Goal: Contribute content

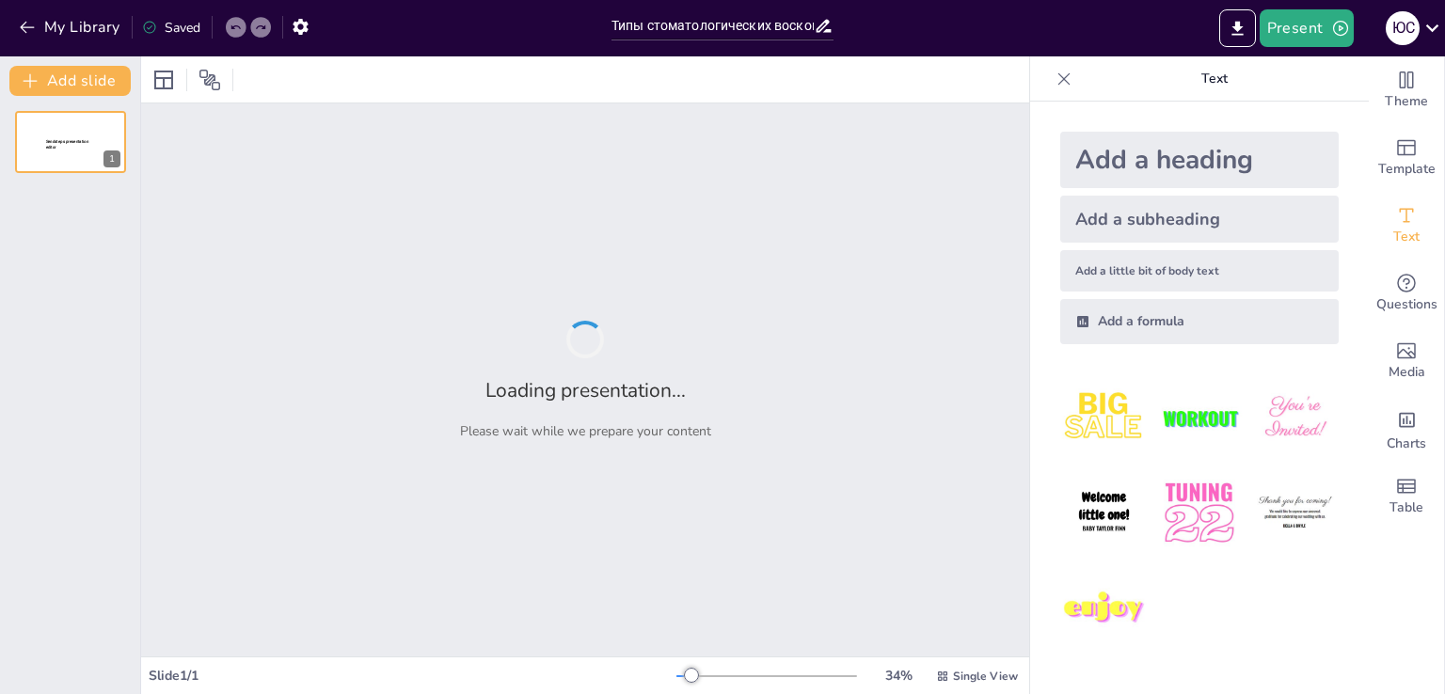
type input "Типы стоматологических восков и их применение"
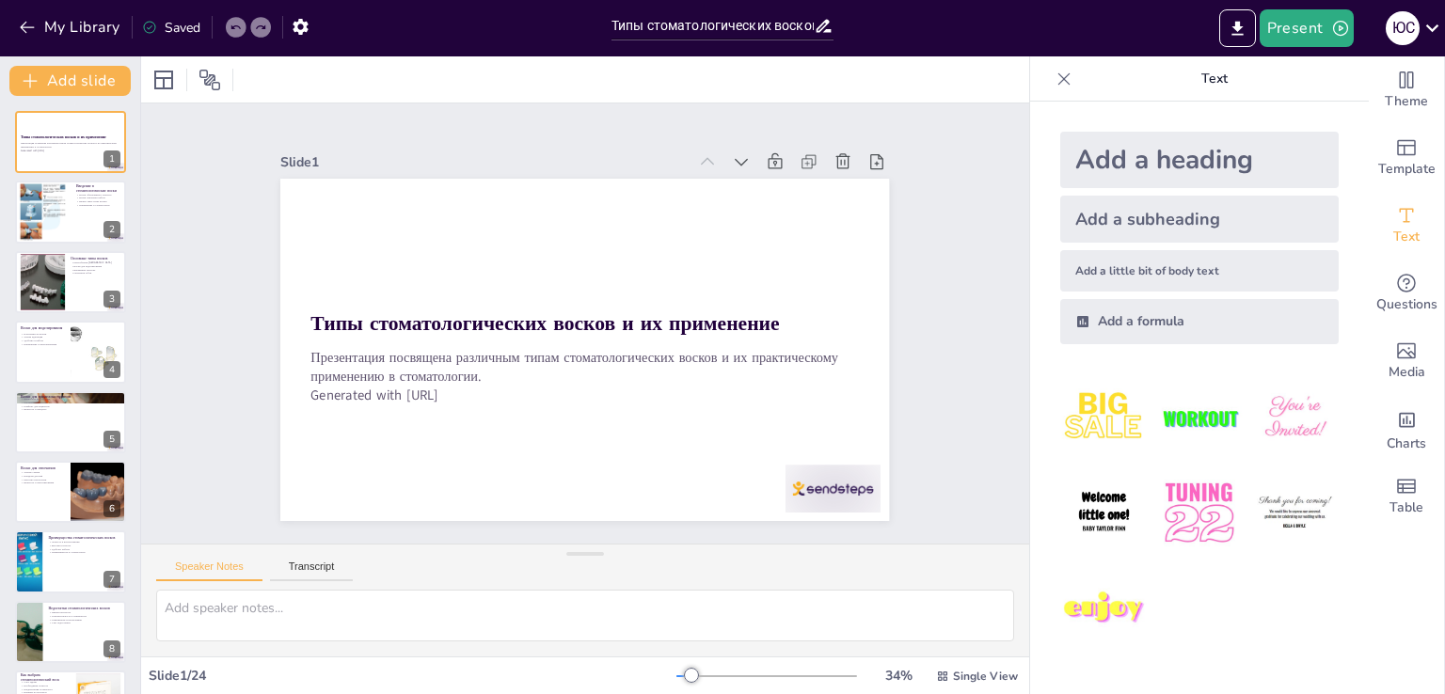
checkbox input "true"
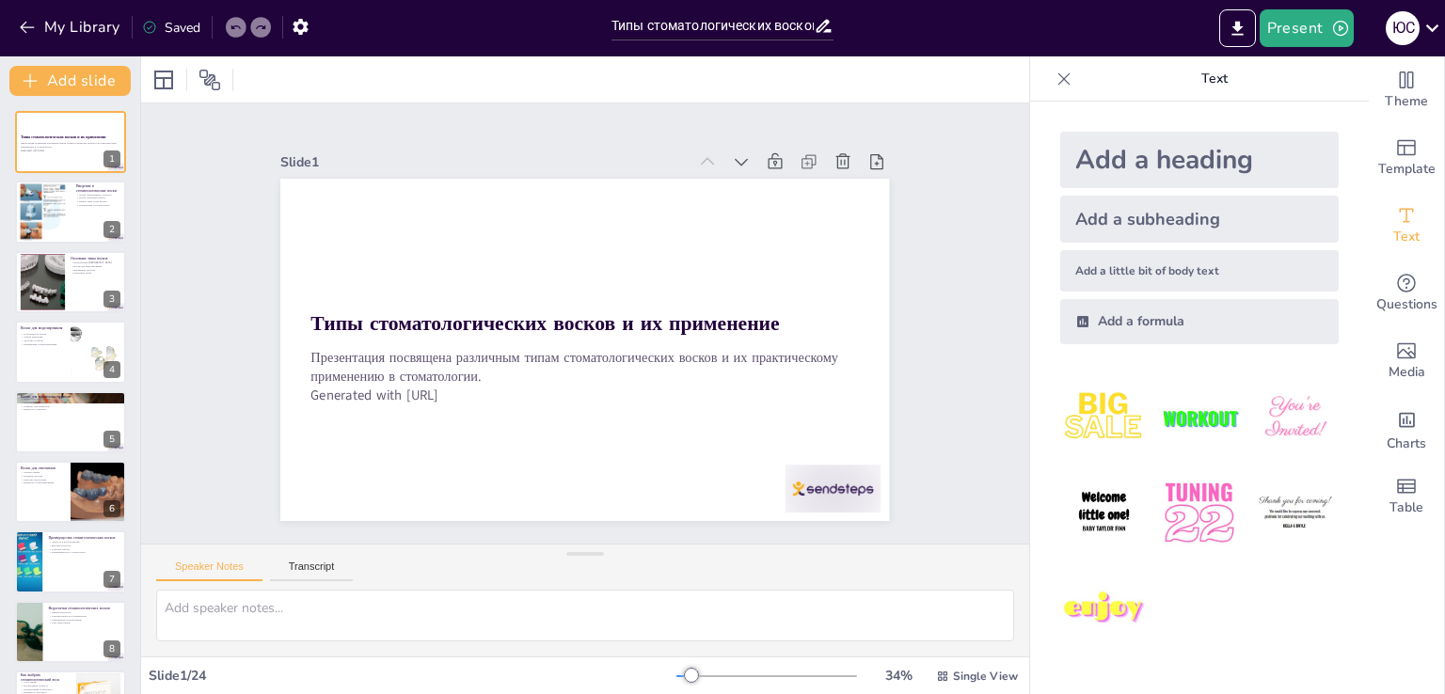
checkbox input "true"
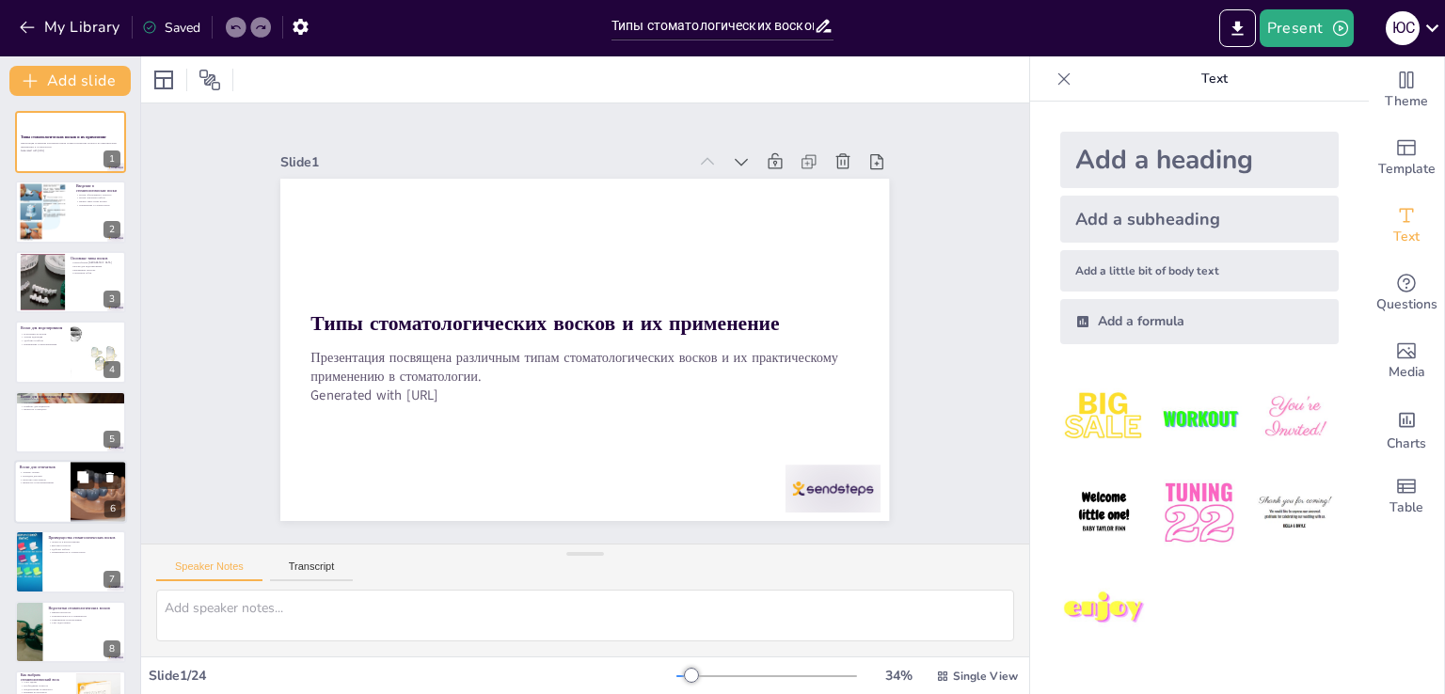
checkbox input "true"
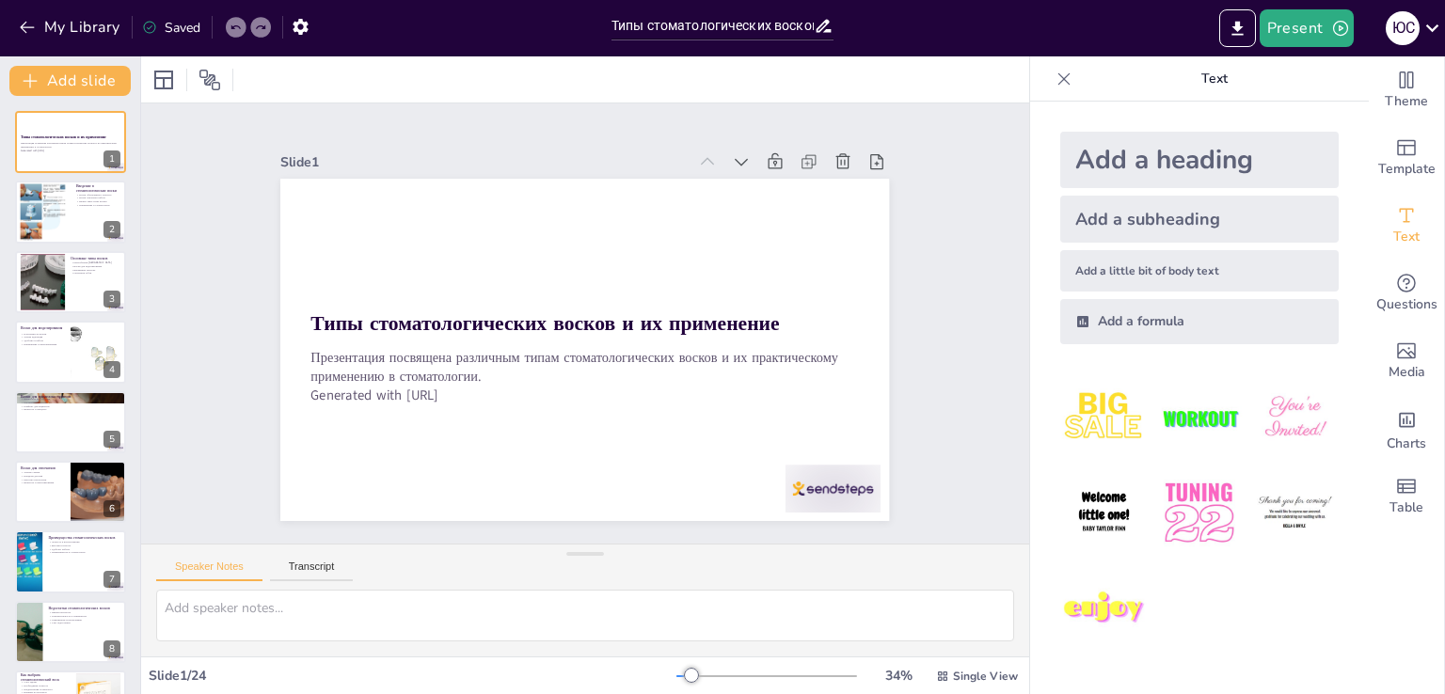
checkbox input "true"
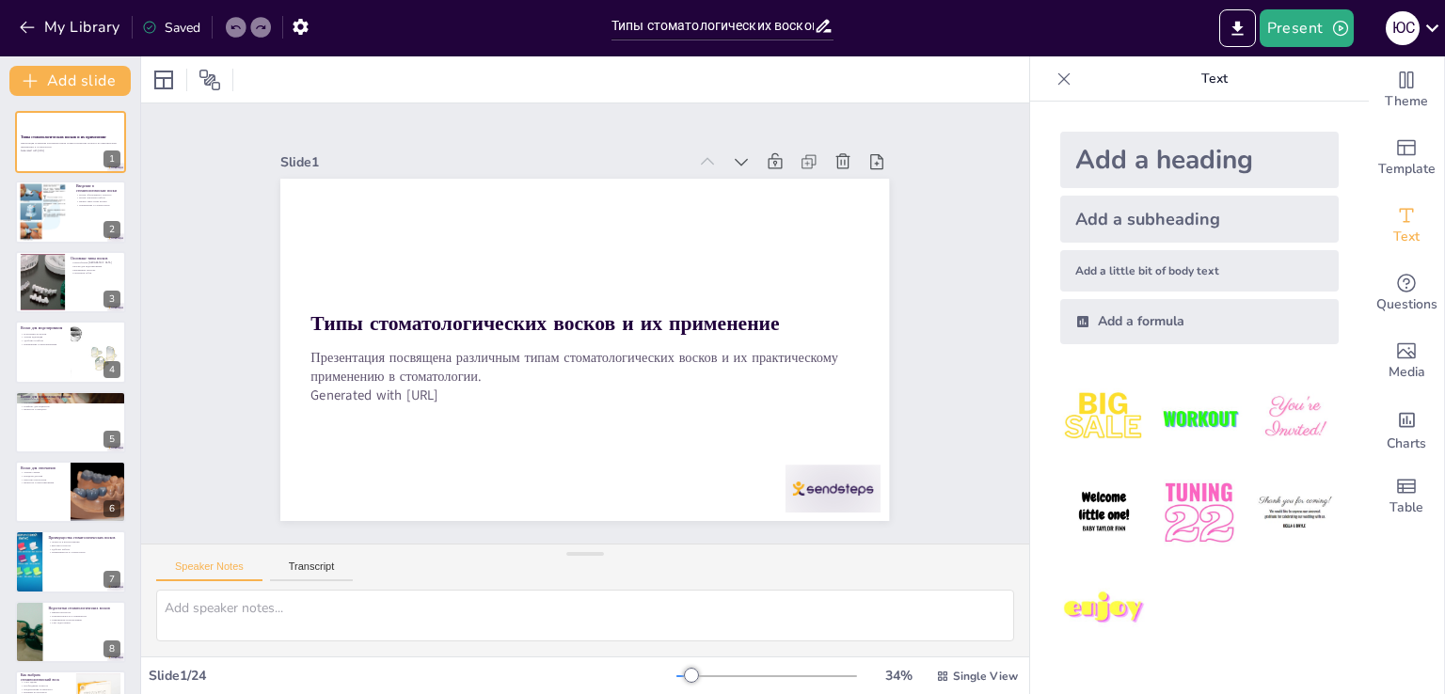
checkbox input "true"
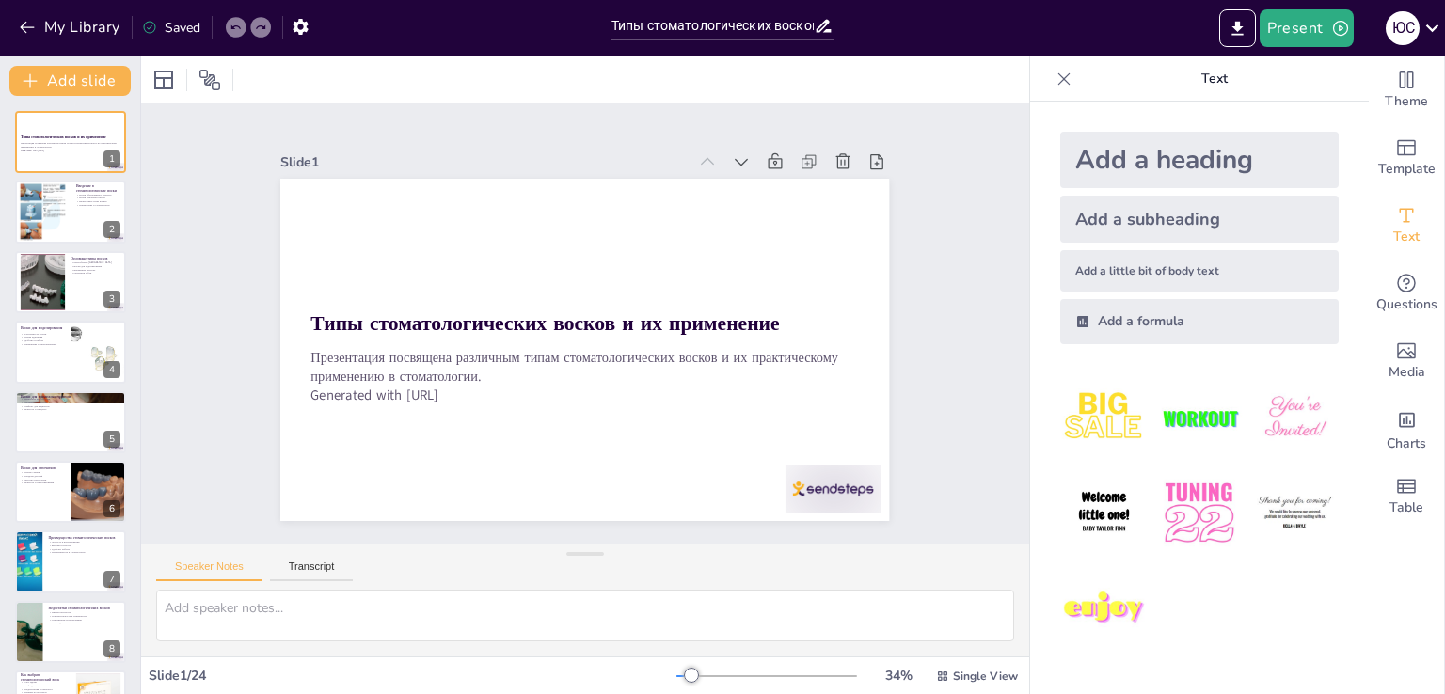
checkbox input "true"
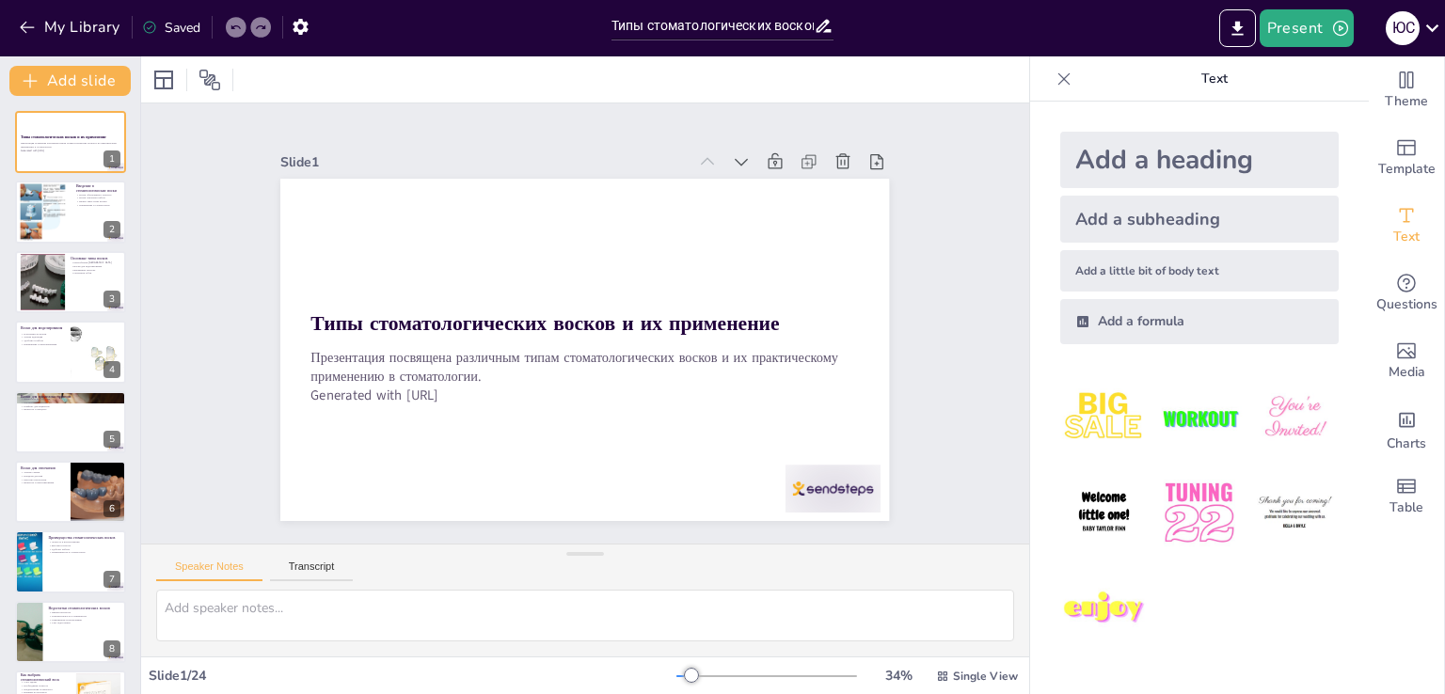
checkbox input "true"
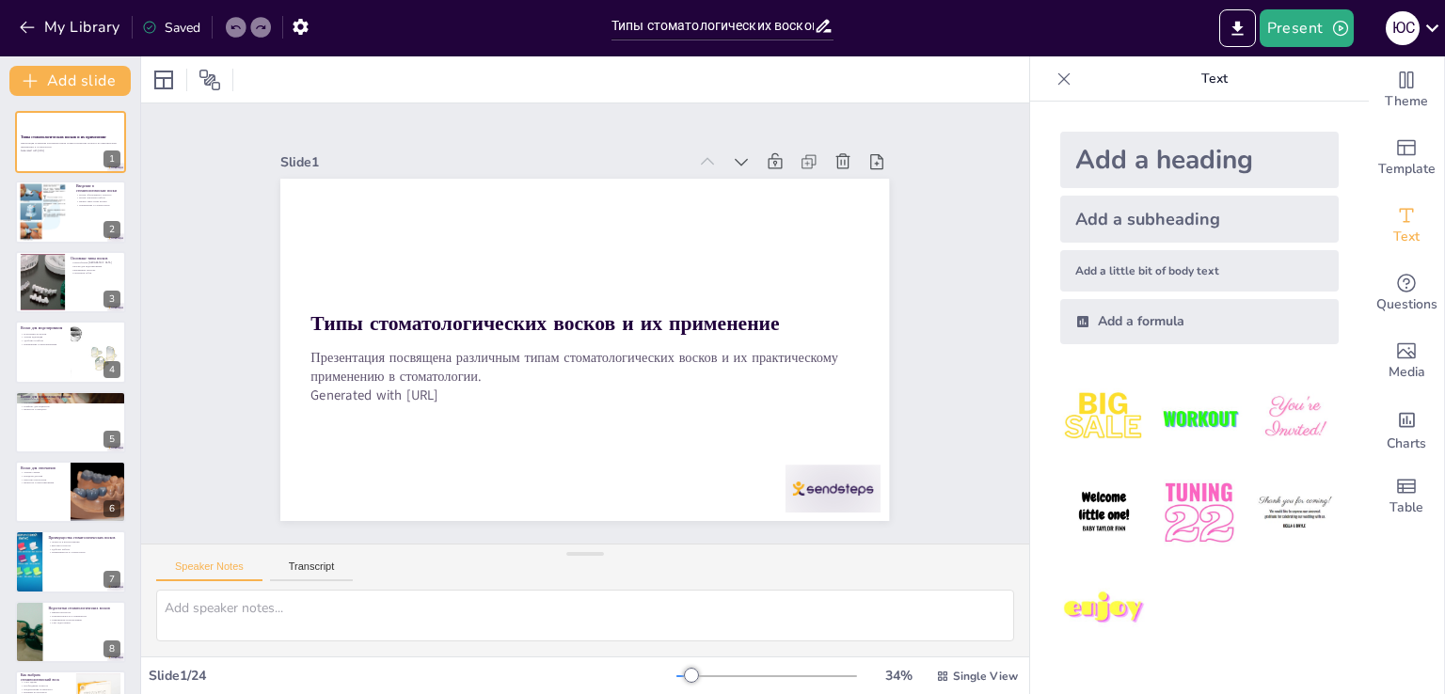
checkbox input "true"
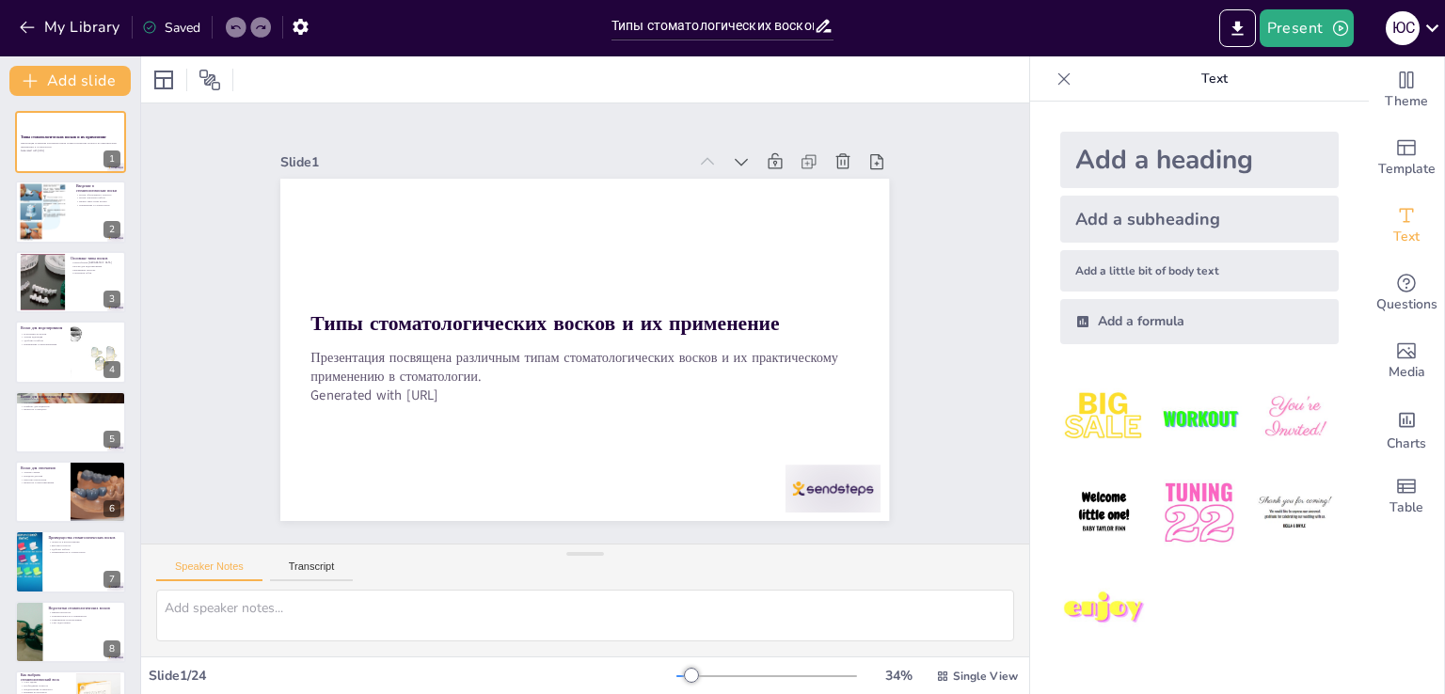
checkbox input "true"
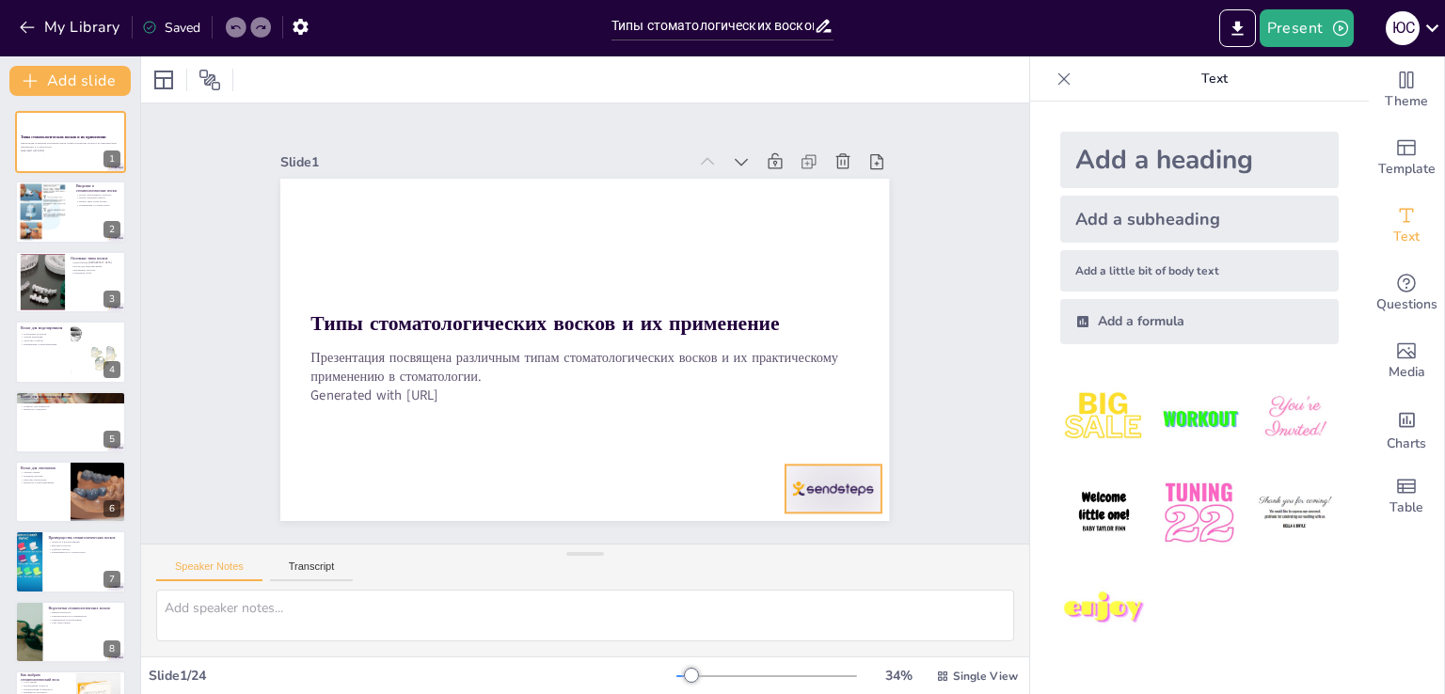
checkbox input "true"
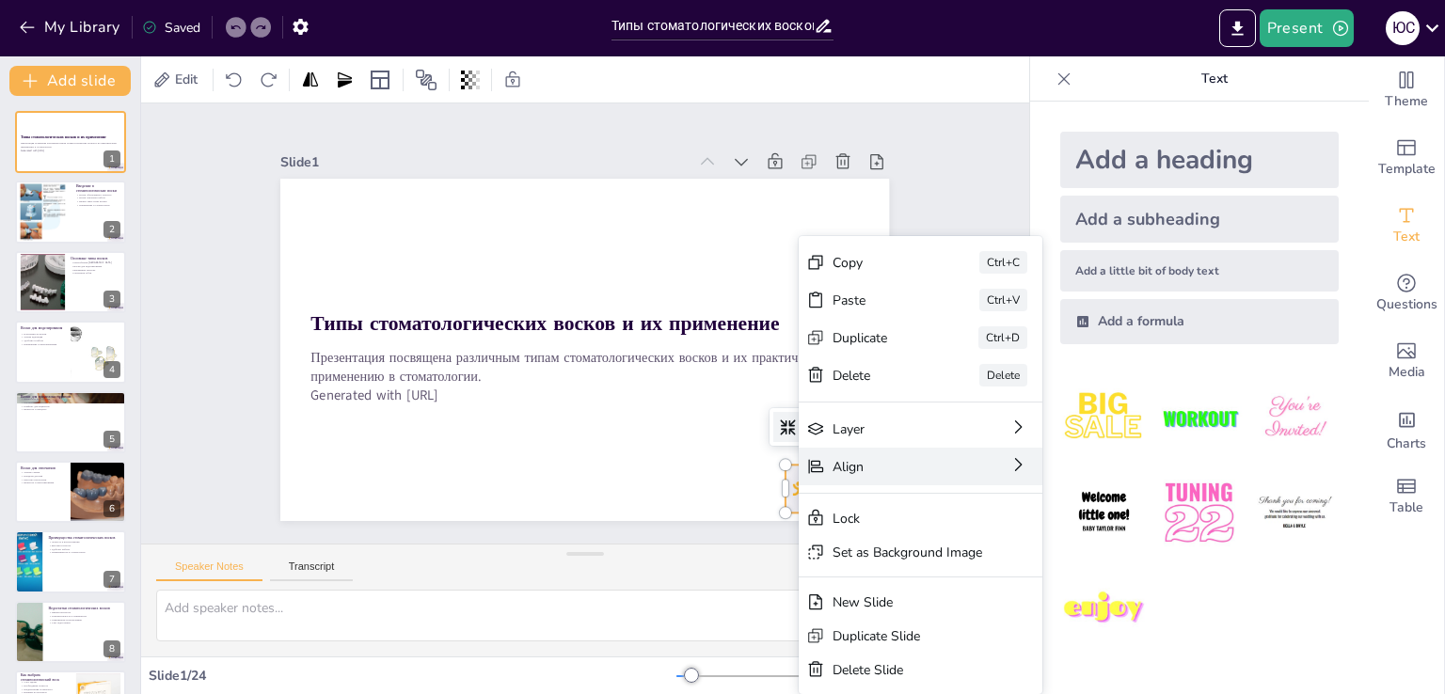
checkbox input "true"
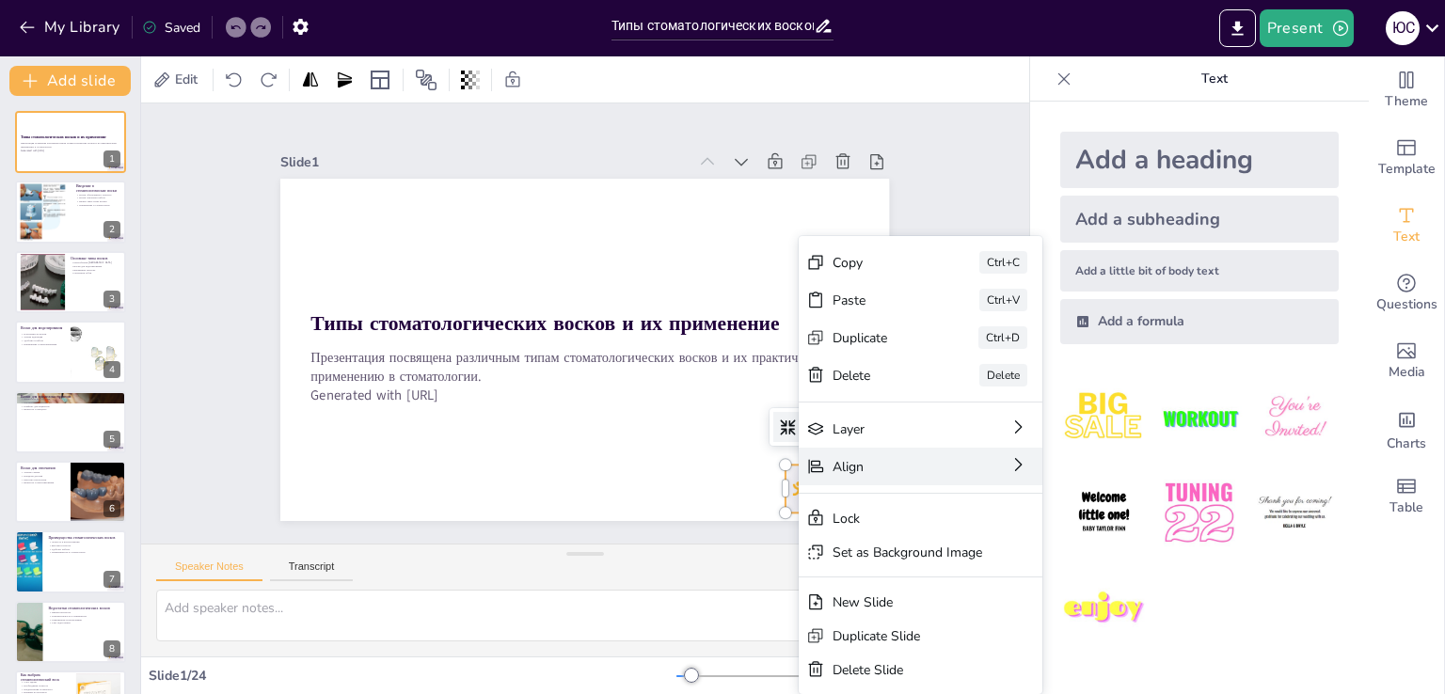
checkbox input "true"
type textarea "Lorem i dolorsitamet consec adipisci elit s doeiusmodte incididu utl etdolore m…"
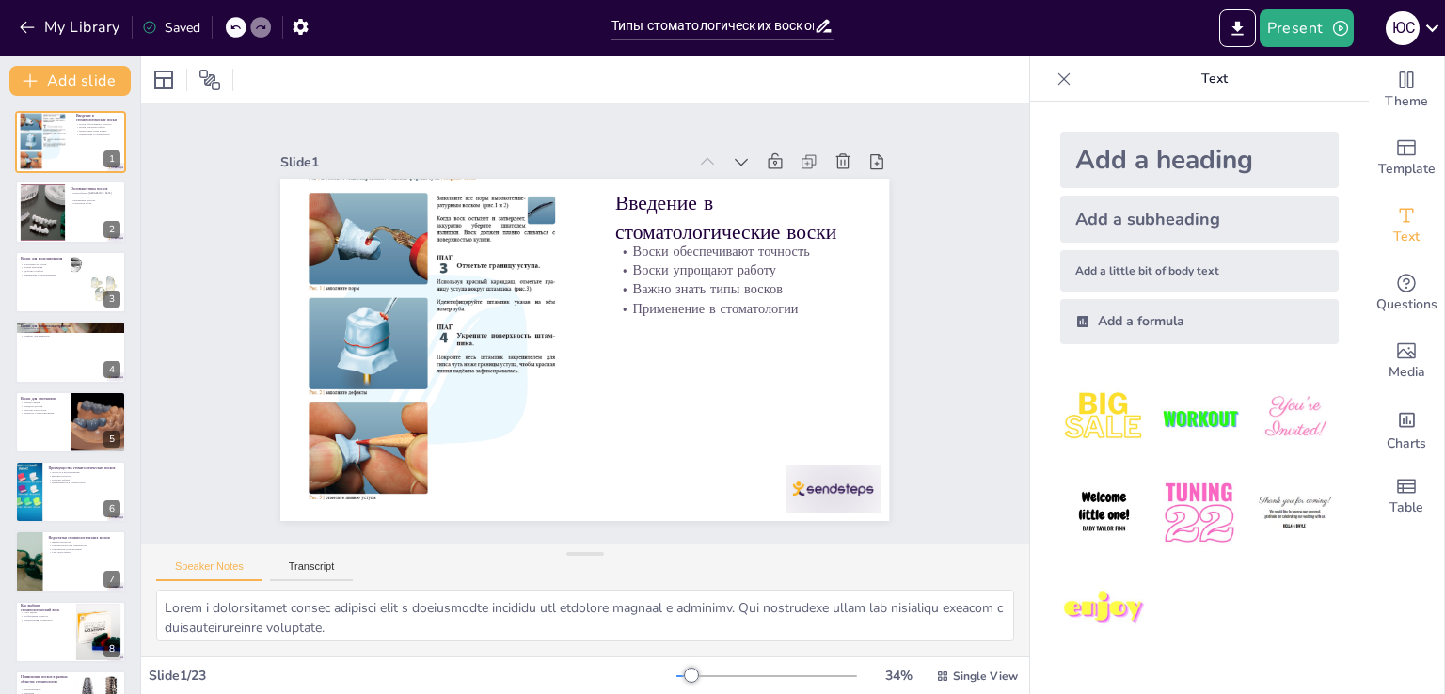
checkbox input "true"
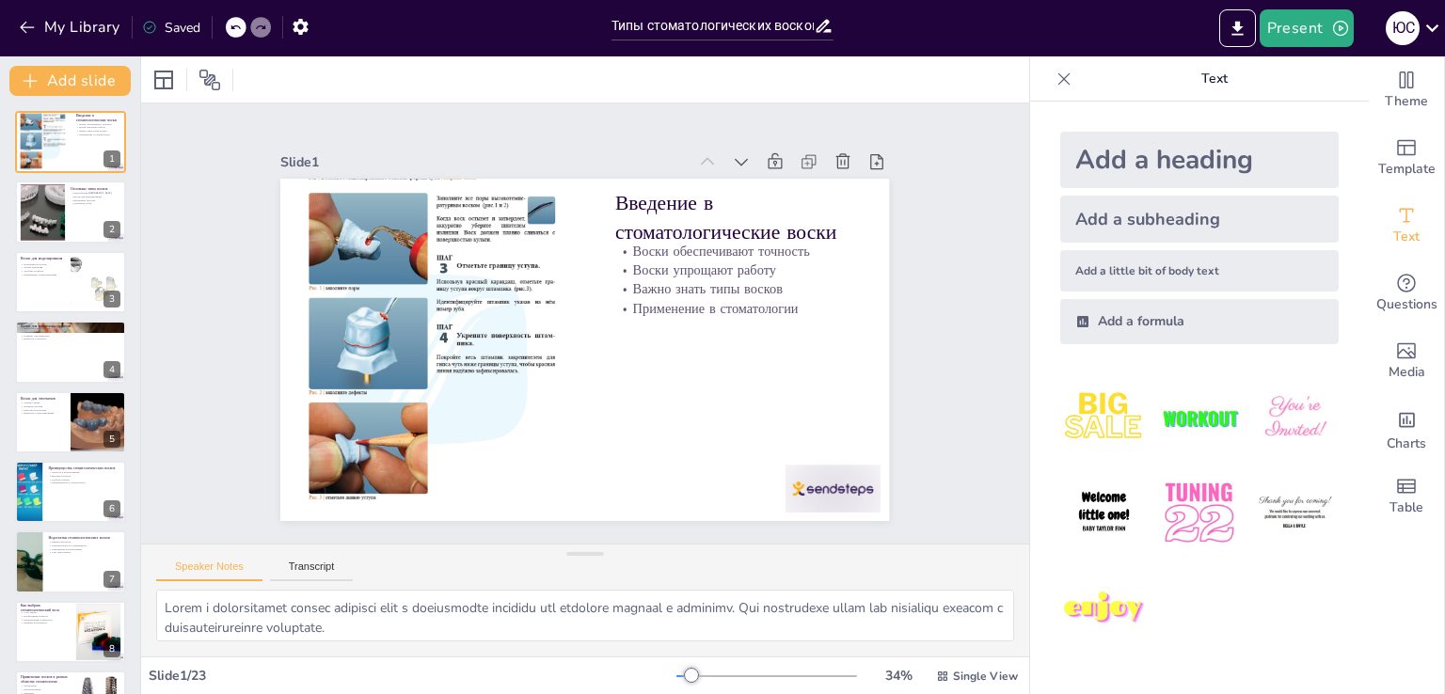
checkbox input "true"
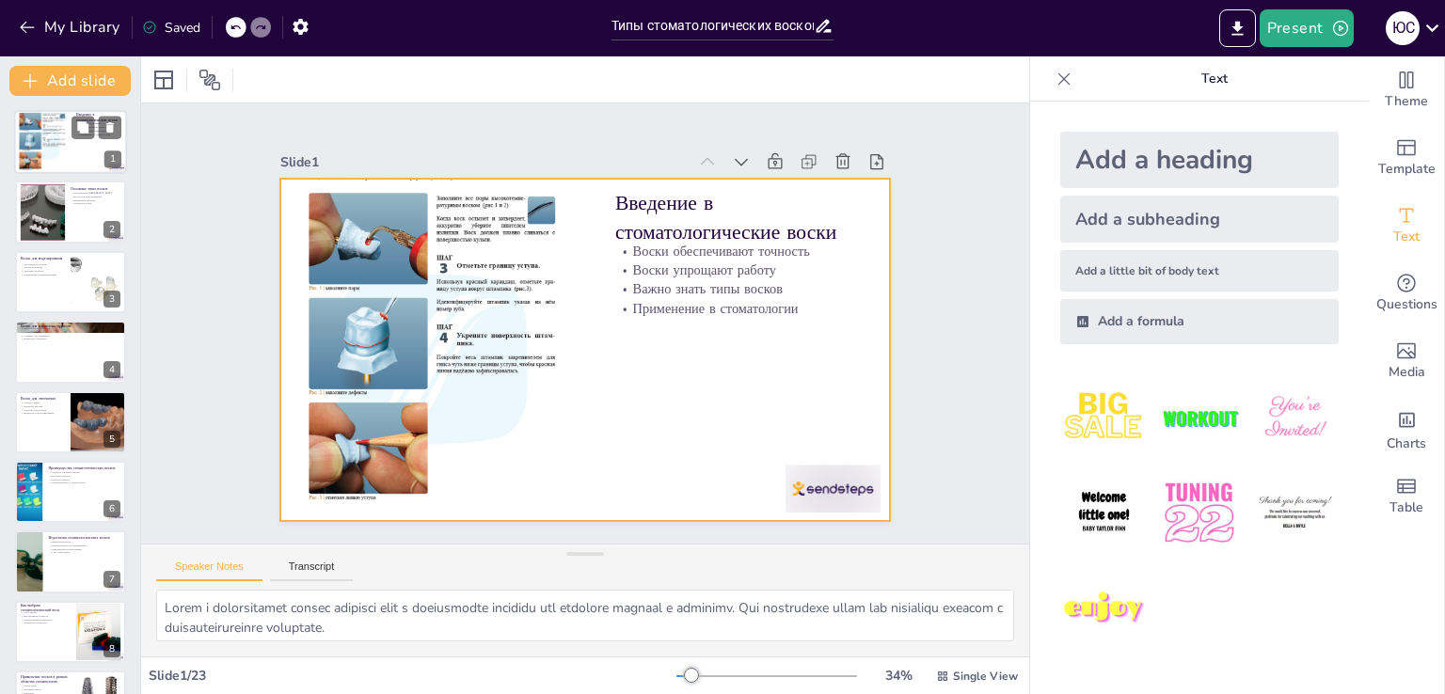
checkbox input "true"
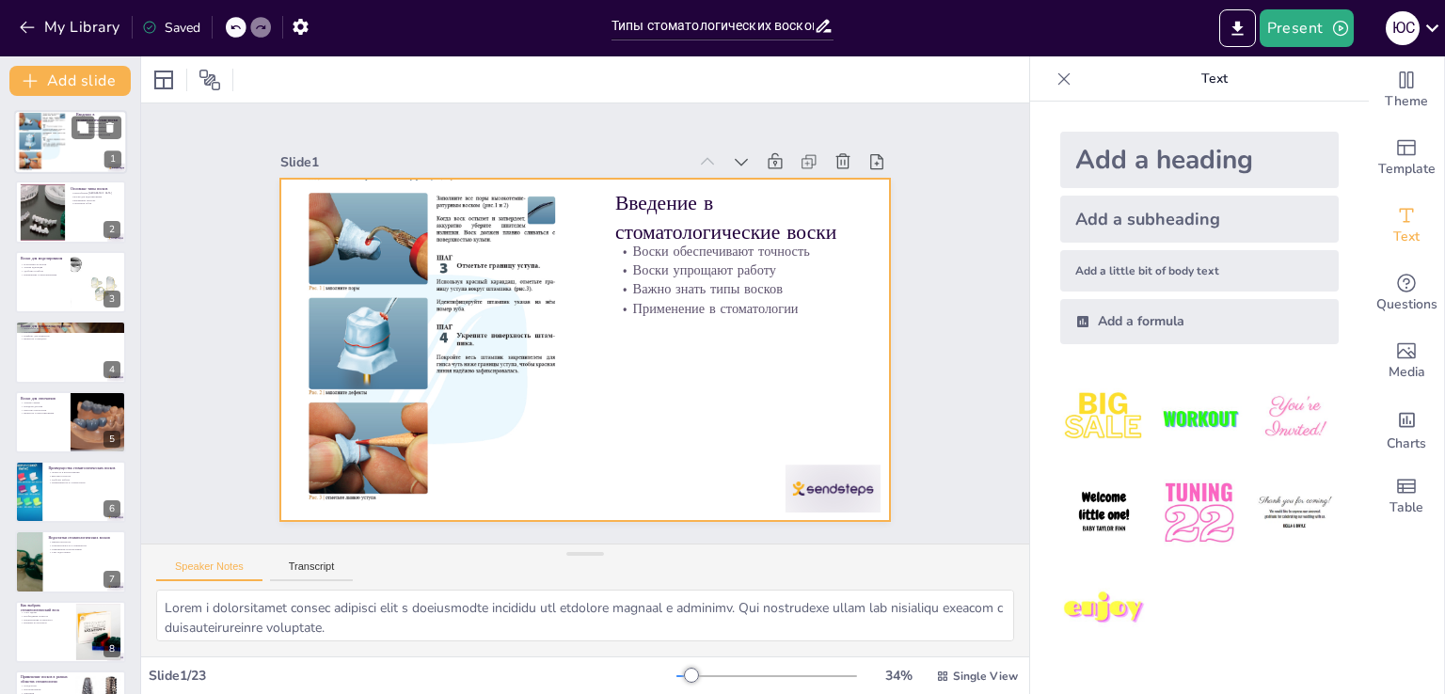
checkbox input "true"
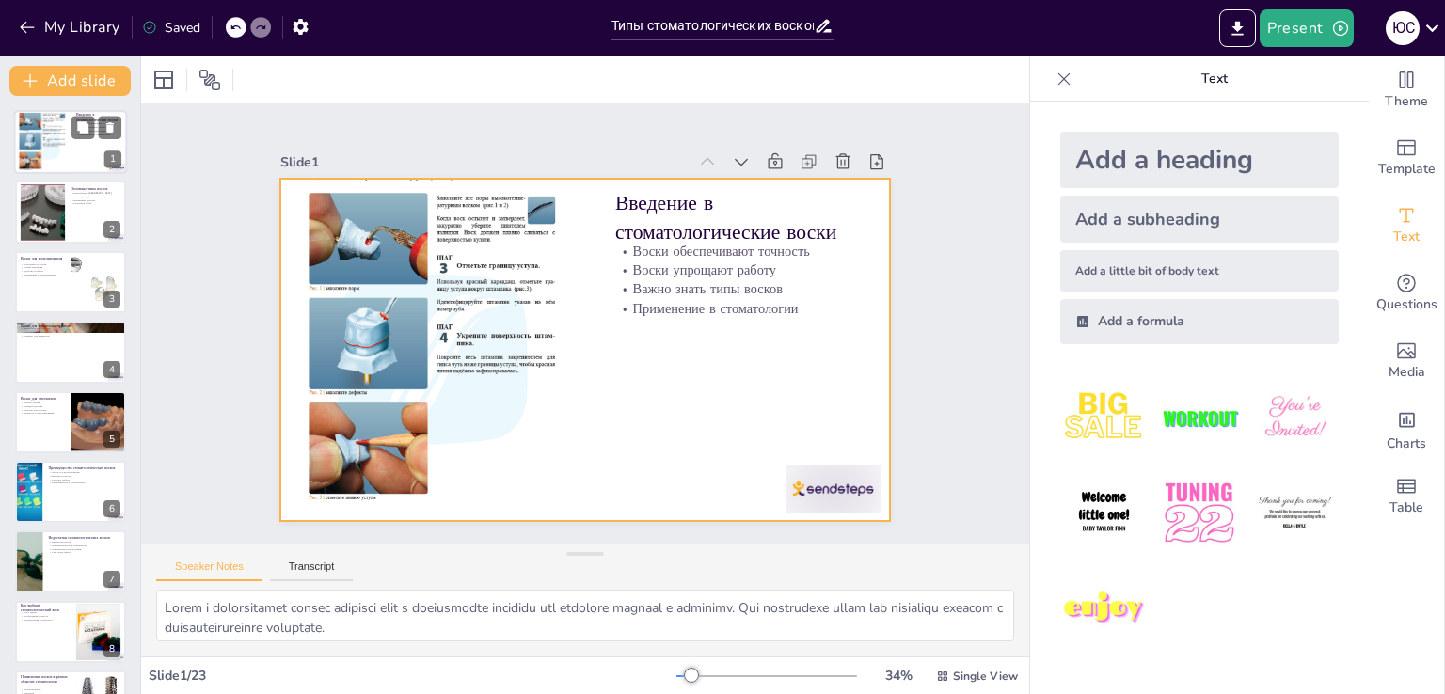
checkbox input "true"
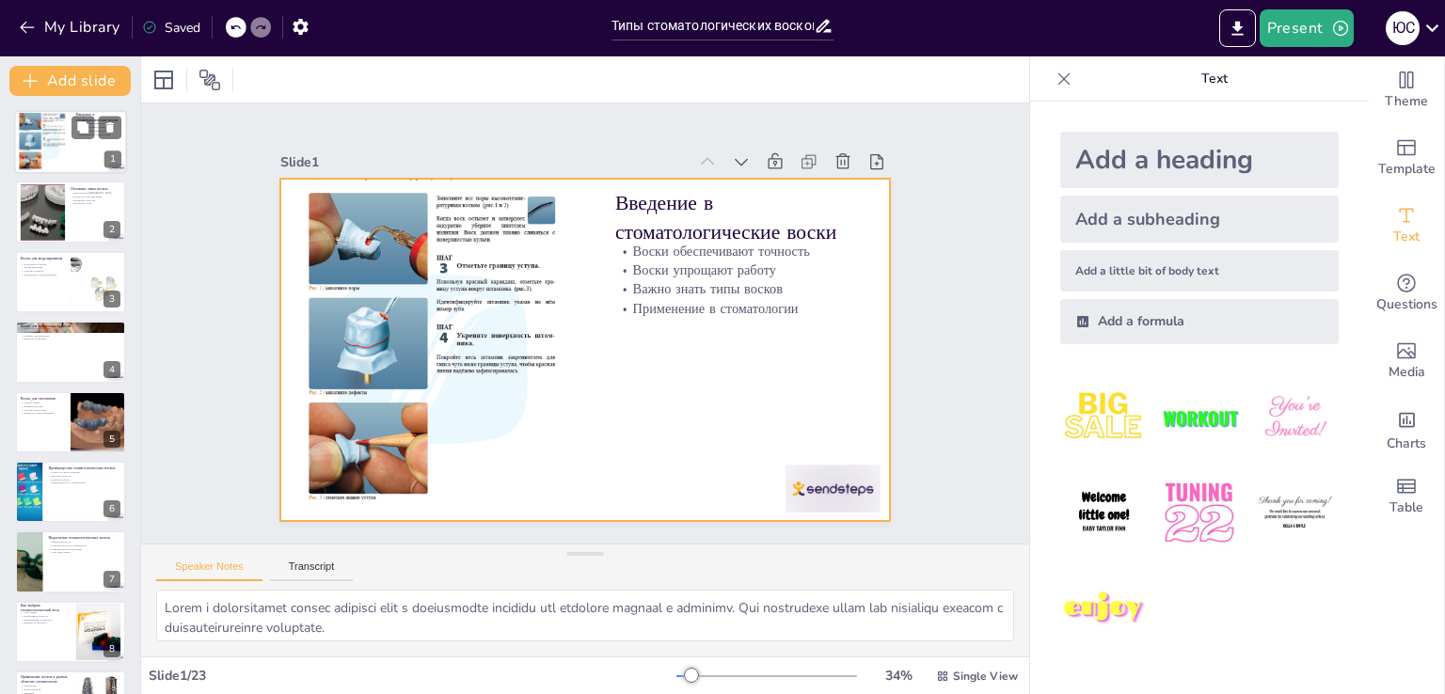
checkbox input "true"
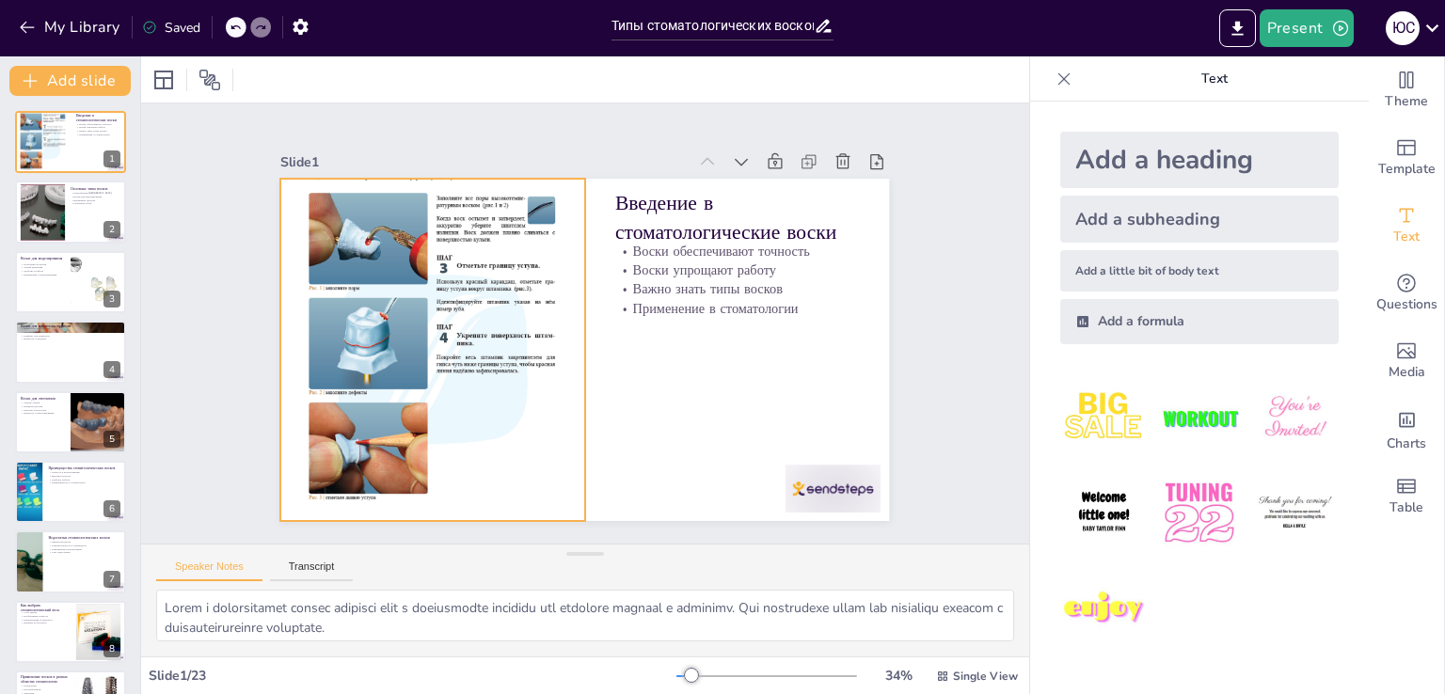
checkbox input "true"
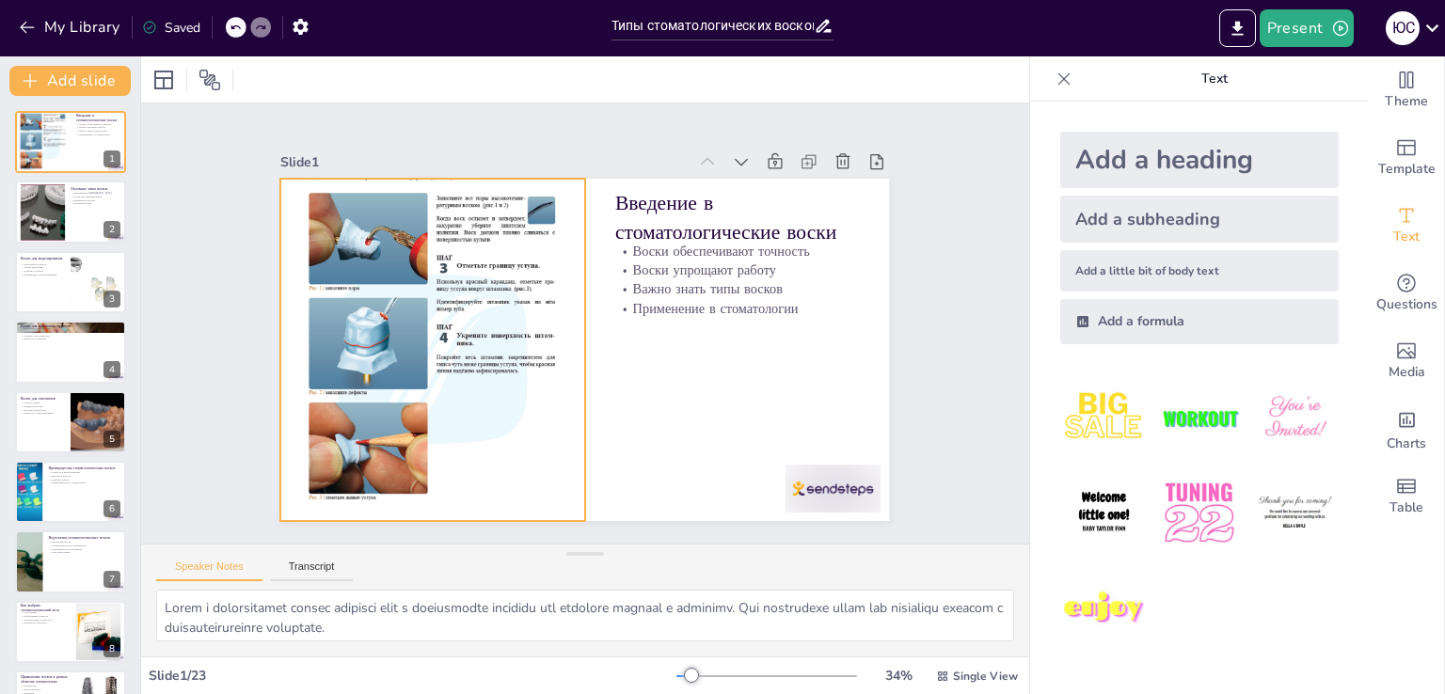
checkbox input "true"
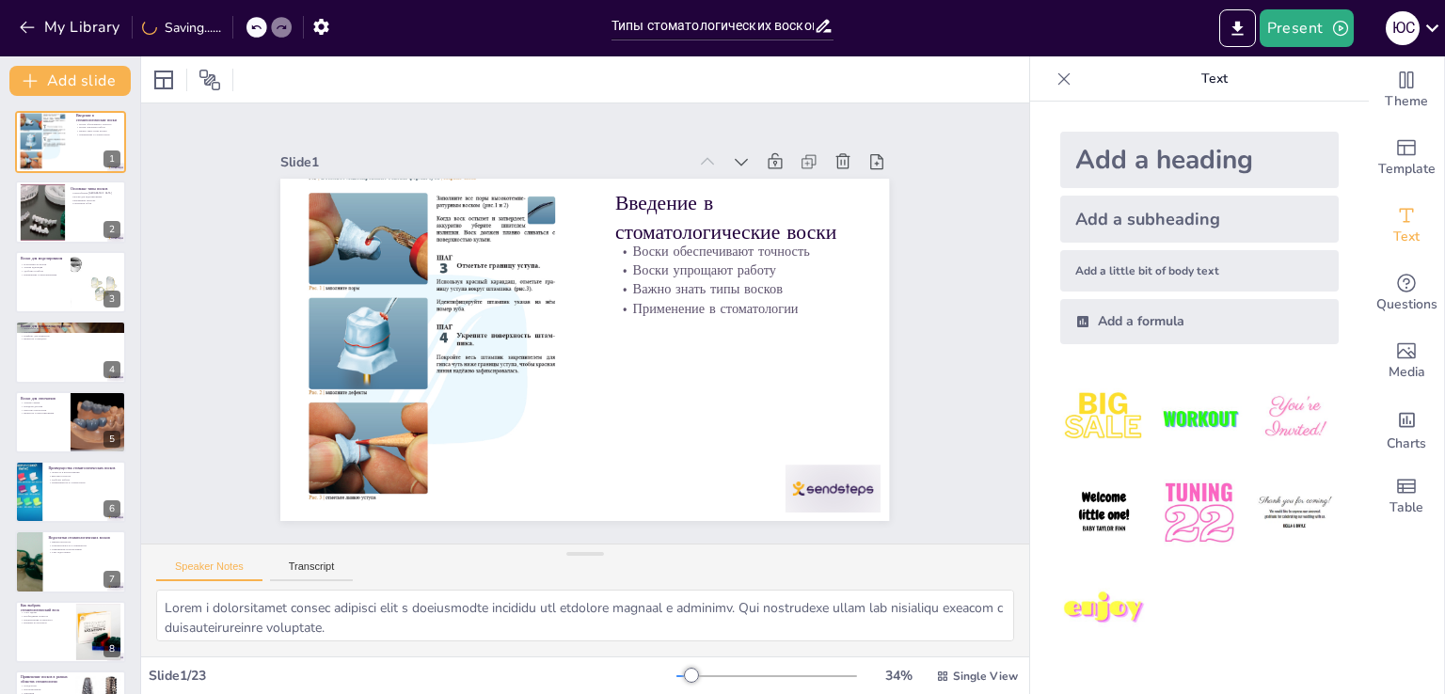
click at [252, 25] on div at bounding box center [256, 27] width 21 height 21
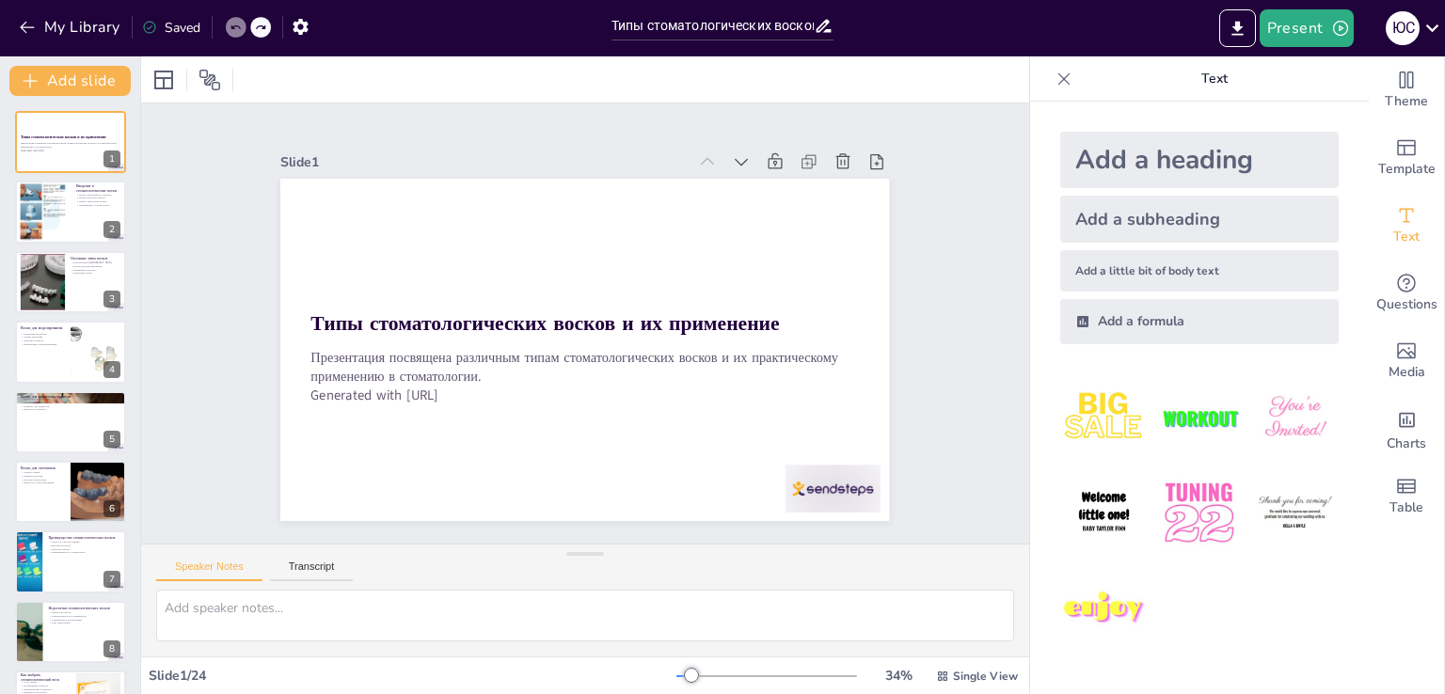
checkbox input "true"
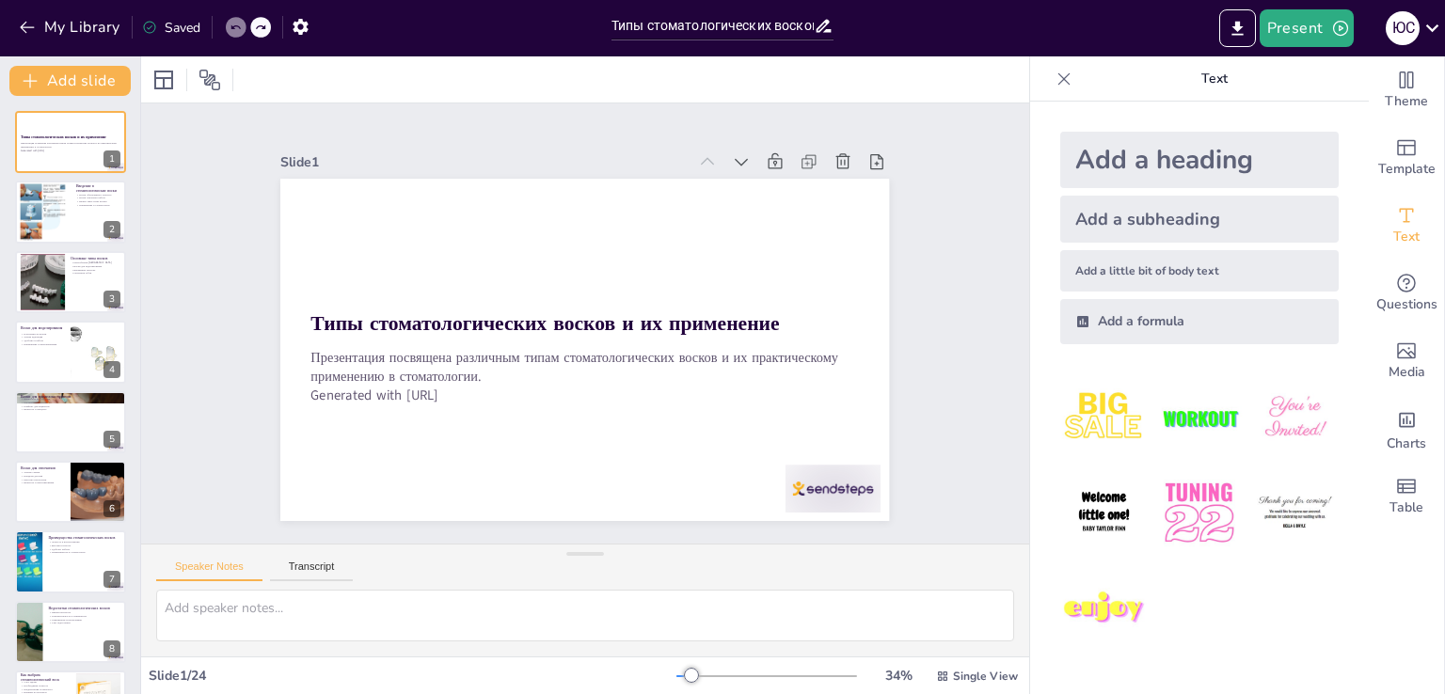
checkbox input "true"
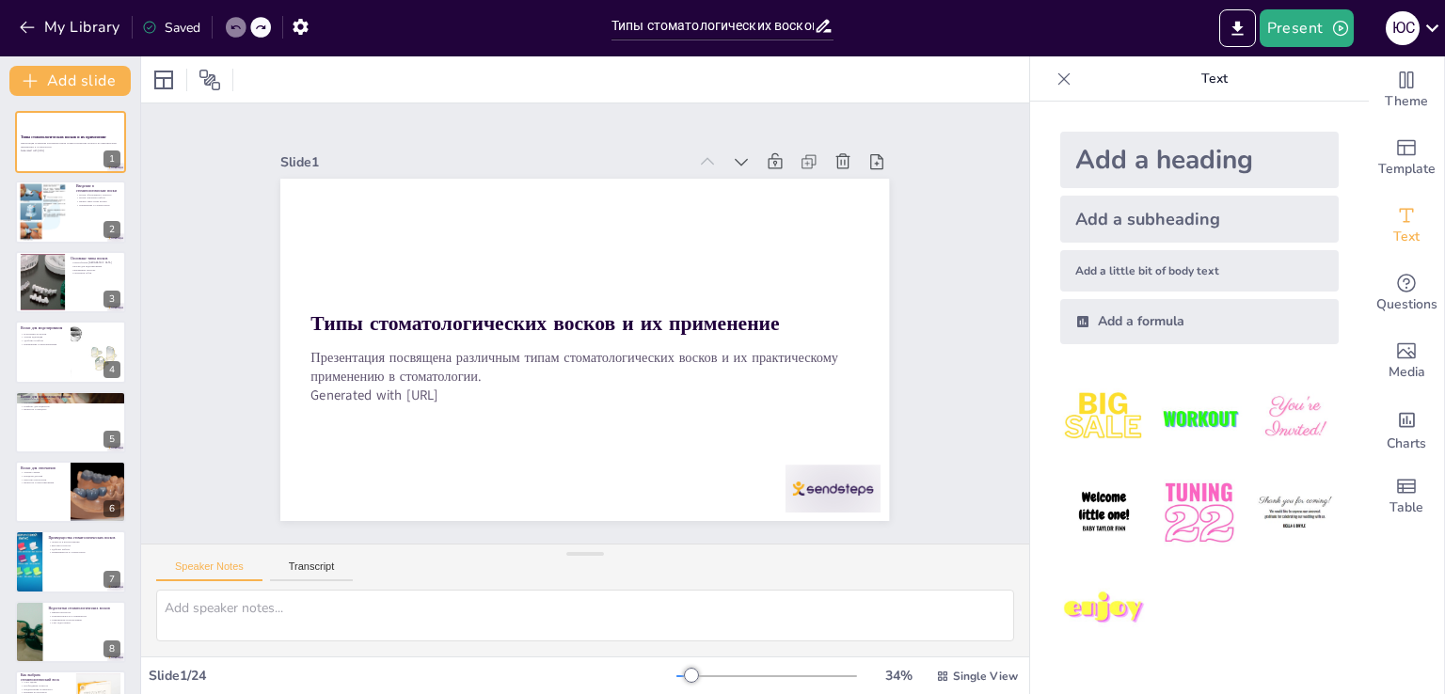
checkbox input "true"
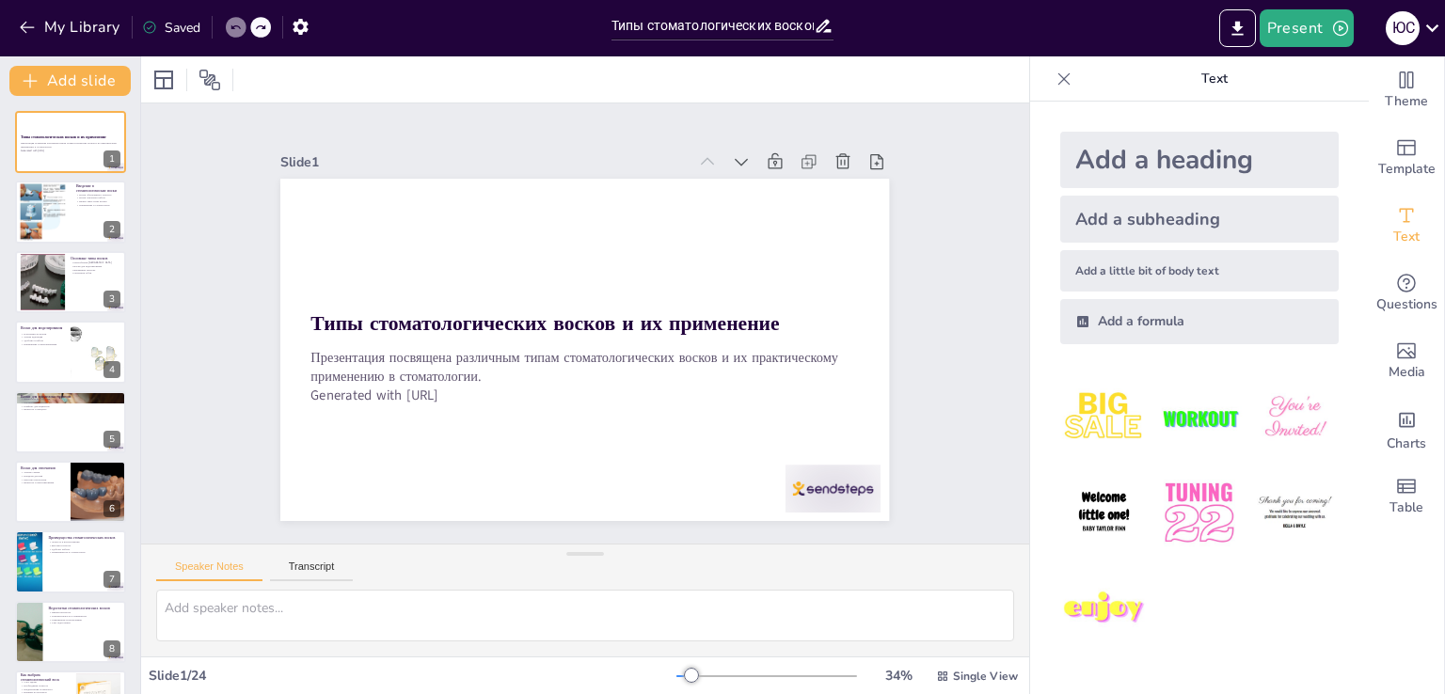
checkbox input "true"
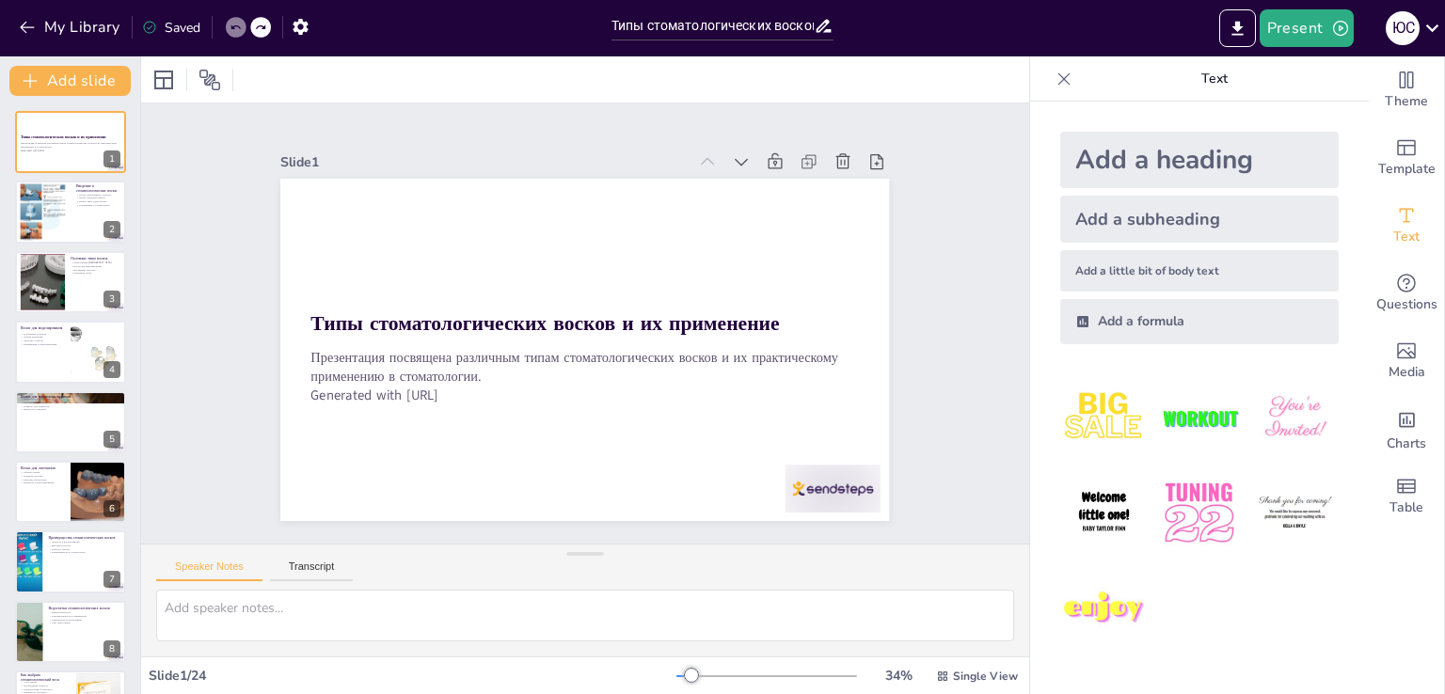
checkbox input "true"
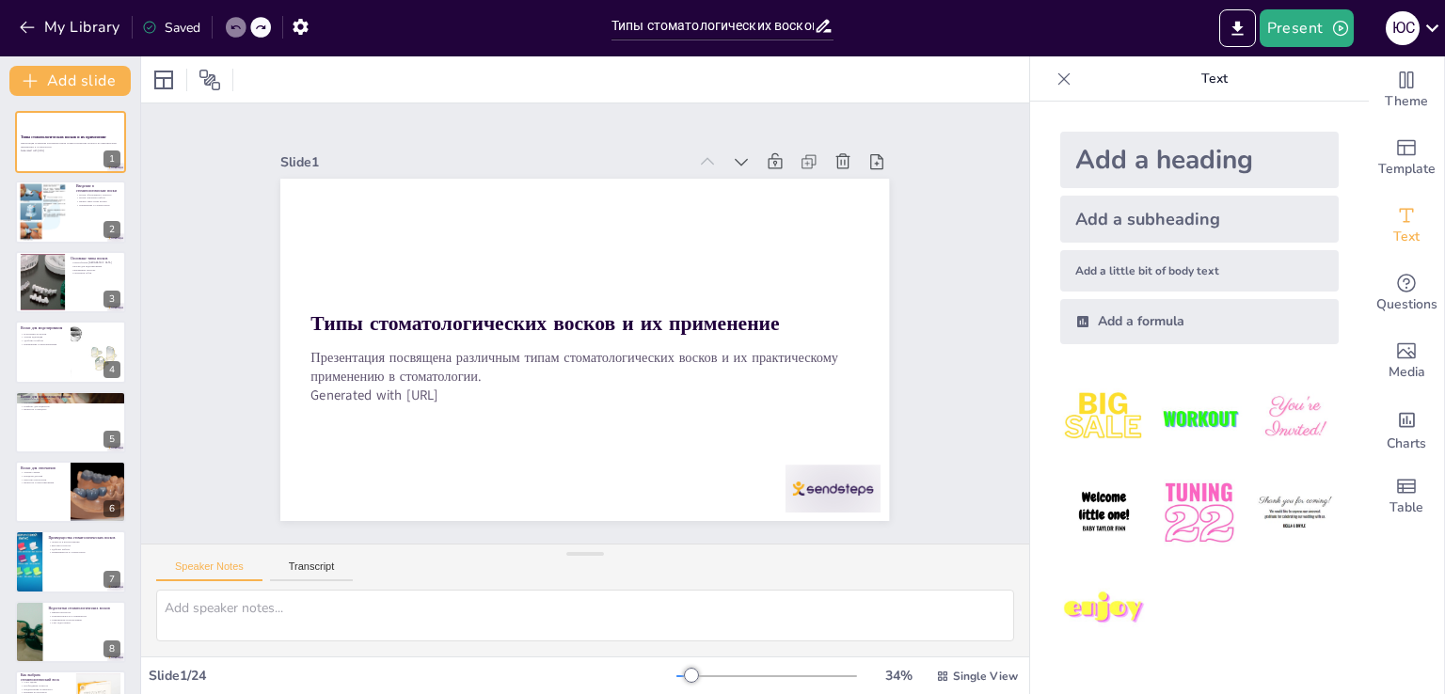
checkbox input "true"
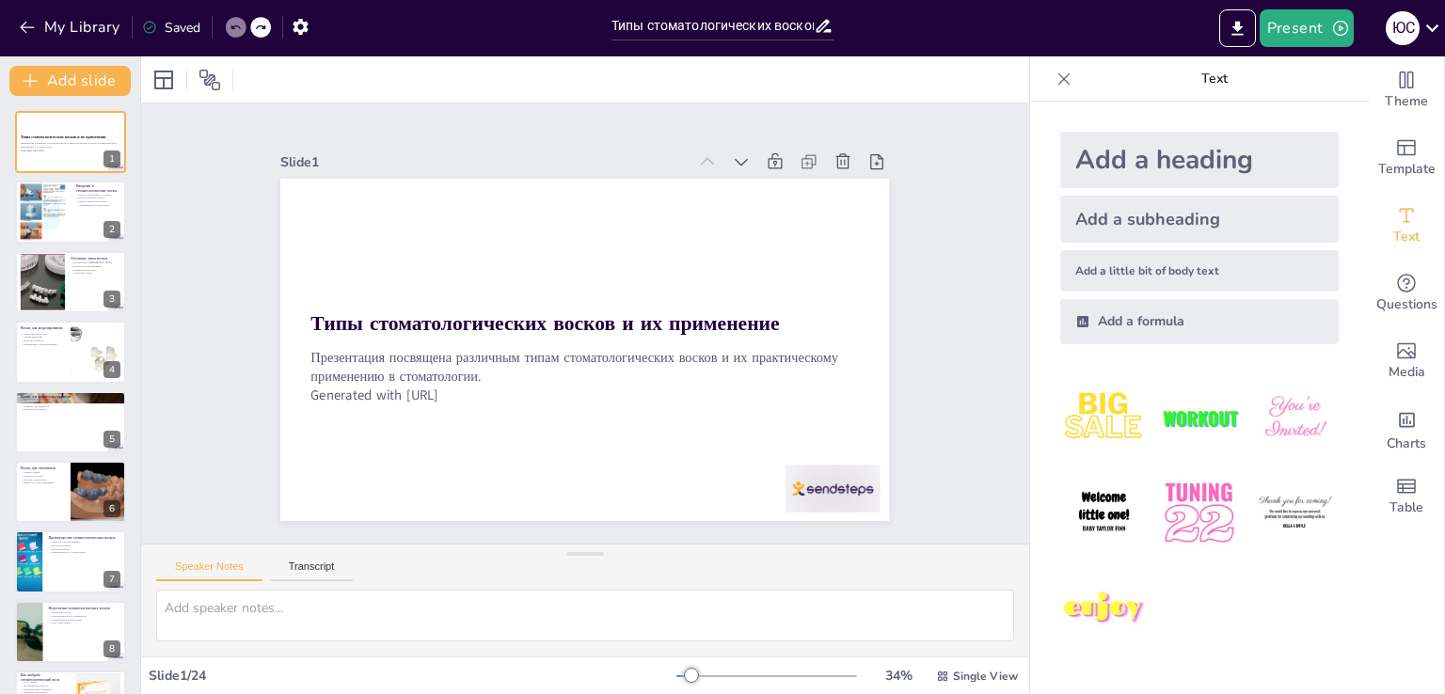
checkbox input "true"
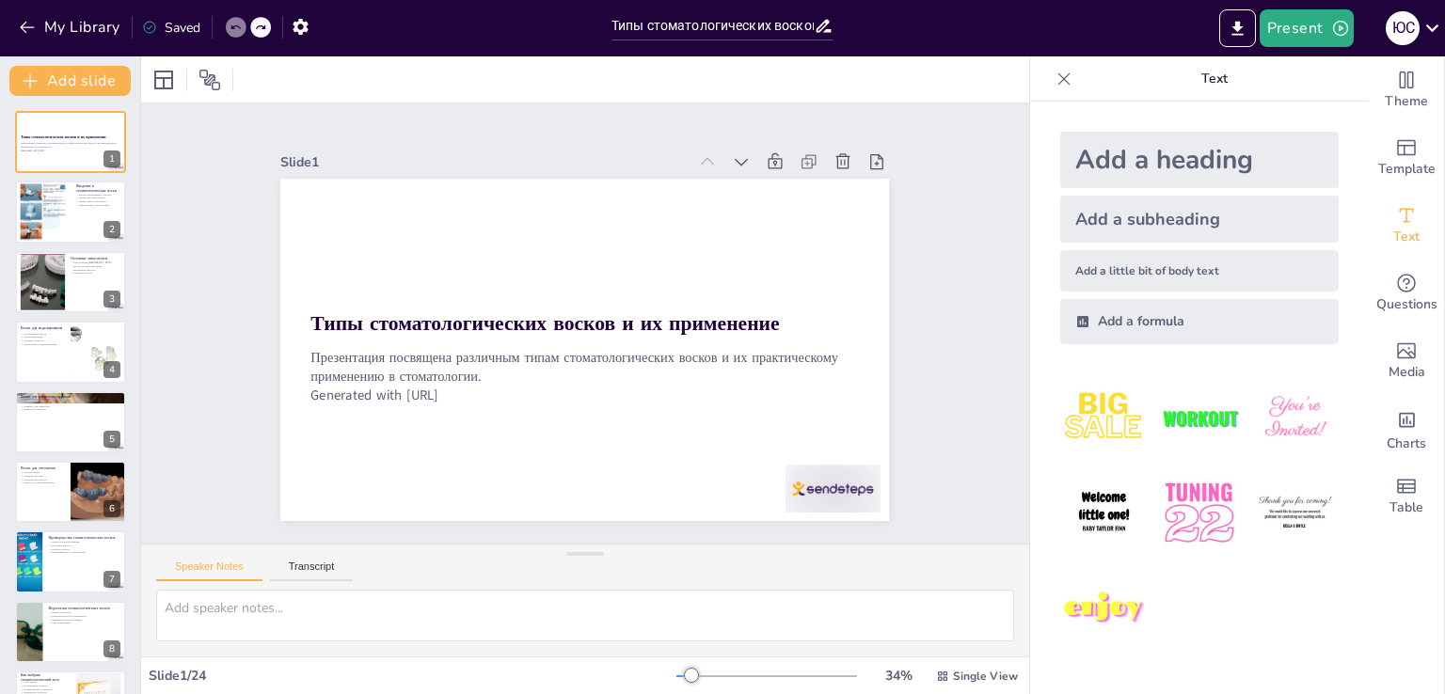
checkbox input "true"
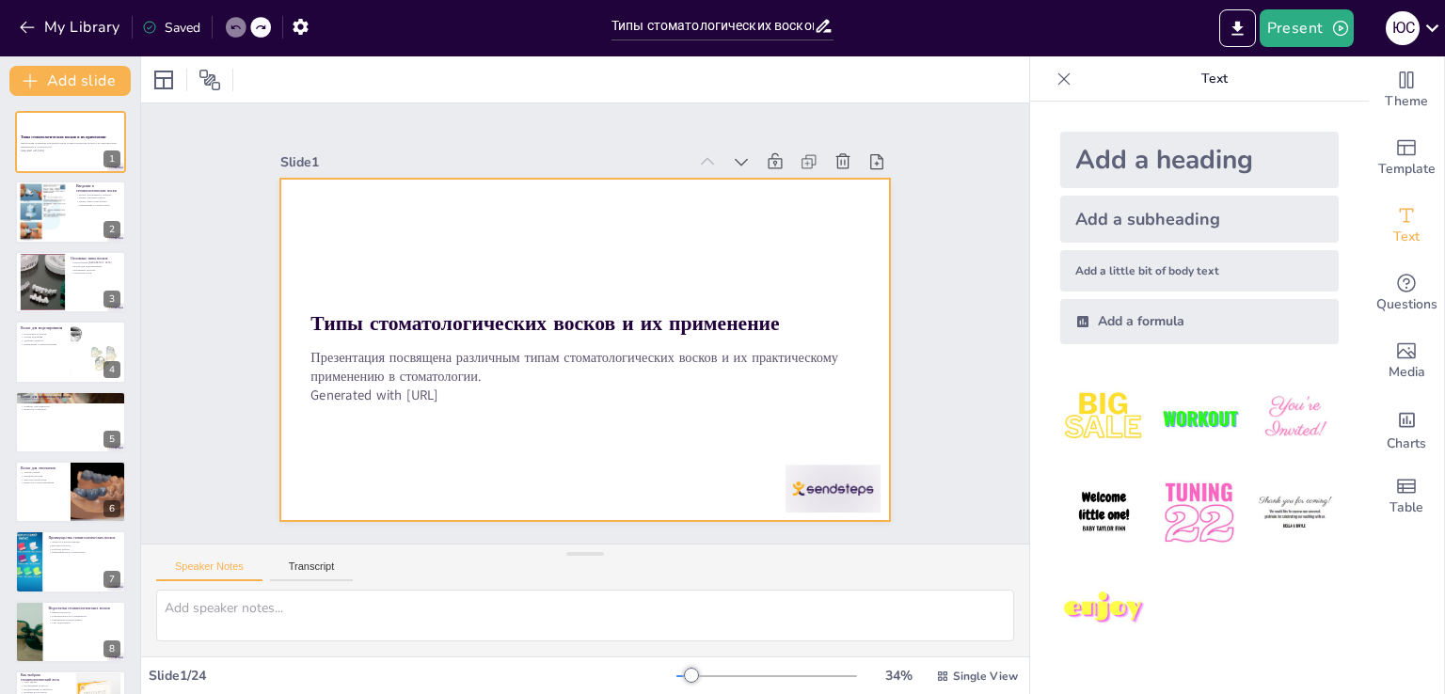
checkbox input "true"
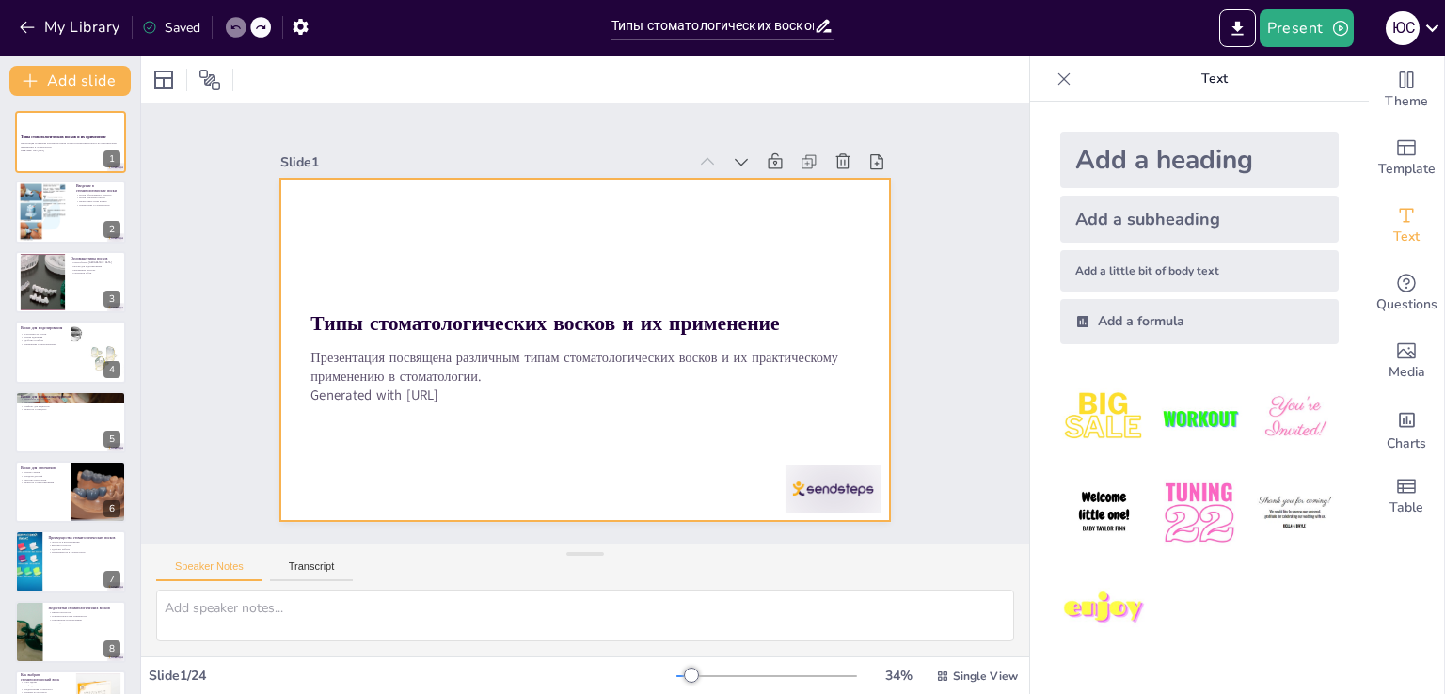
checkbox input "true"
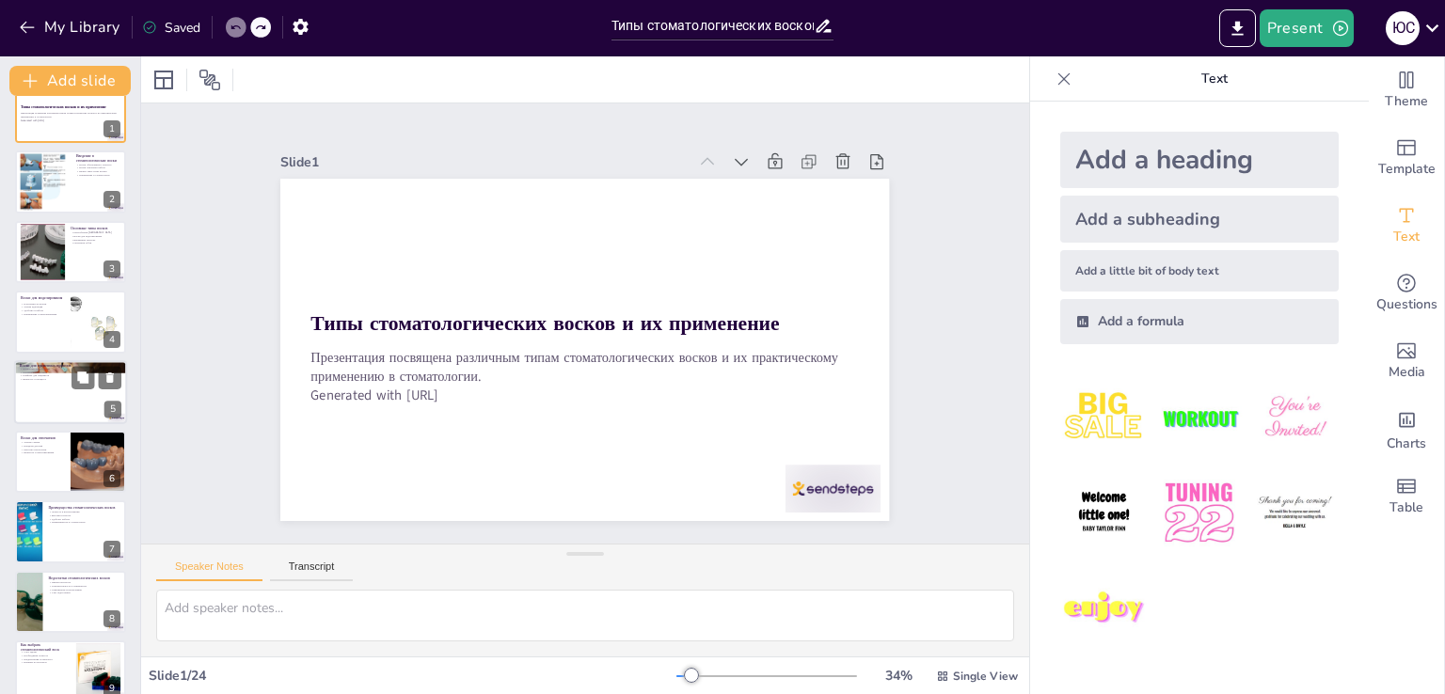
checkbox input "true"
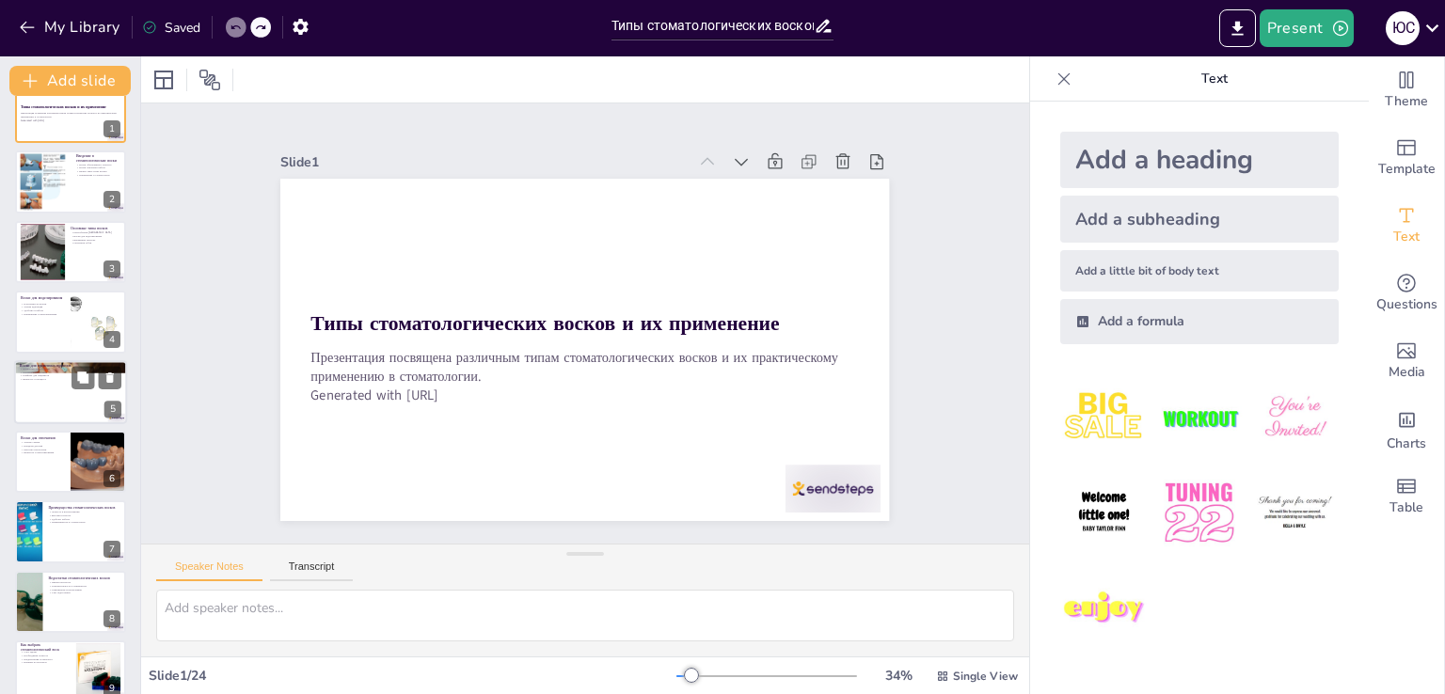
checkbox input "true"
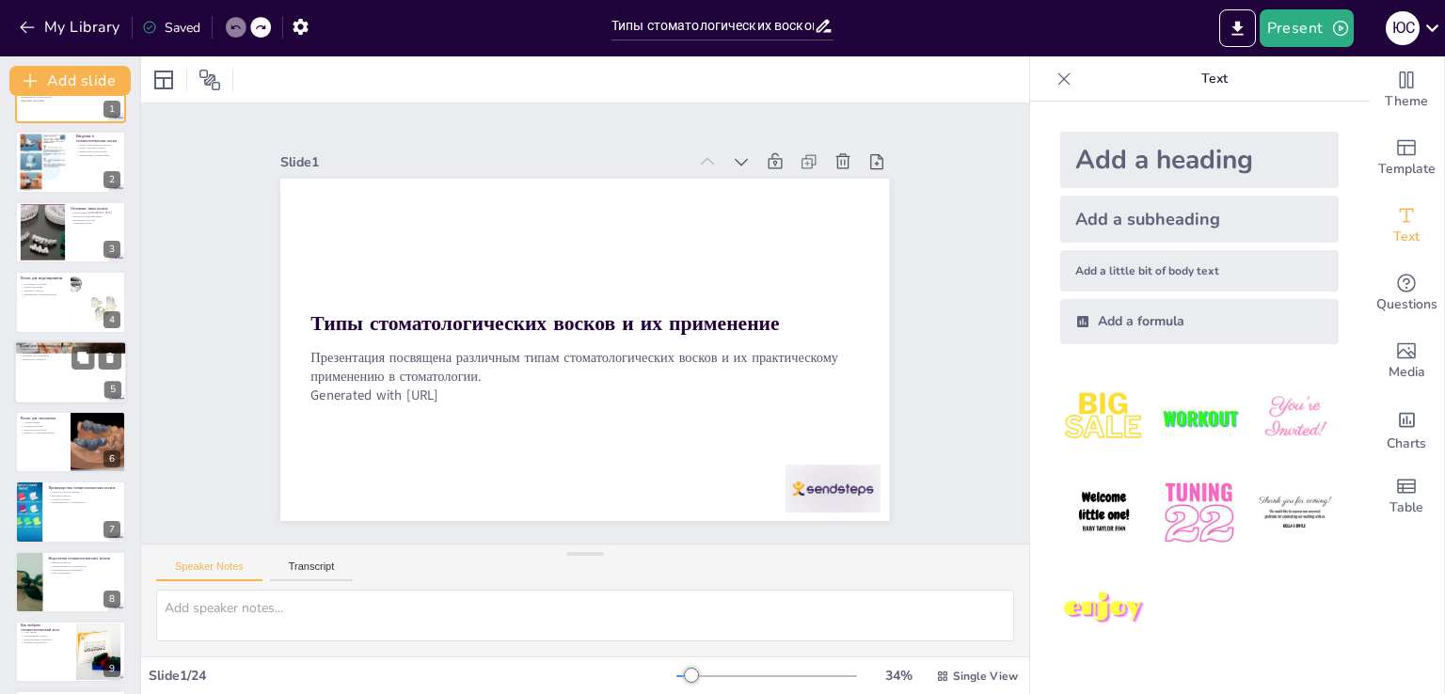
checkbox input "true"
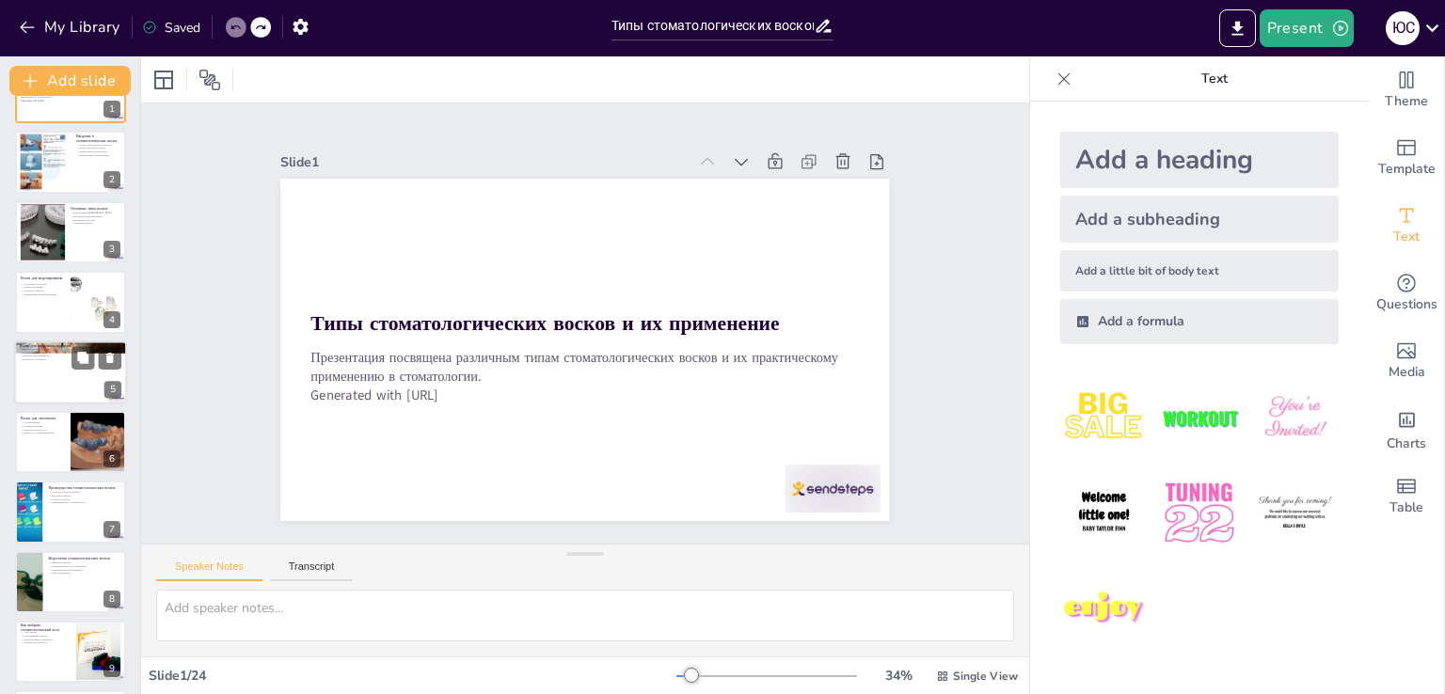
checkbox input "true"
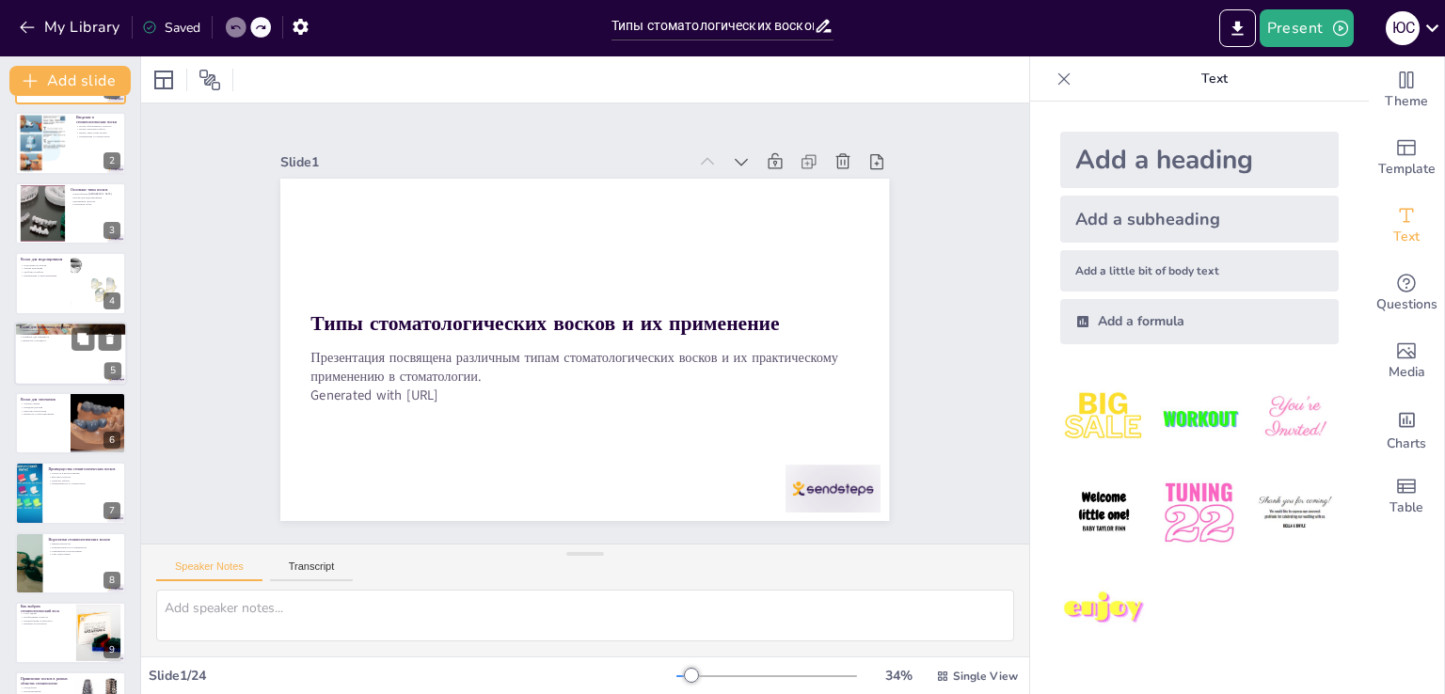
checkbox input "true"
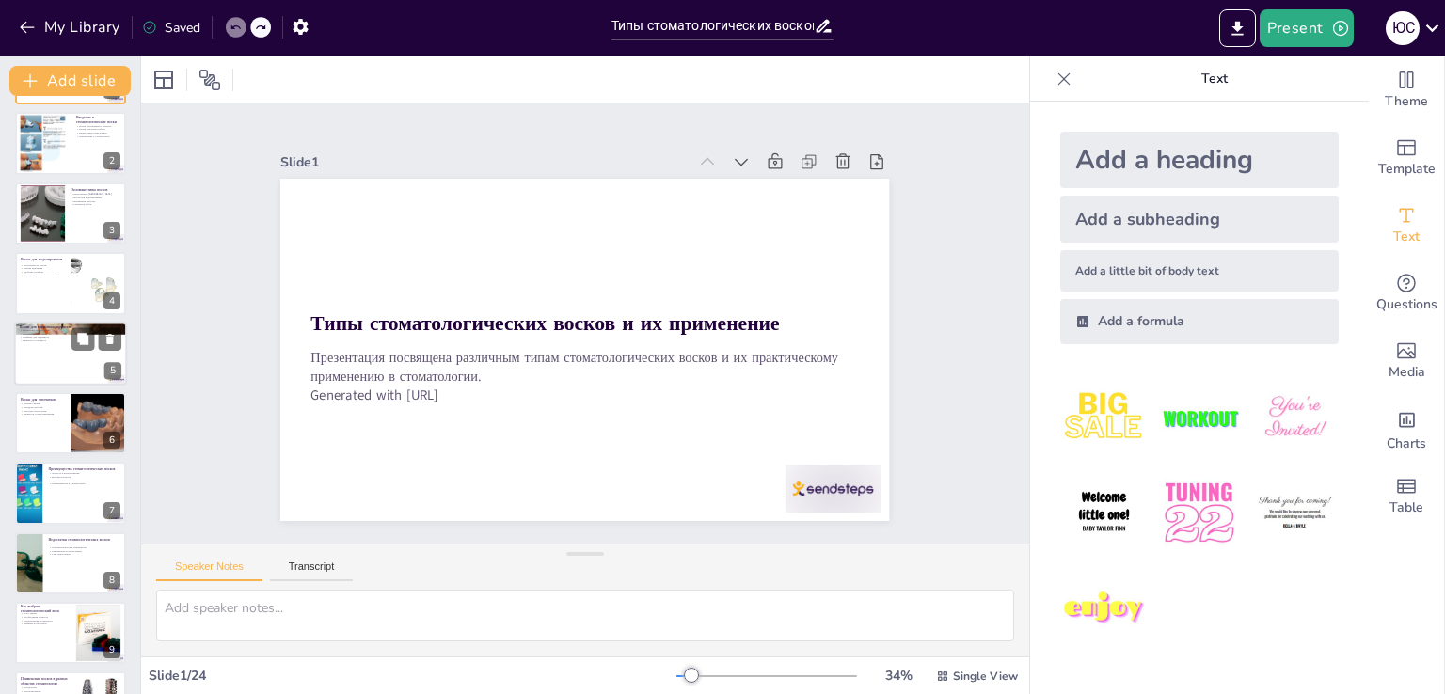
checkbox input "true"
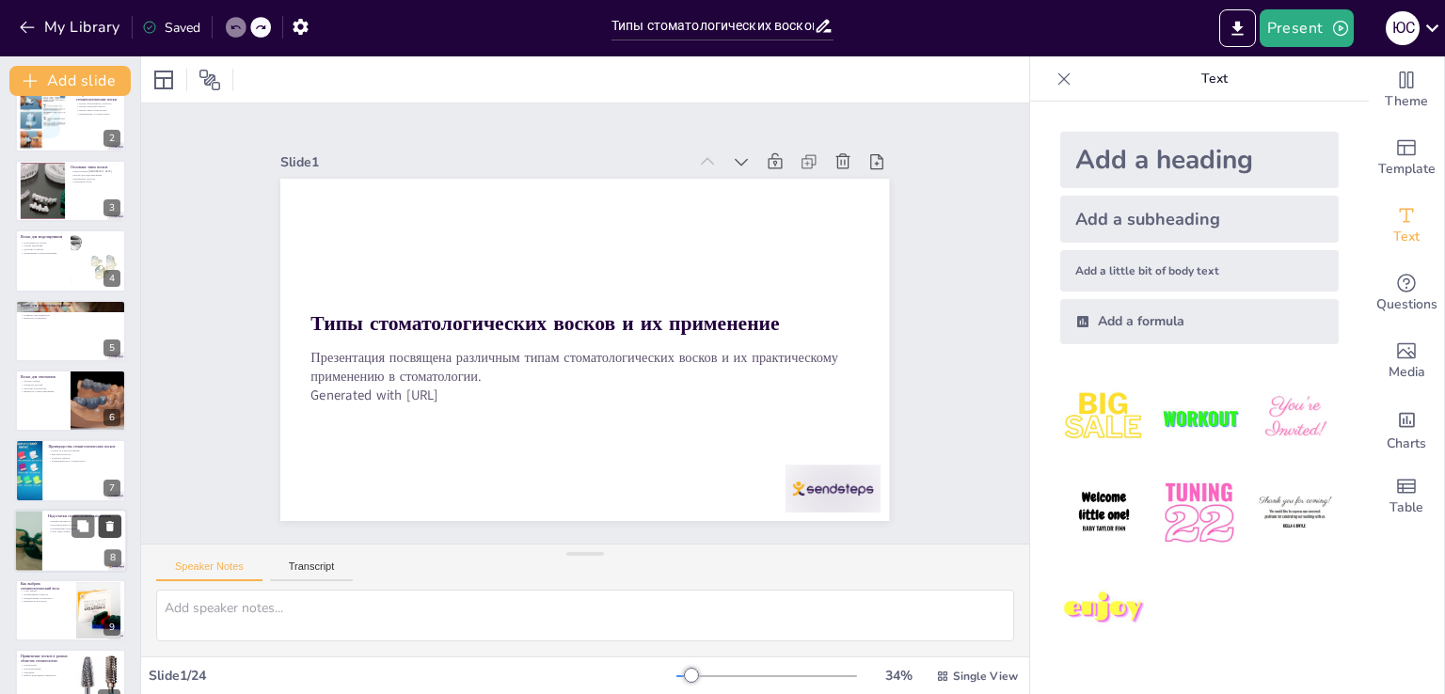
checkbox input "true"
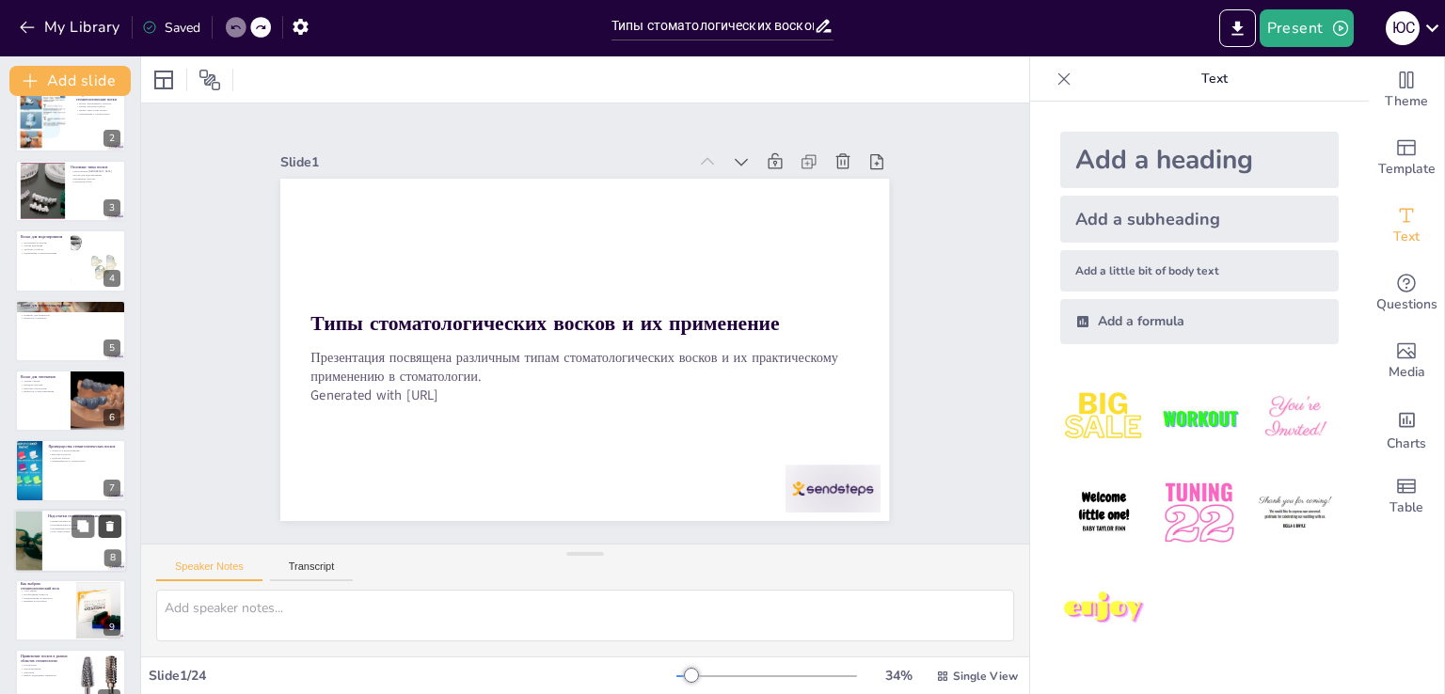
checkbox input "true"
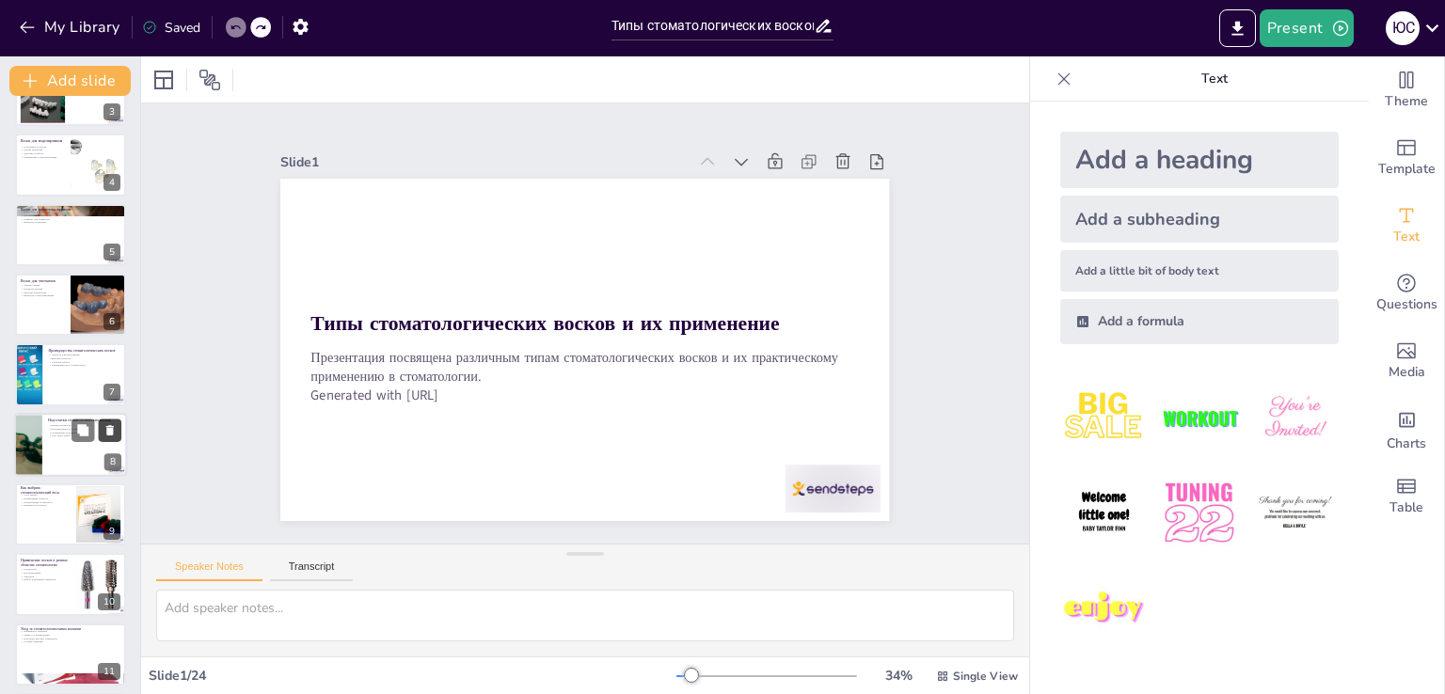
checkbox input "true"
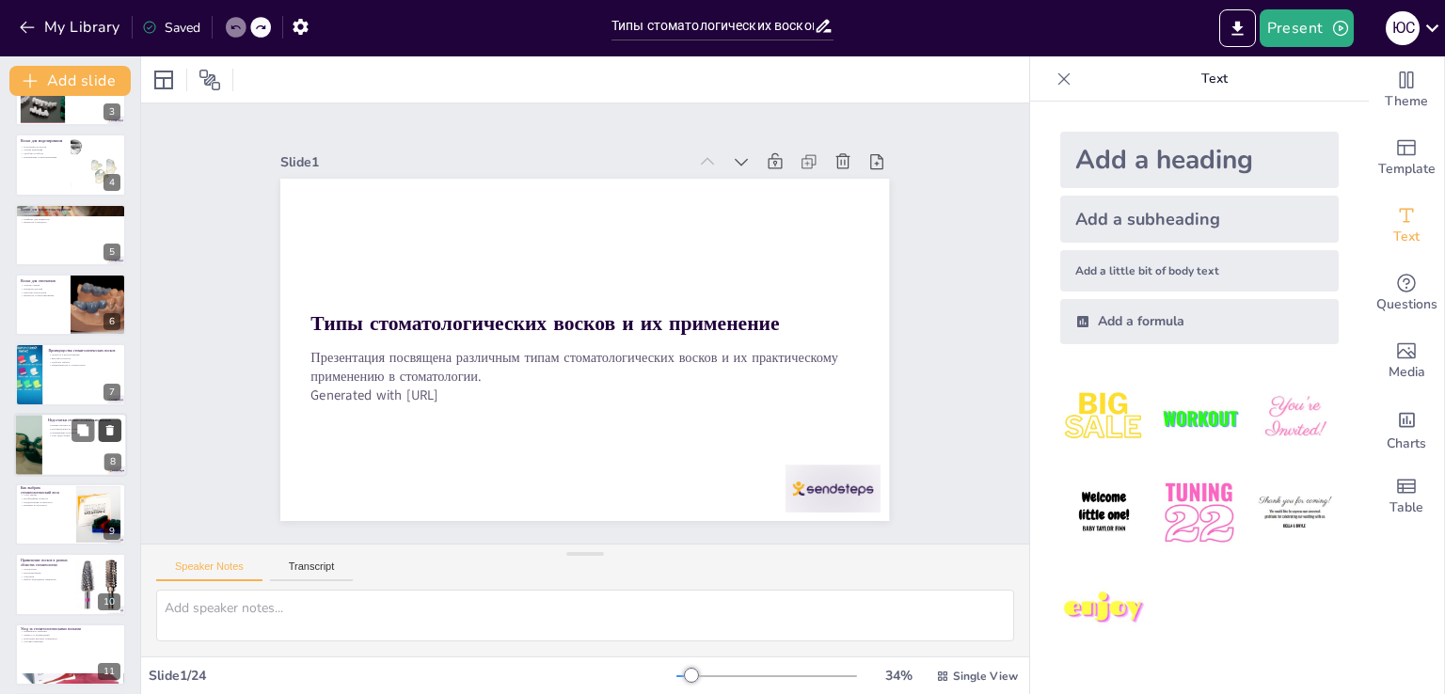
checkbox input "true"
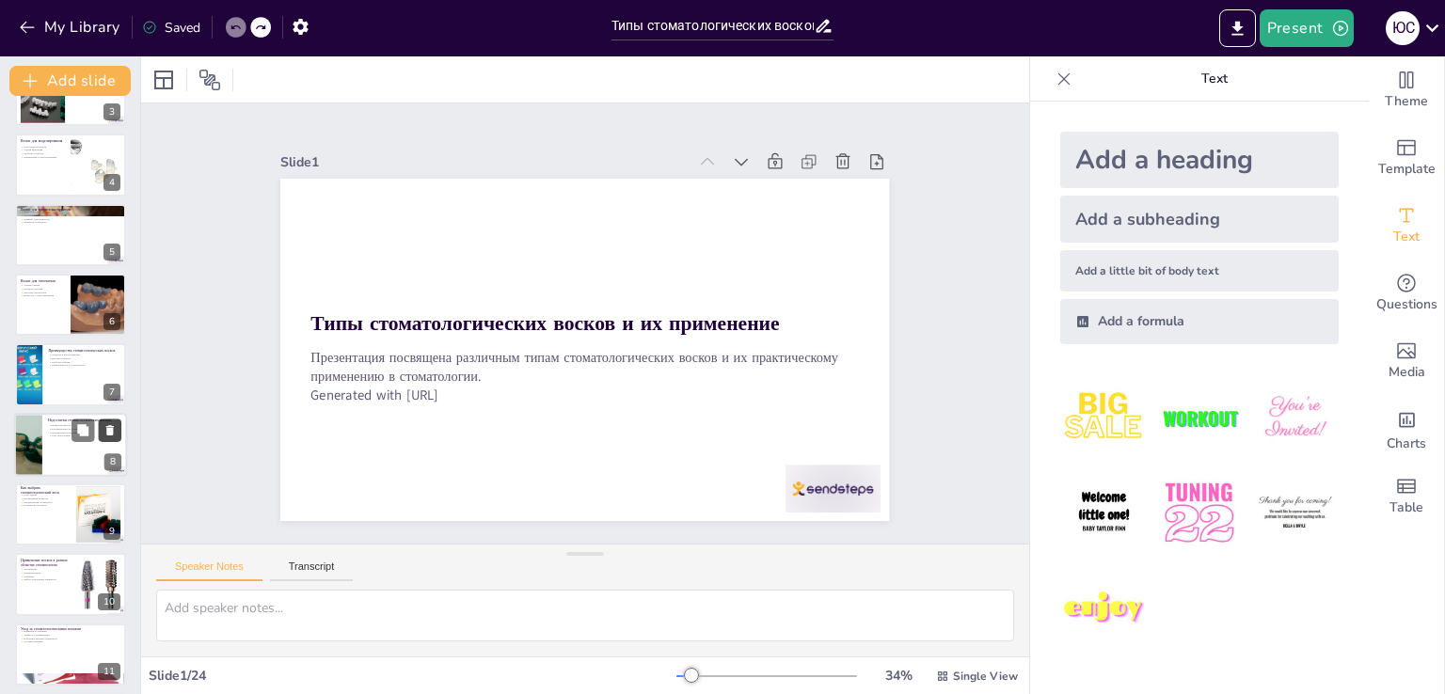
checkbox input "true"
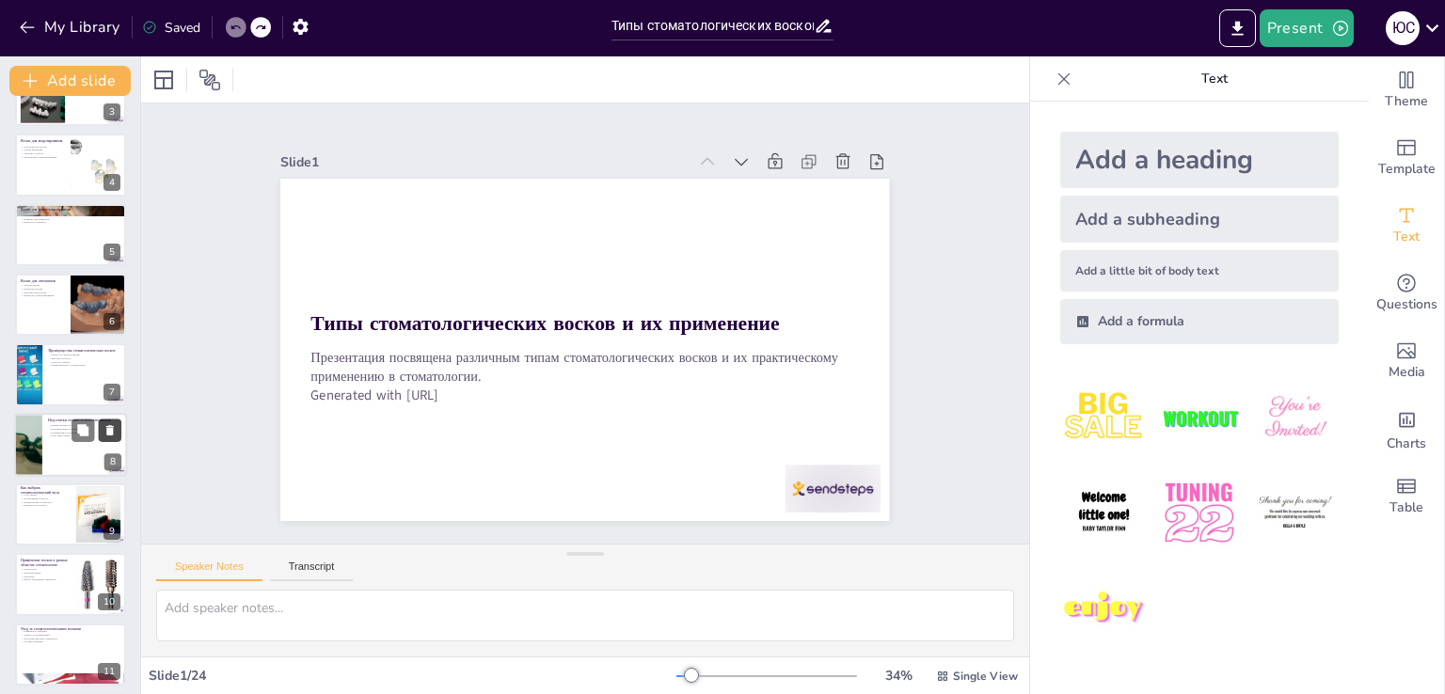
checkbox input "true"
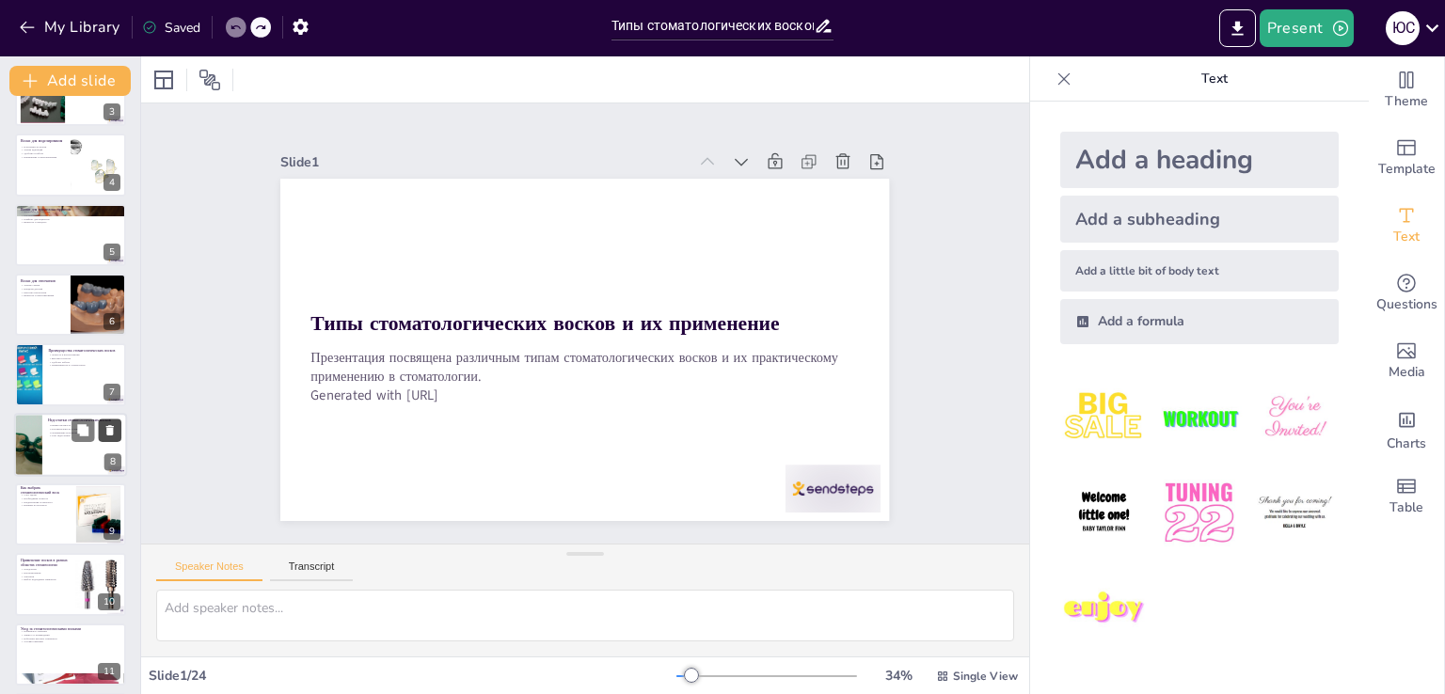
checkbox input "true"
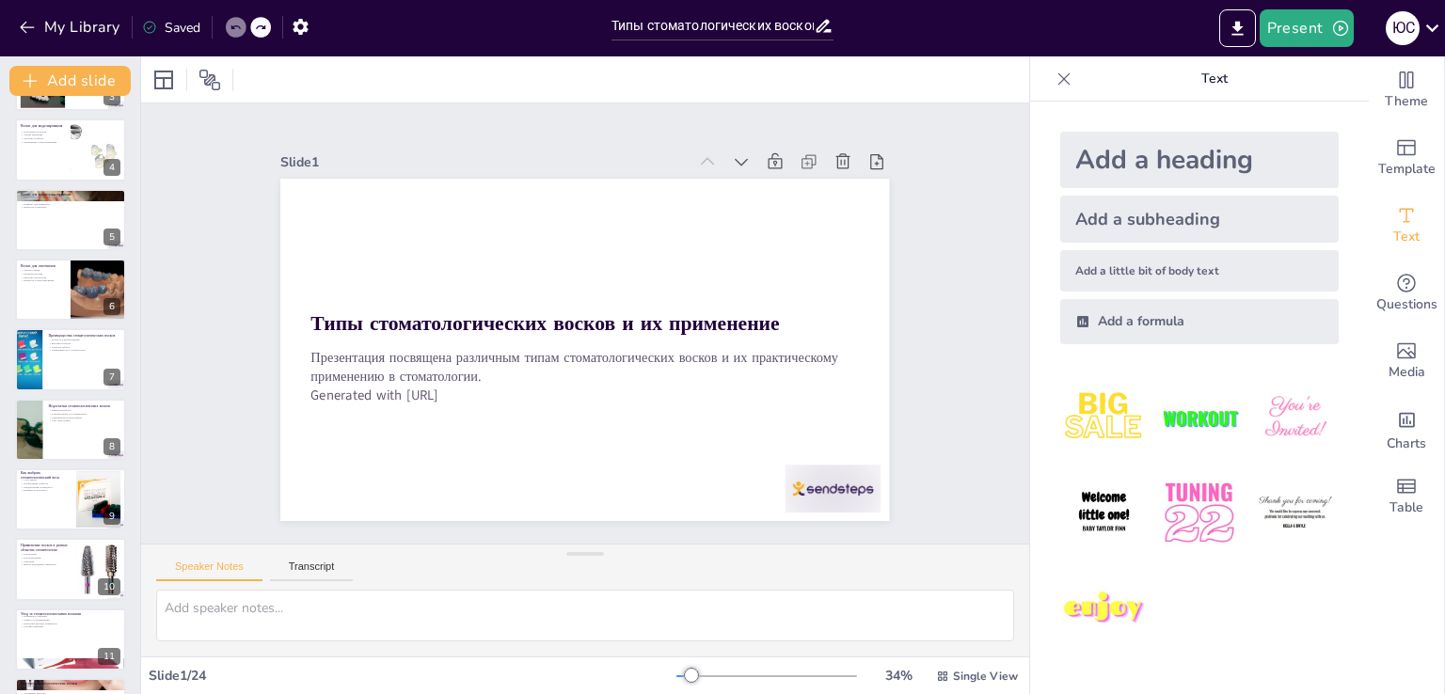
checkbox input "true"
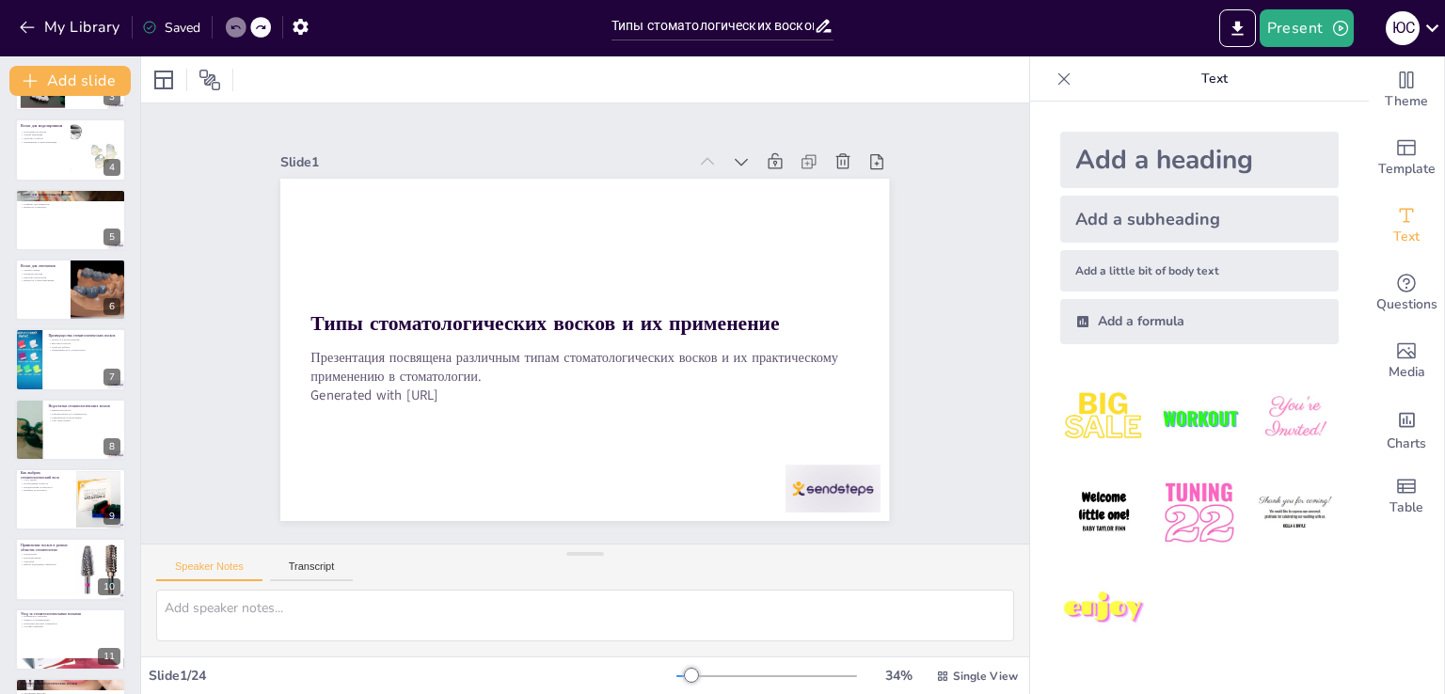
checkbox input "true"
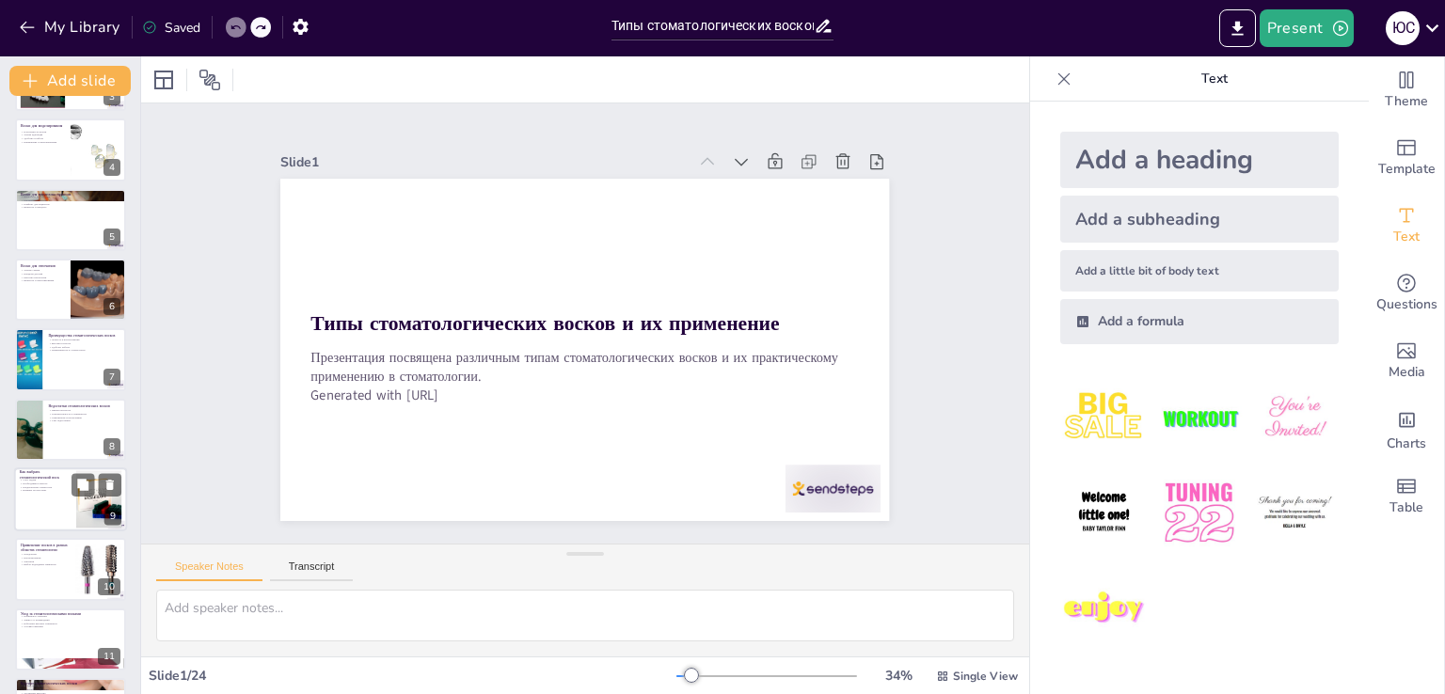
checkbox input "true"
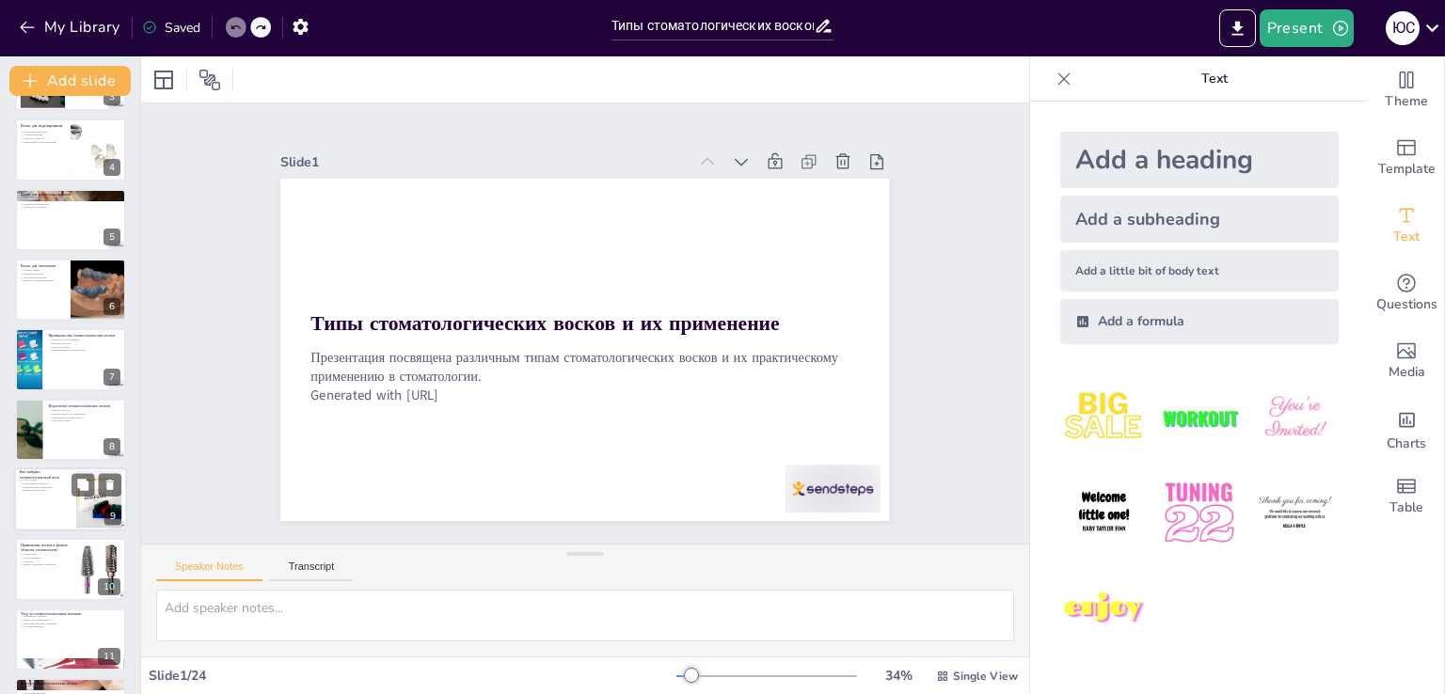
checkbox input "true"
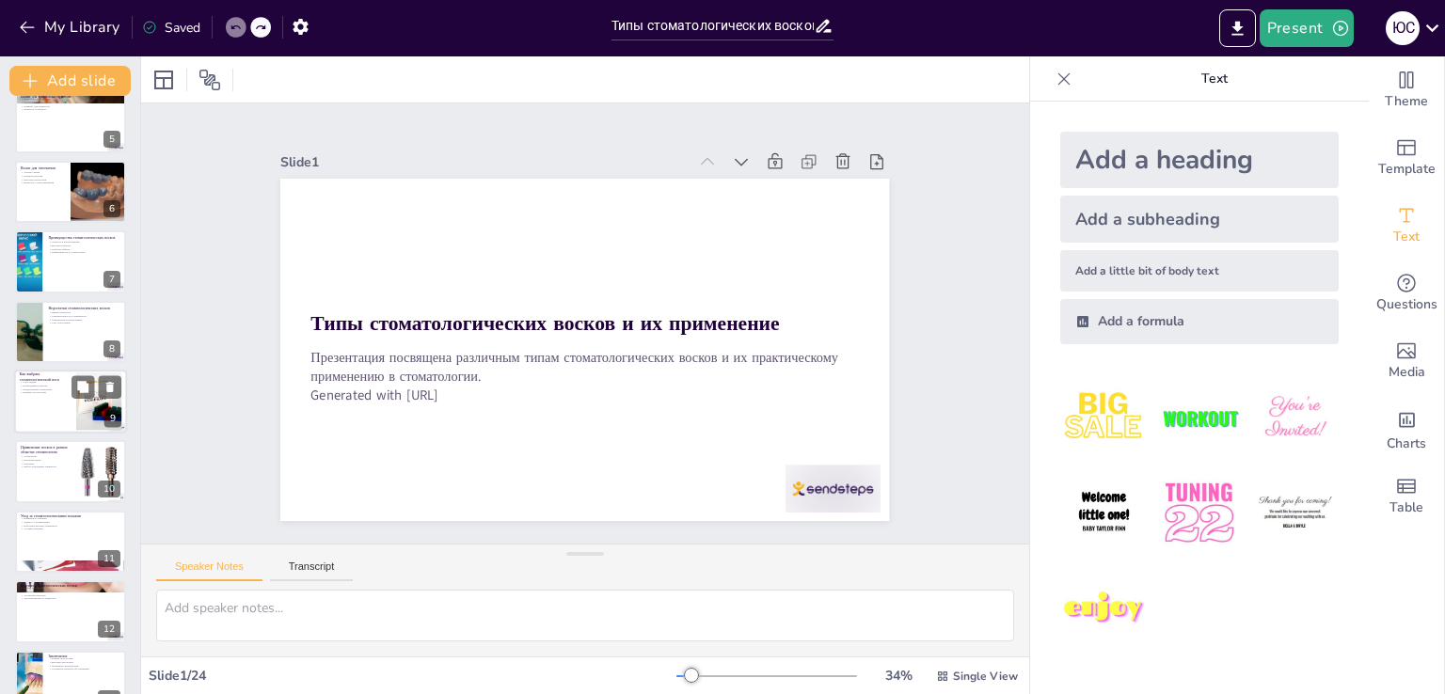
checkbox input "true"
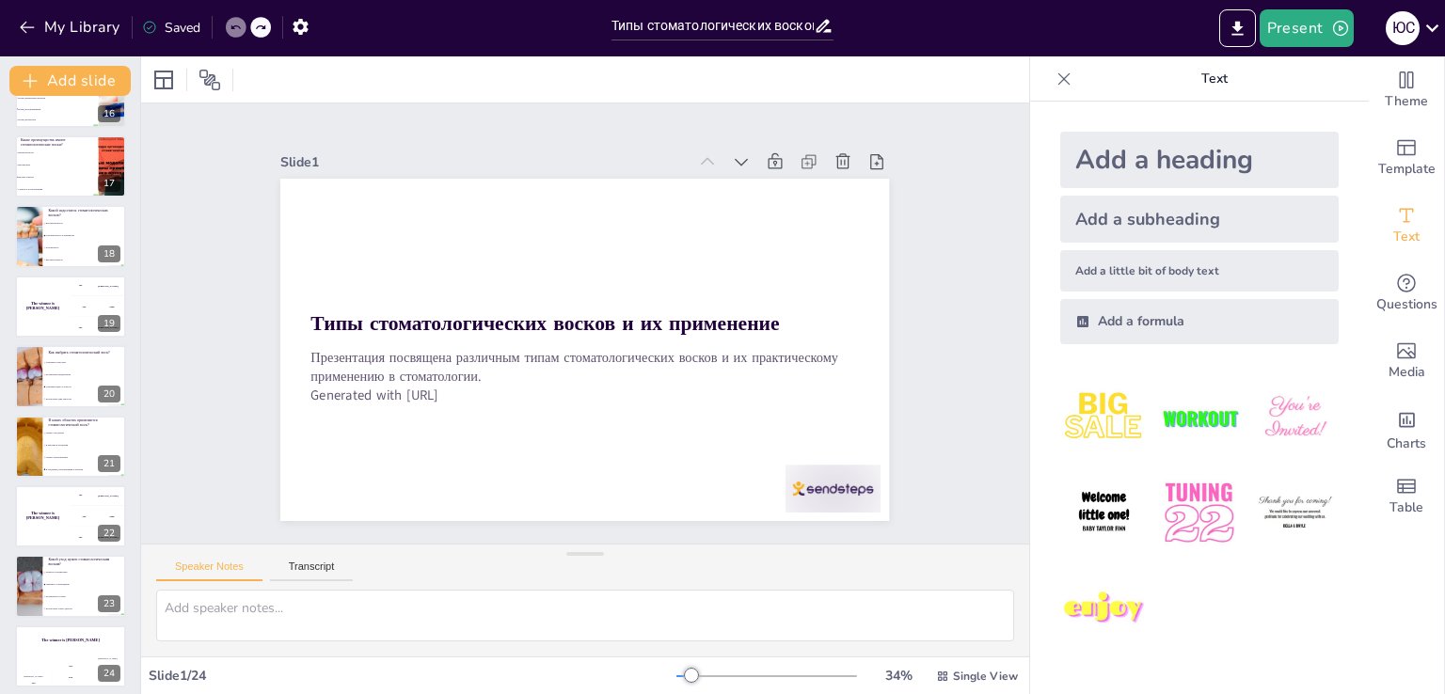
scroll to position [1103, 0]
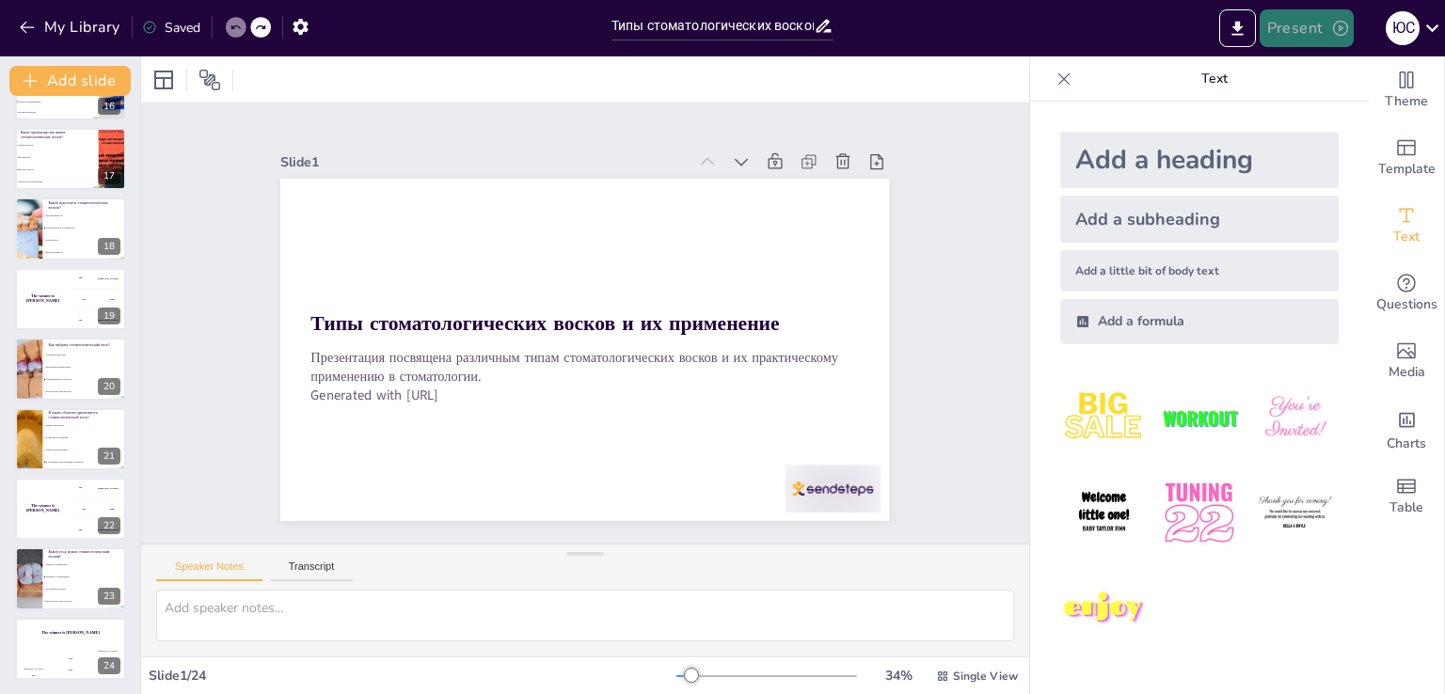
click at [1313, 30] on button "Present" at bounding box center [1307, 28] width 94 height 38
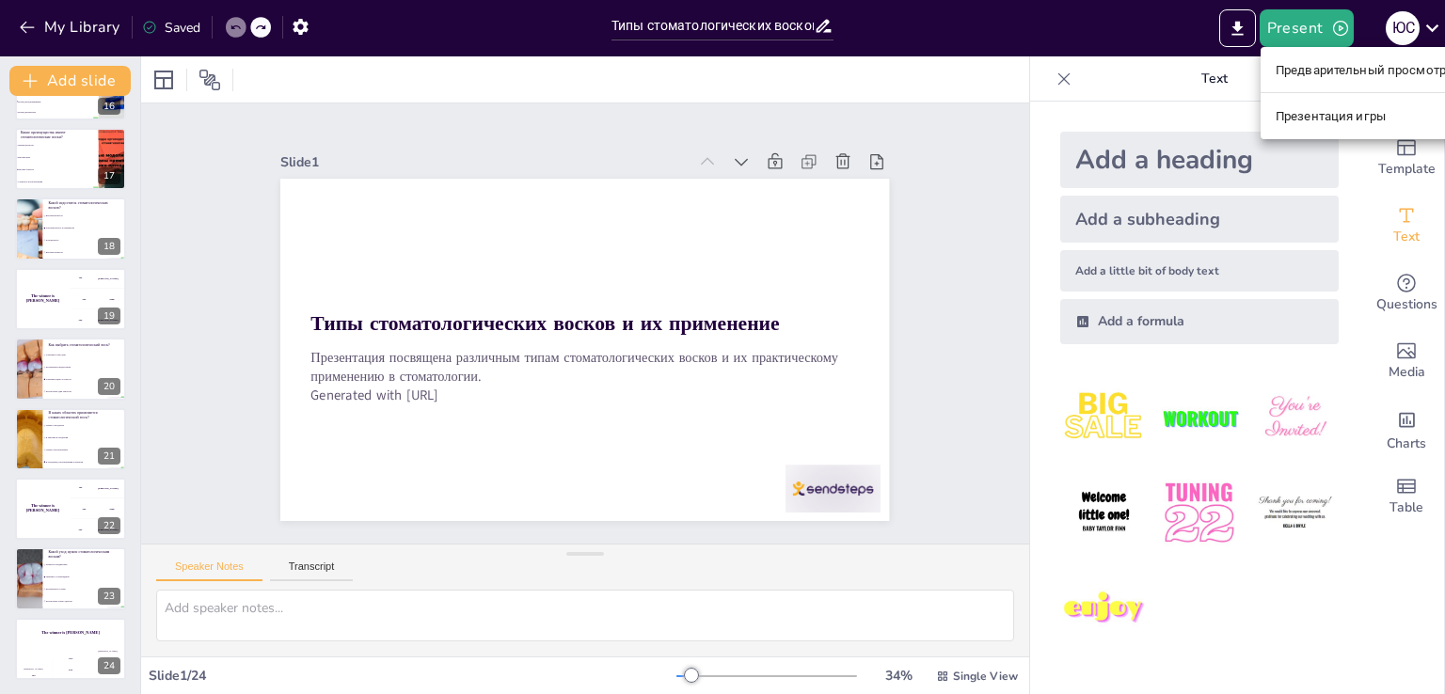
click at [1232, 35] on div at bounding box center [722, 347] width 1445 height 694
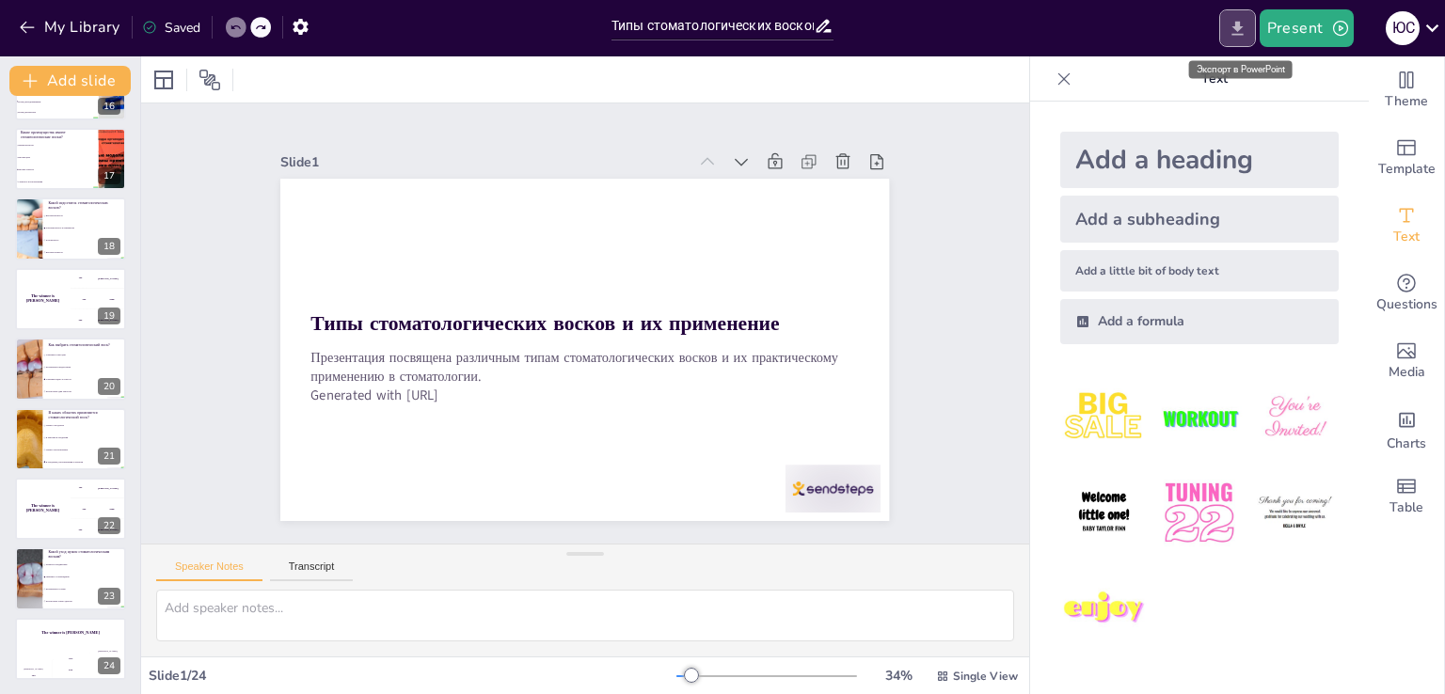
click at [1236, 24] on icon "Export to PowerPoint" at bounding box center [1238, 29] width 20 height 20
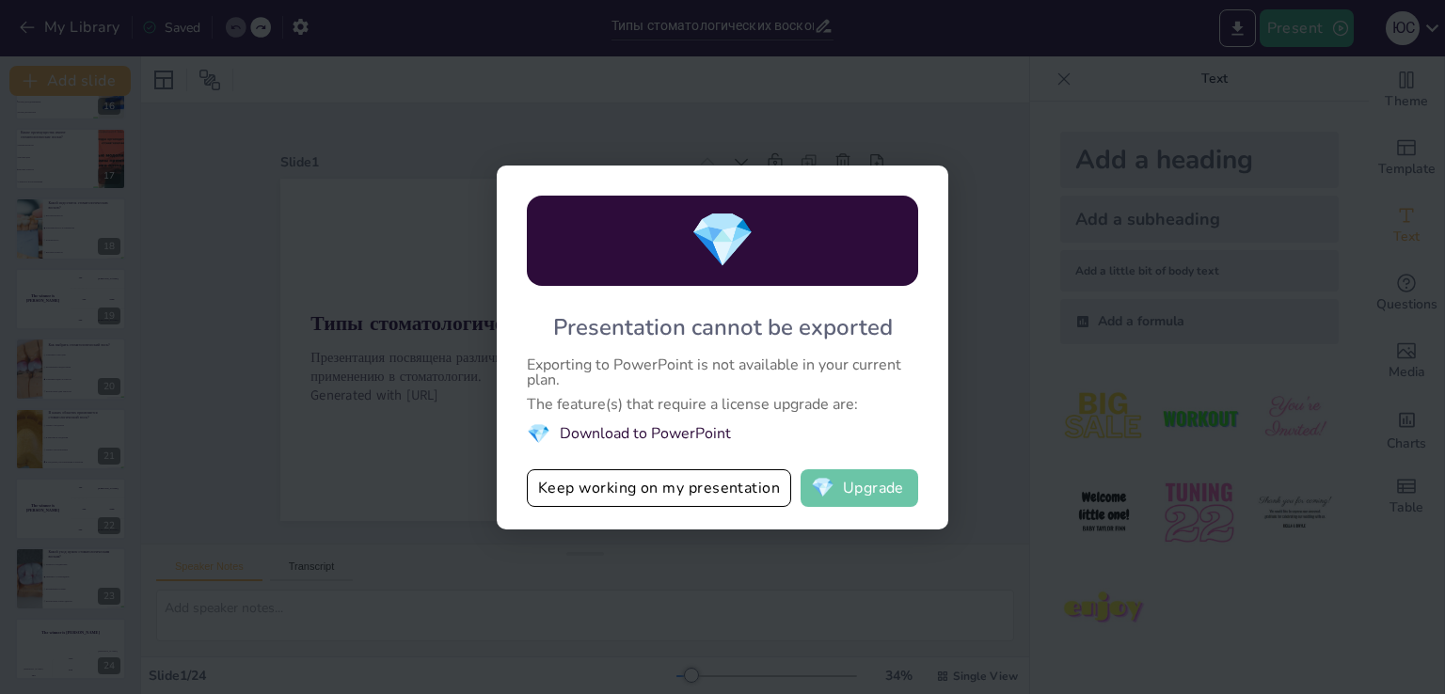
click at [852, 485] on button "💎 Upgrade" at bounding box center [860, 488] width 118 height 38
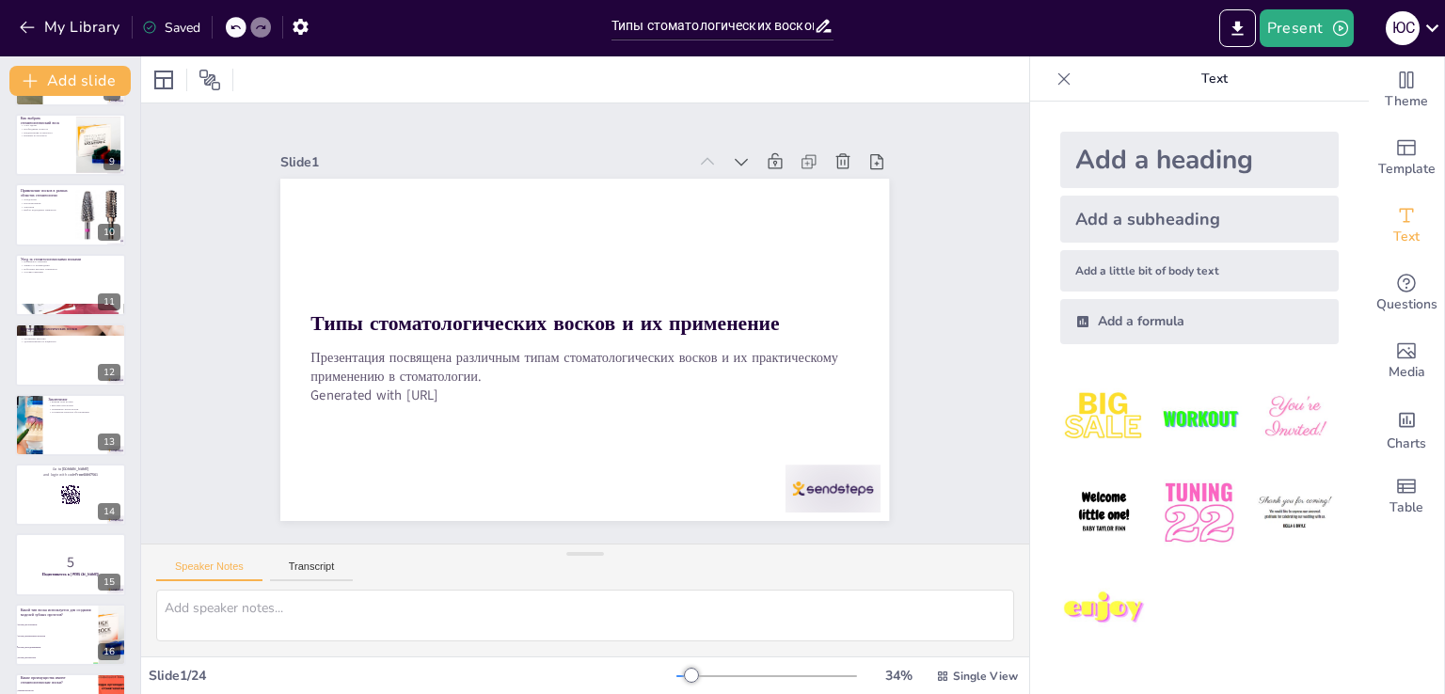
scroll to position [538, 0]
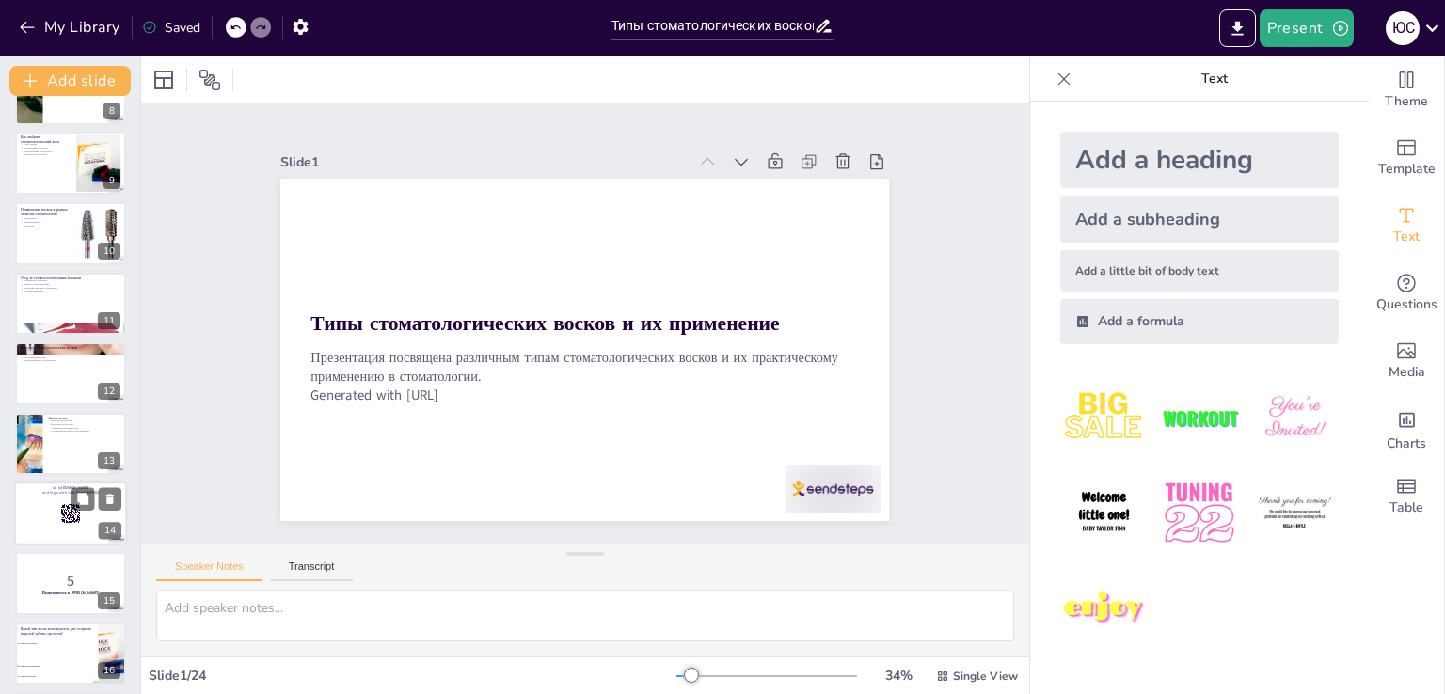
click at [83, 517] on div at bounding box center [70, 514] width 113 height 64
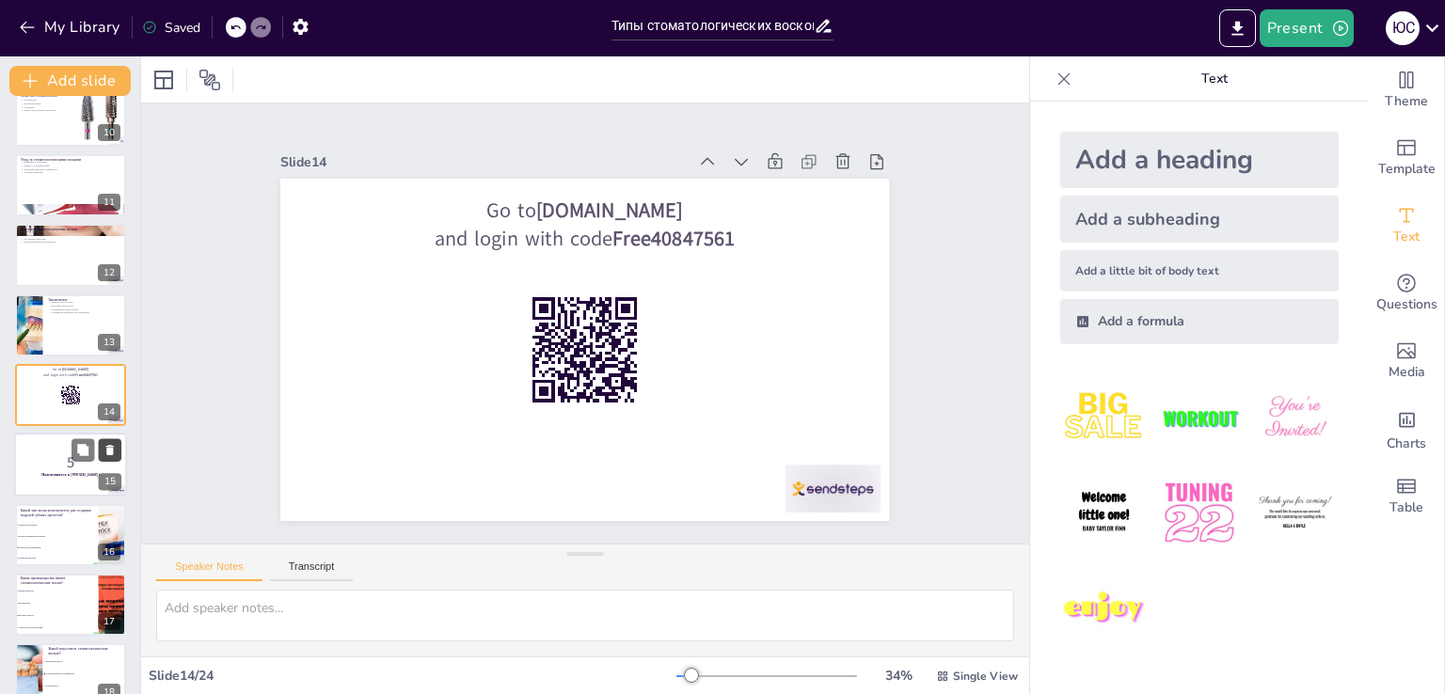
click at [113, 456] on button at bounding box center [110, 450] width 23 height 23
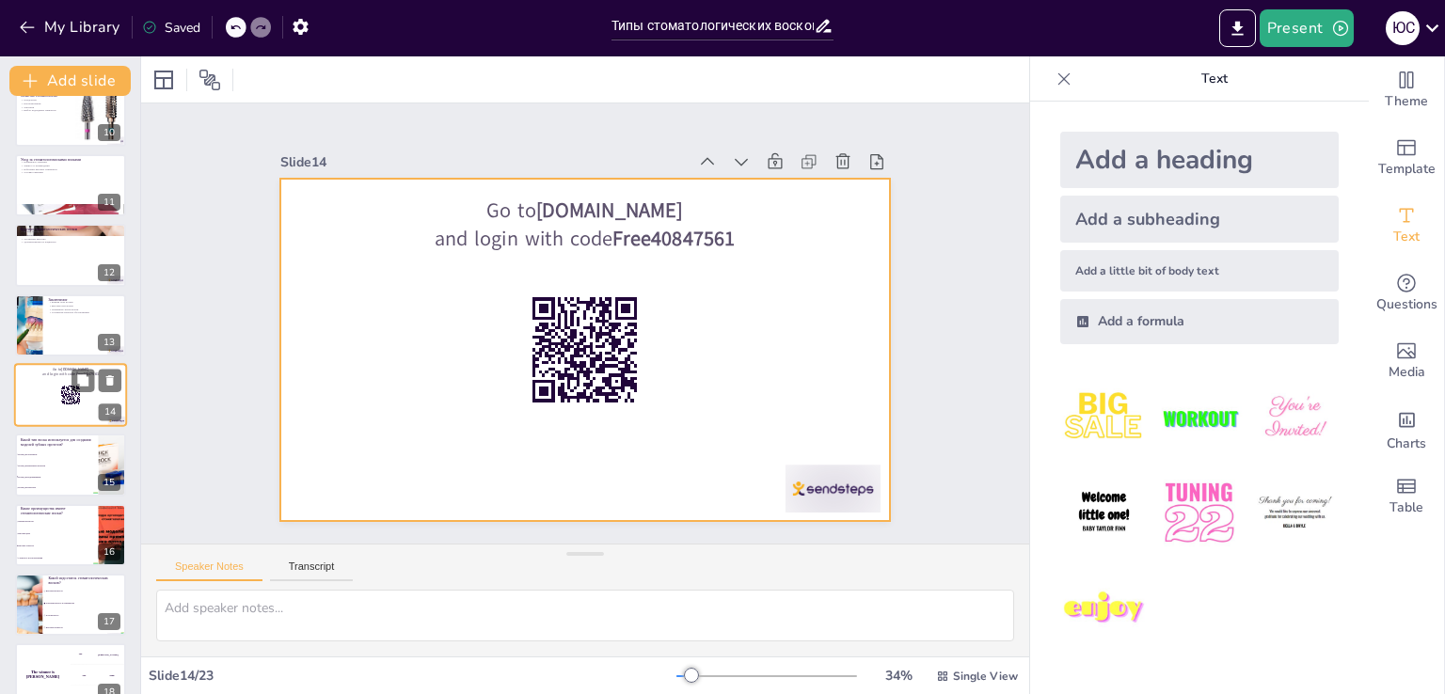
click at [103, 400] on div at bounding box center [70, 395] width 113 height 64
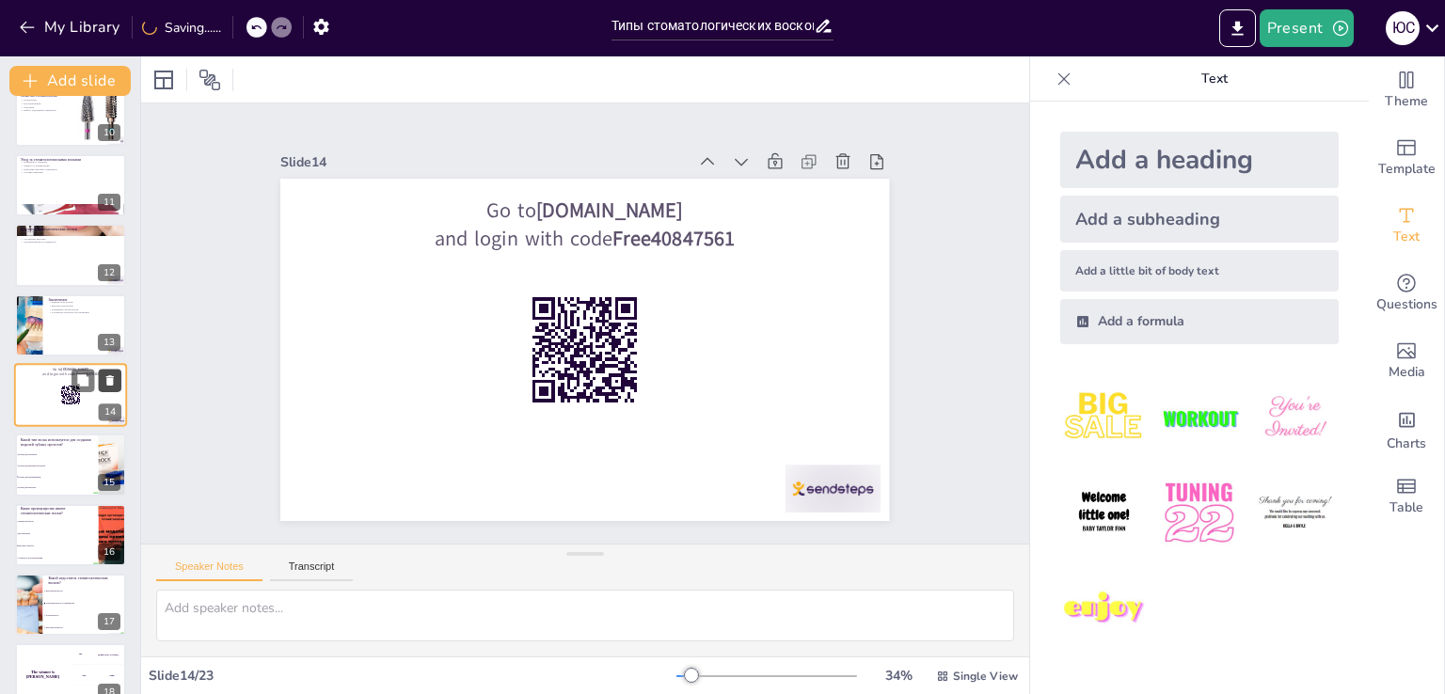
click at [113, 375] on icon at bounding box center [110, 380] width 8 height 10
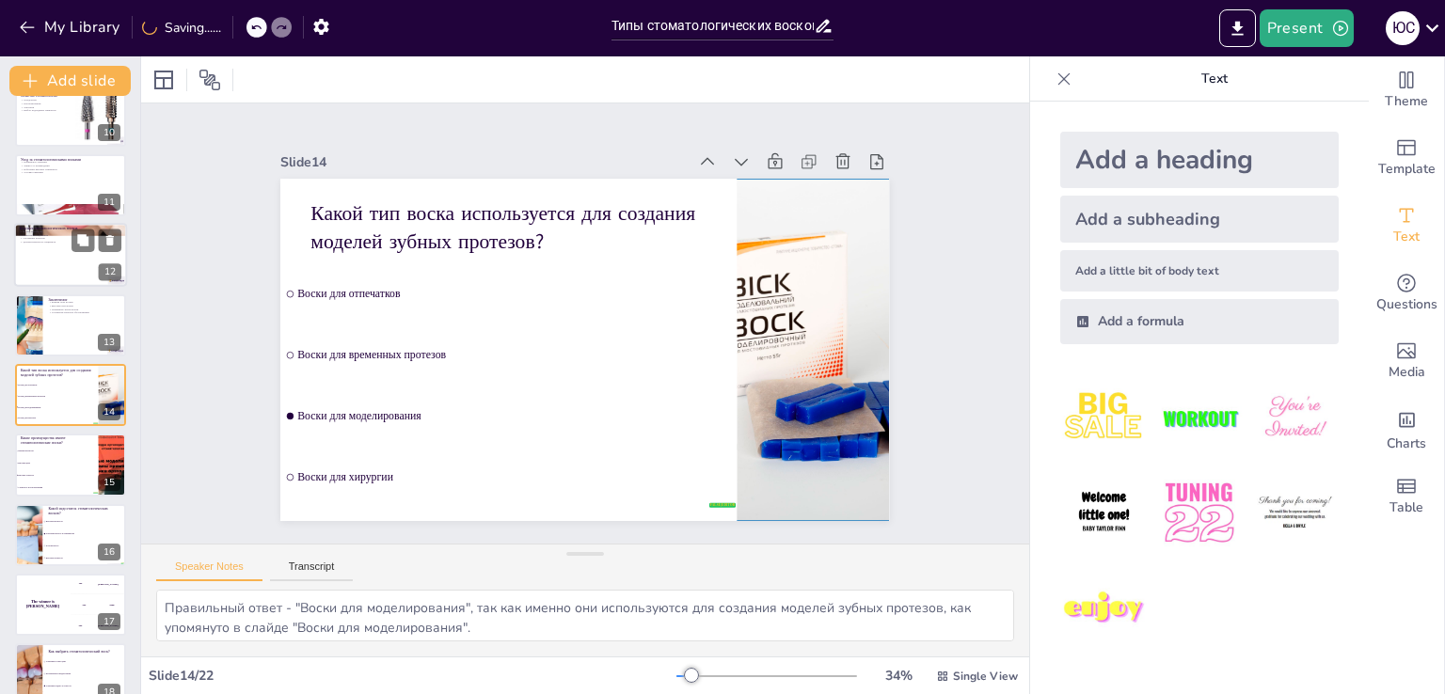
click at [72, 346] on div at bounding box center [70, 325] width 111 height 62
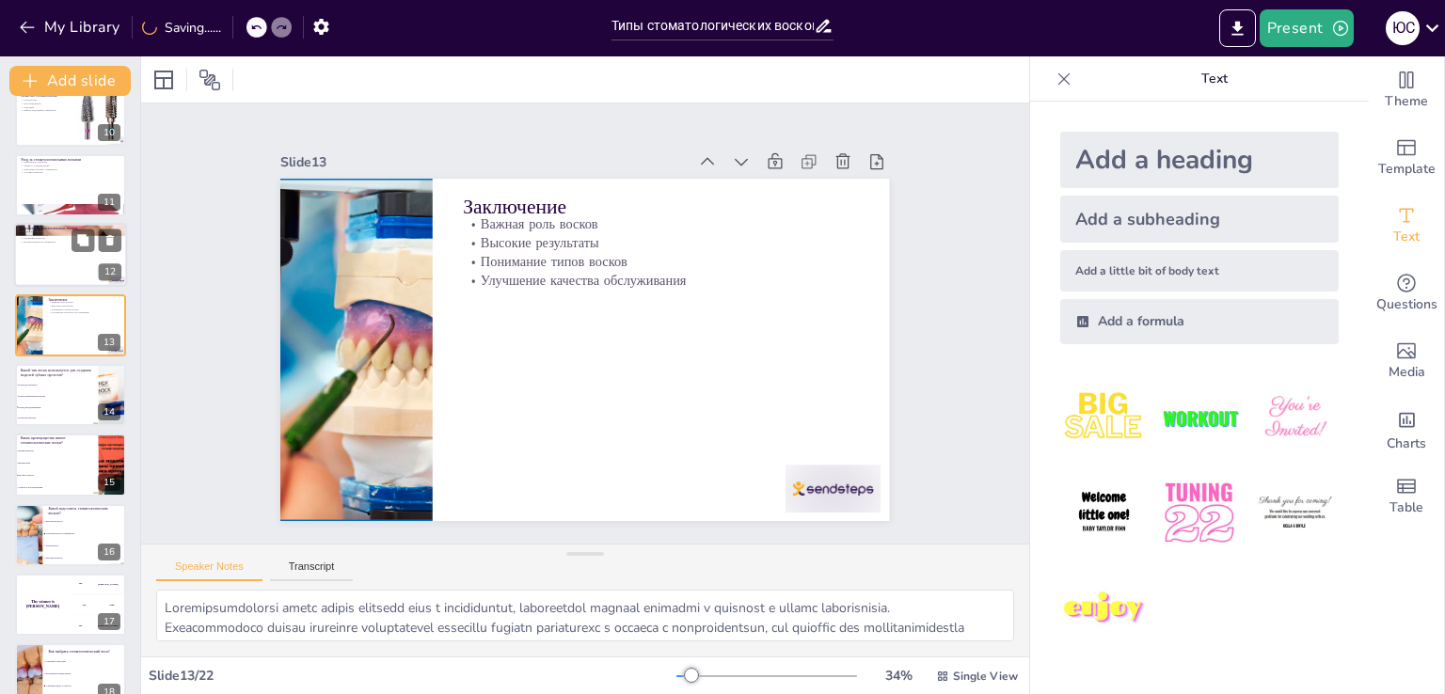
scroll to position [587, 0]
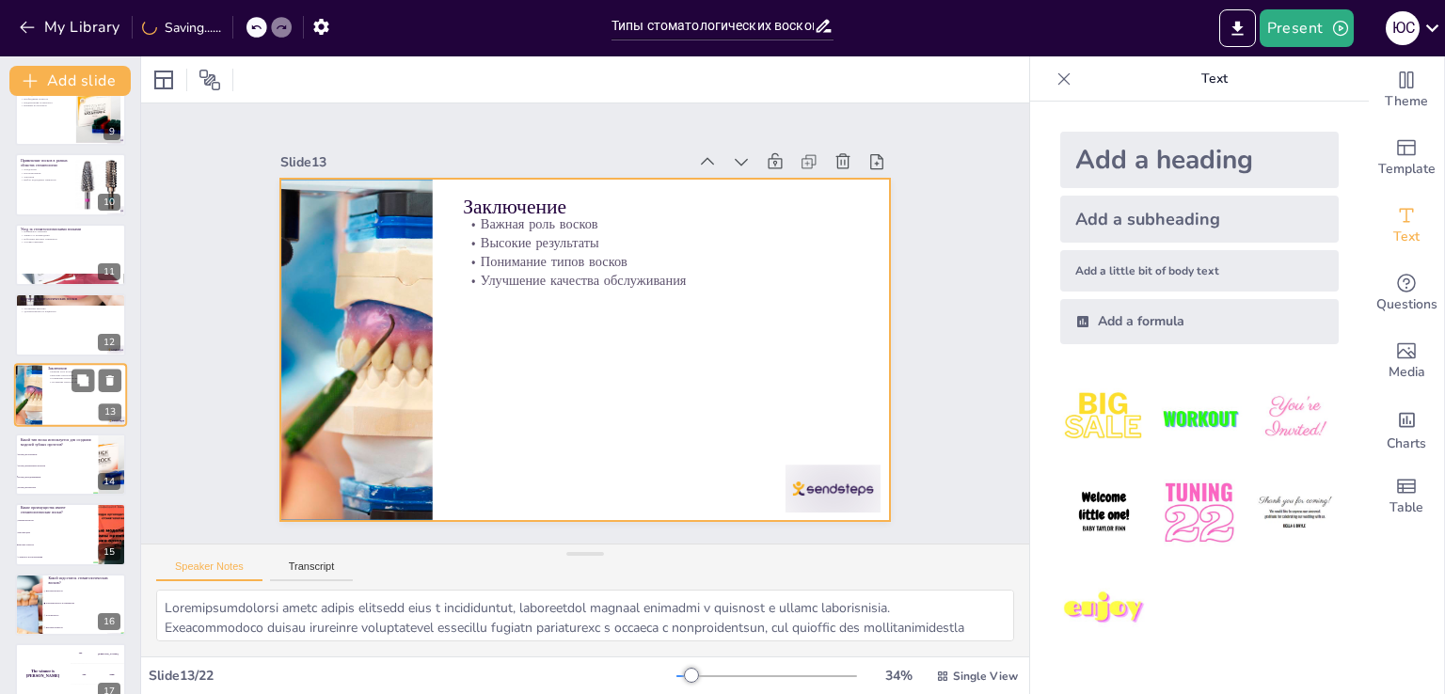
drag, startPoint x: 76, startPoint y: 399, endPoint x: 87, endPoint y: 396, distance: 11.6
click at [78, 398] on div at bounding box center [70, 395] width 113 height 64
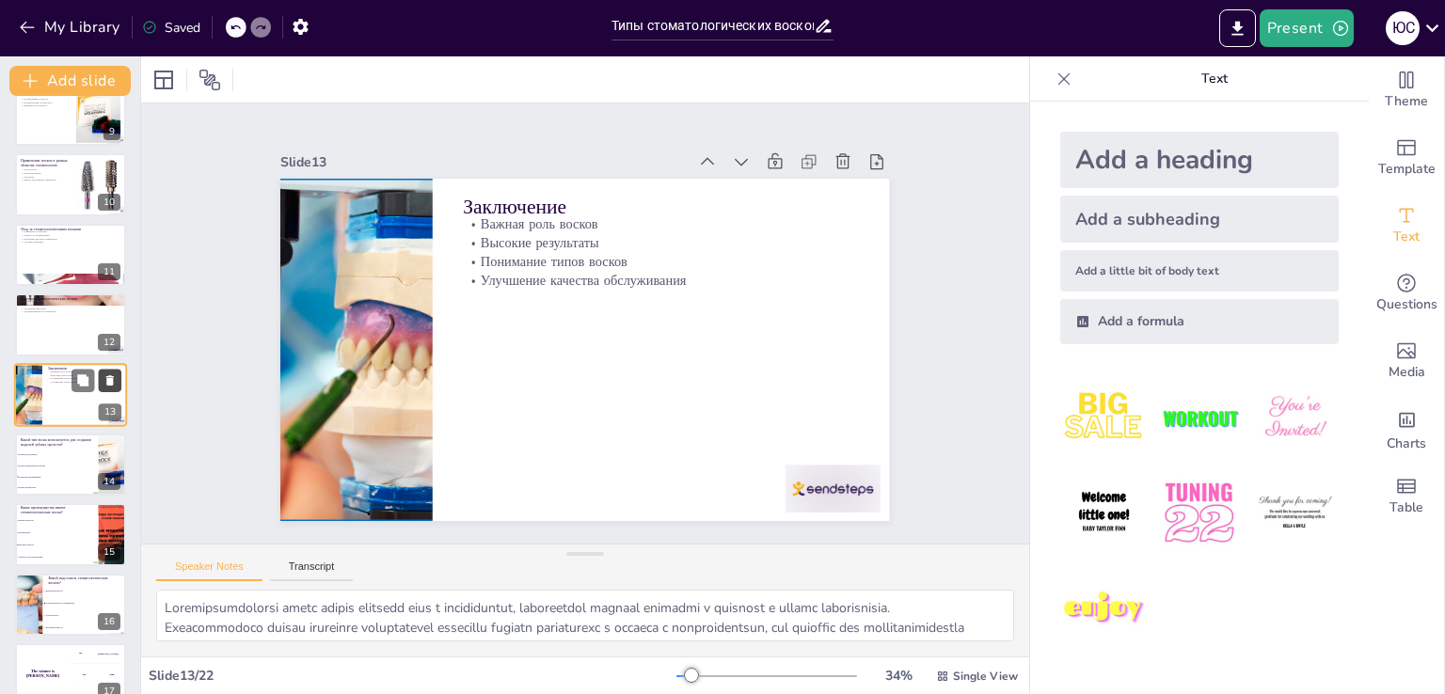
click at [107, 381] on icon at bounding box center [110, 380] width 8 height 10
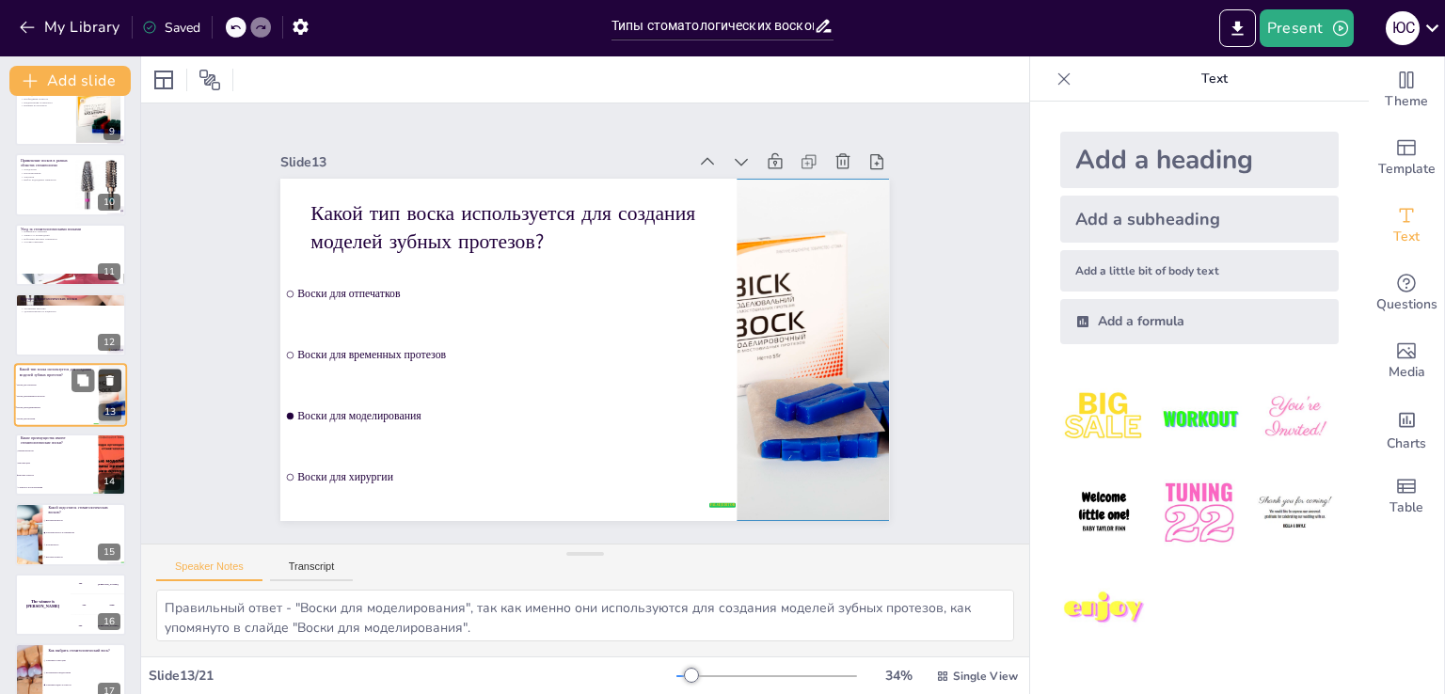
click at [105, 386] on icon at bounding box center [109, 379] width 13 height 13
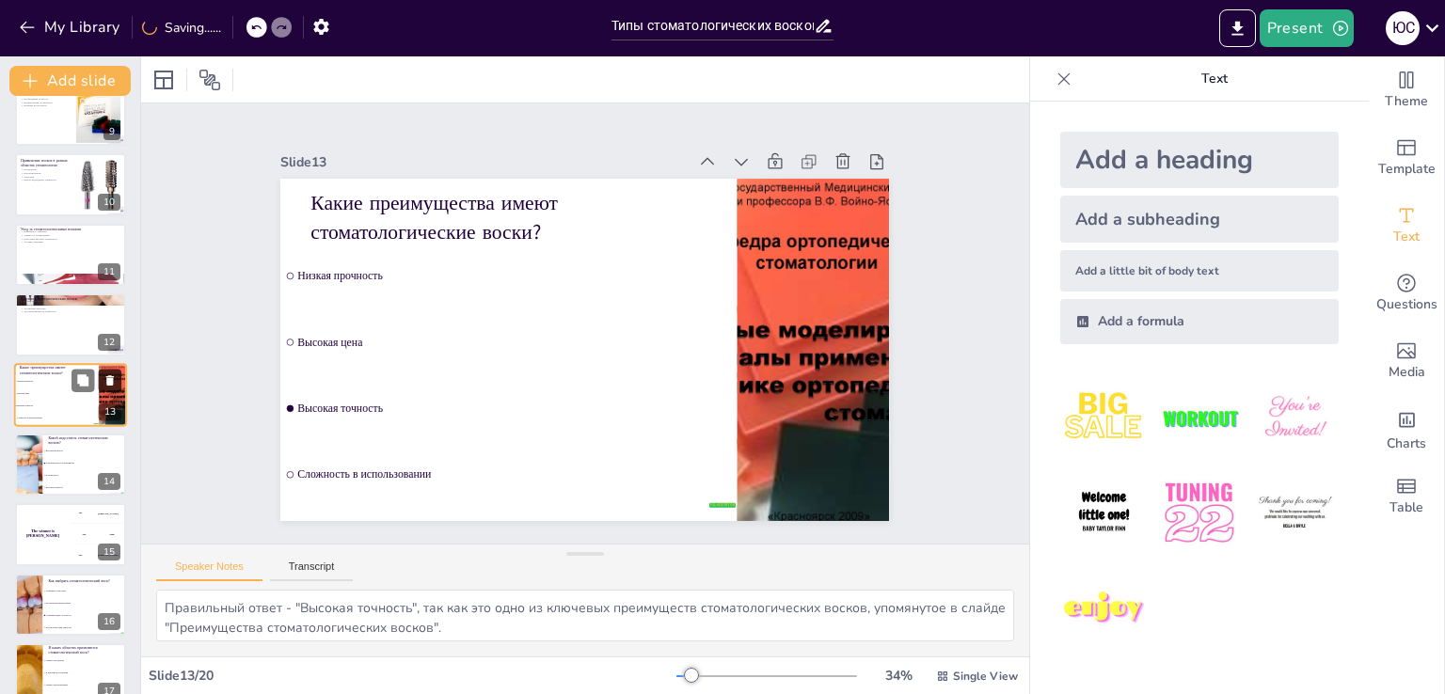
click at [111, 383] on icon at bounding box center [110, 380] width 8 height 10
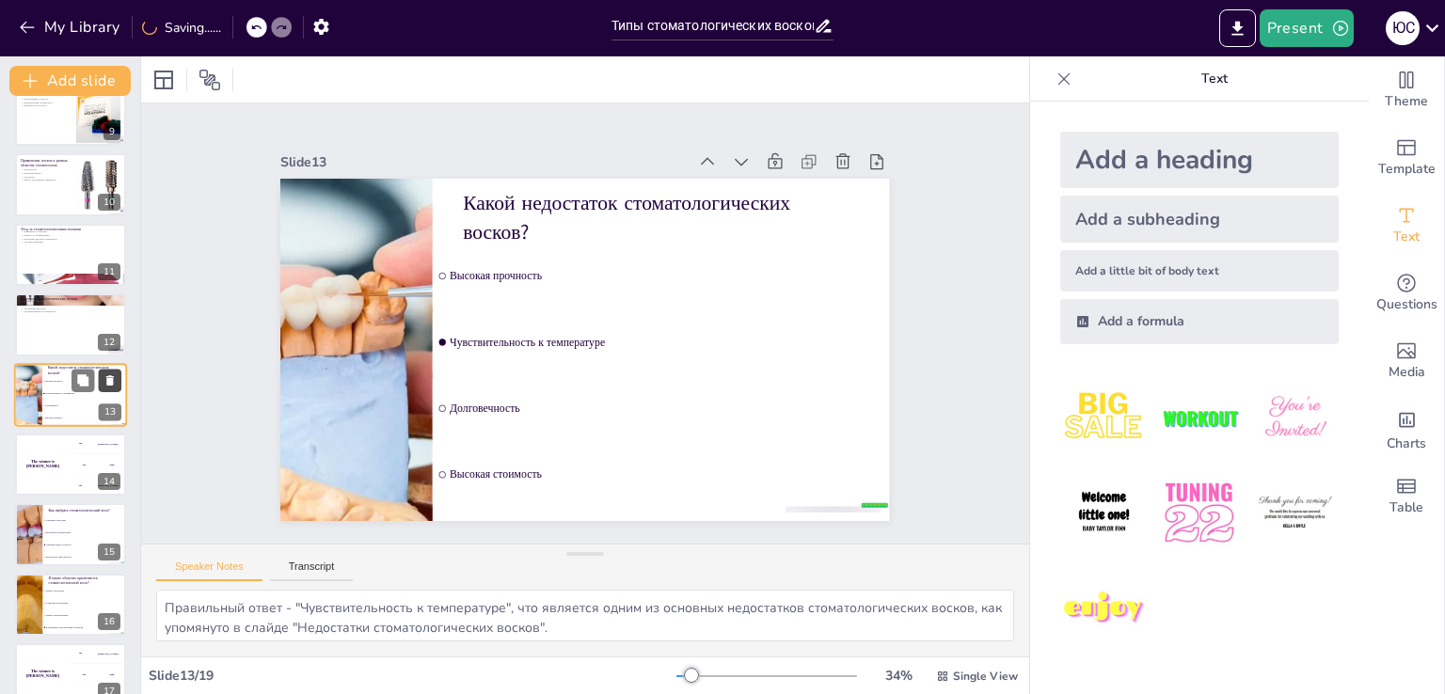
click at [116, 380] on icon at bounding box center [109, 379] width 13 height 13
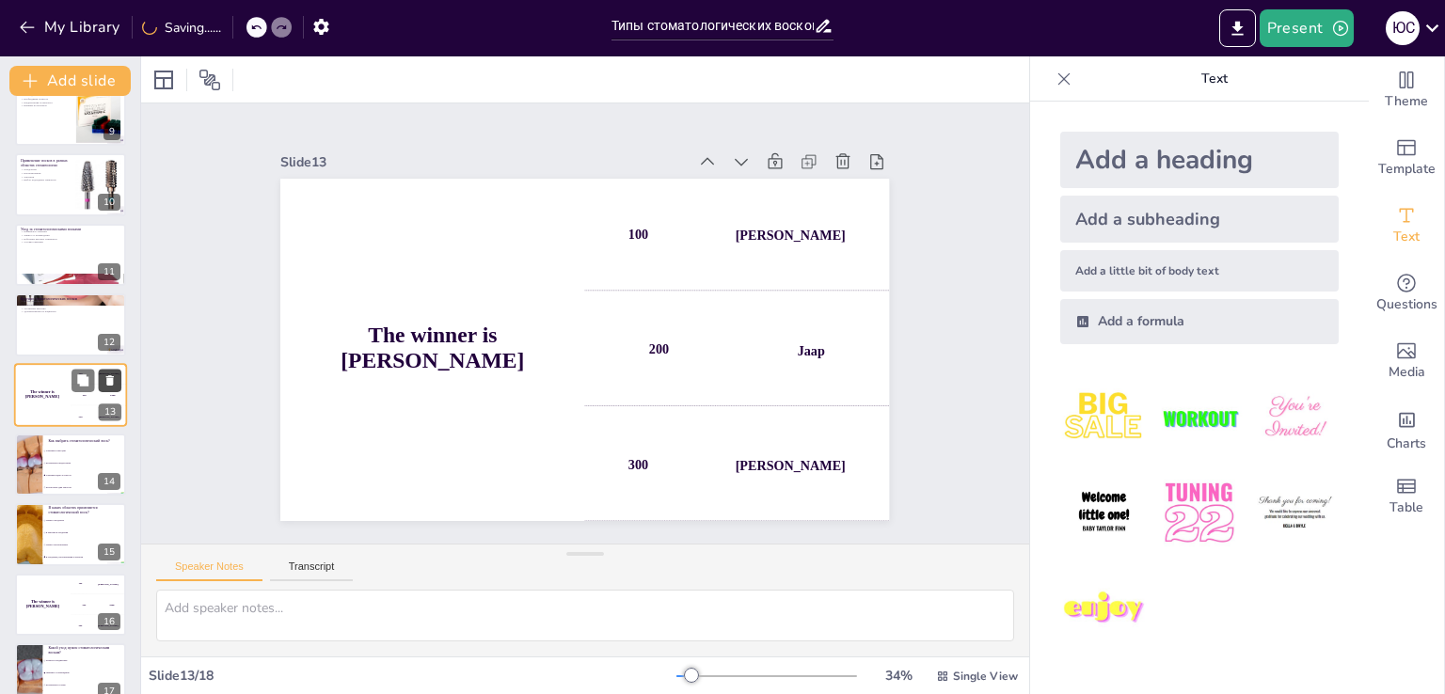
click at [116, 380] on icon at bounding box center [109, 379] width 13 height 13
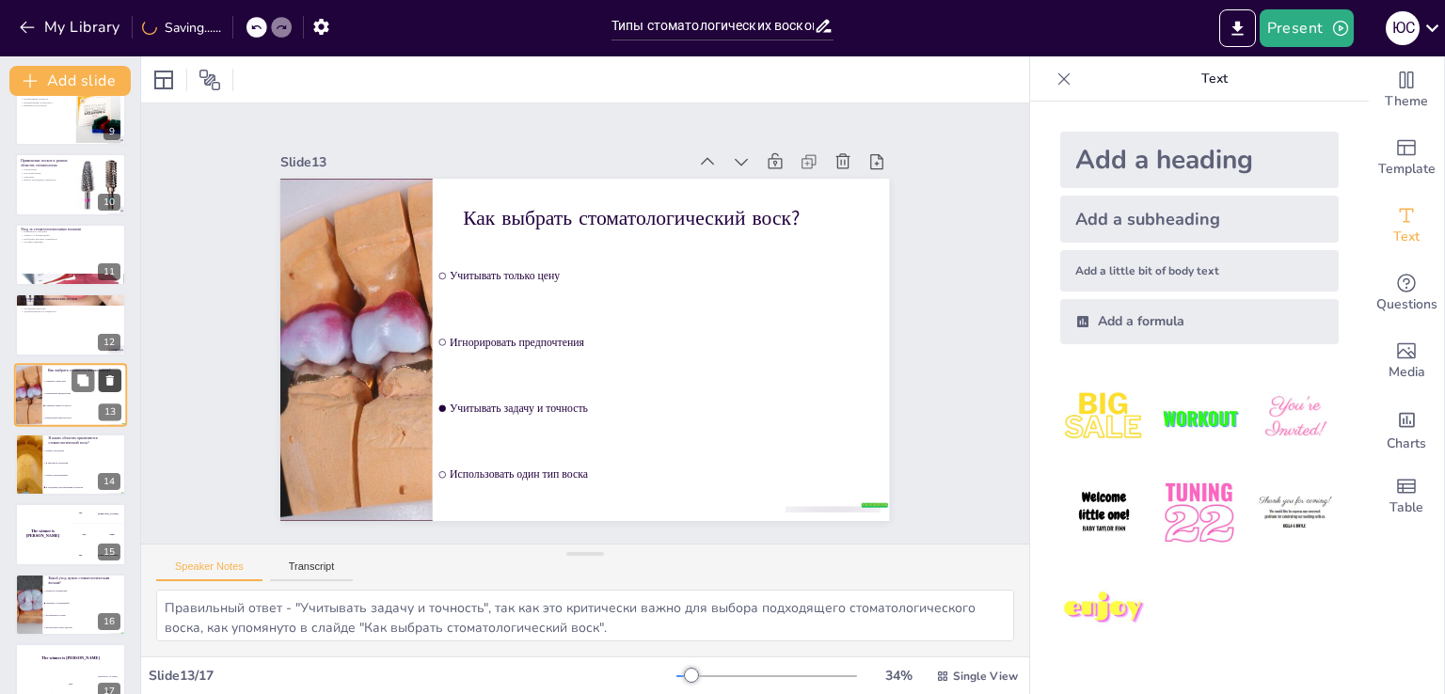
click at [116, 380] on icon at bounding box center [109, 379] width 13 height 13
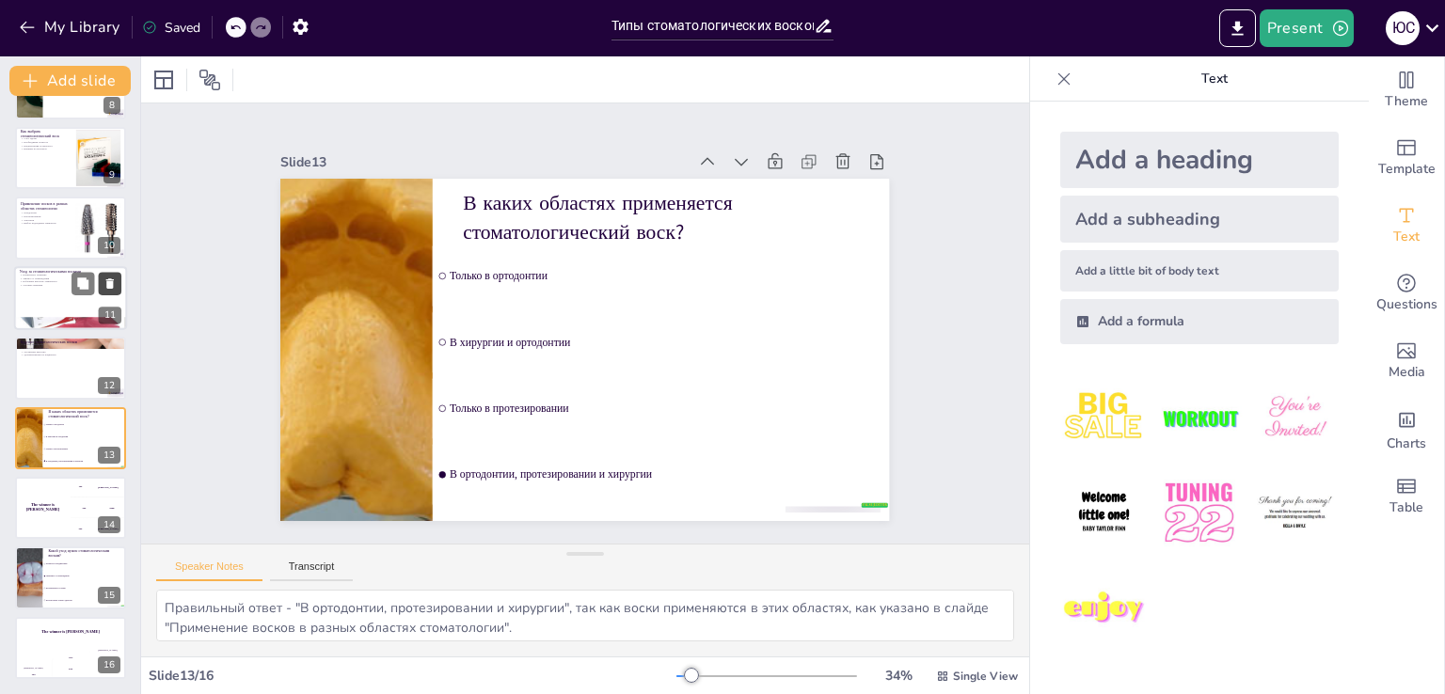
click at [106, 355] on icon at bounding box center [109, 353] width 13 height 13
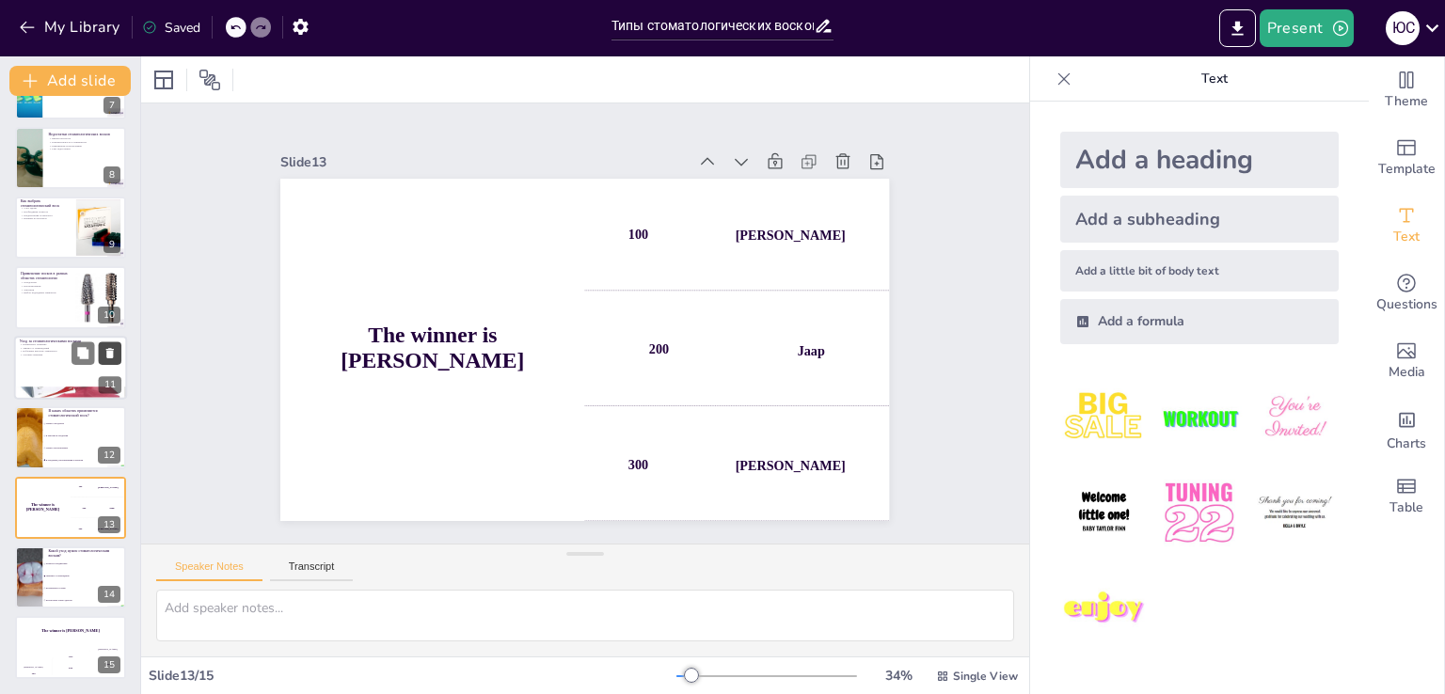
click at [109, 355] on icon at bounding box center [110, 353] width 8 height 10
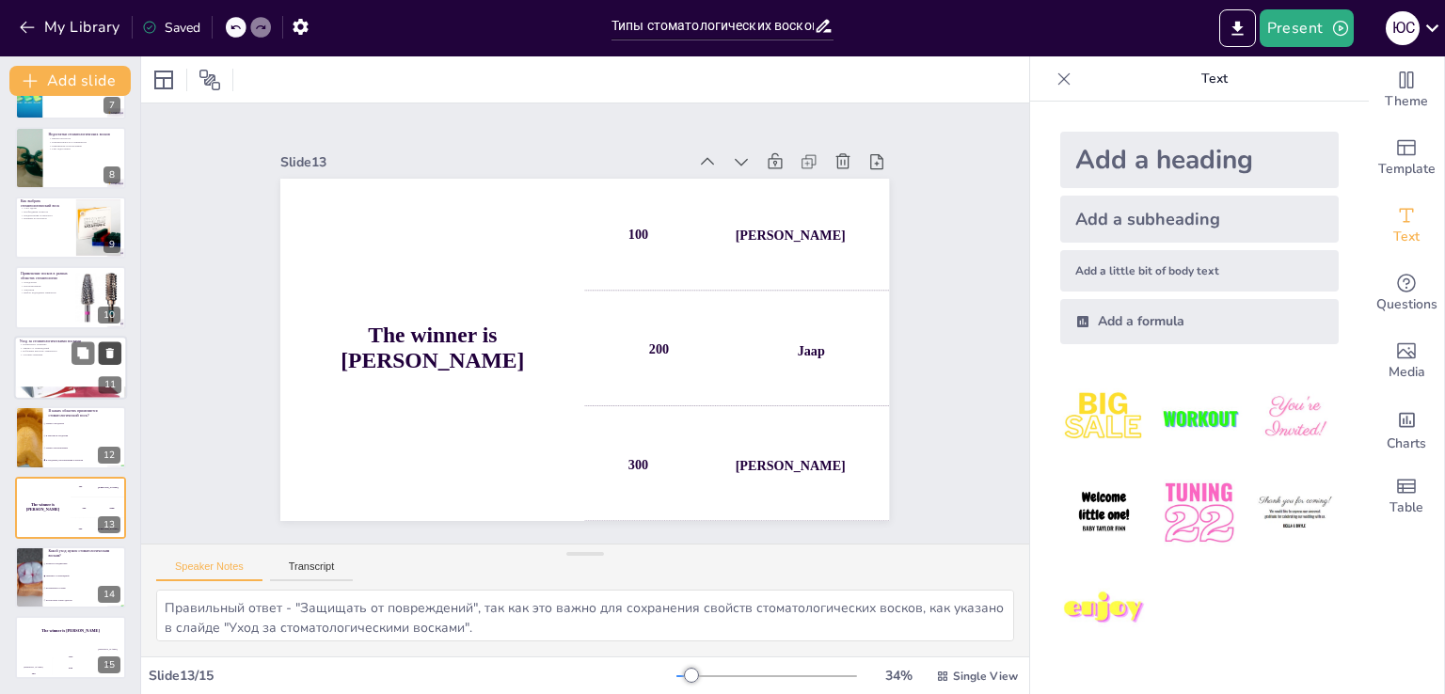
scroll to position [404, 0]
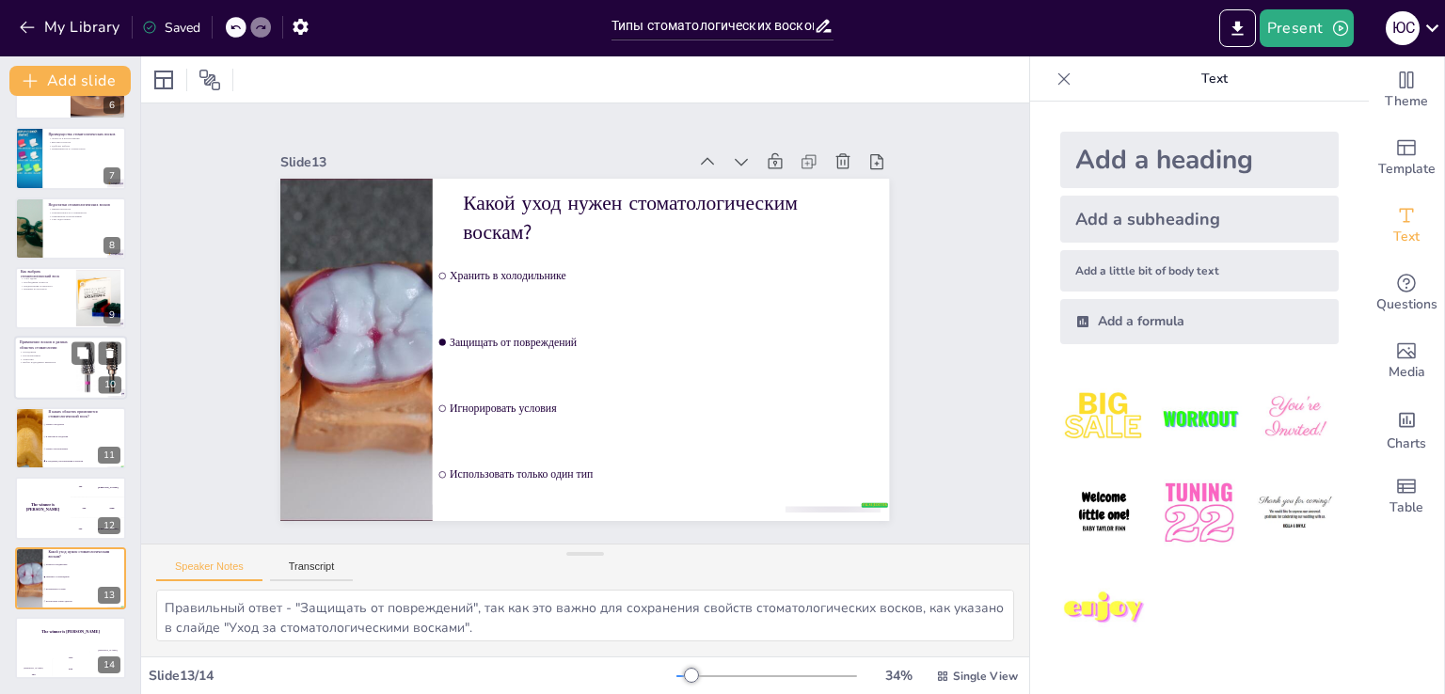
click at [45, 373] on div at bounding box center [70, 369] width 113 height 64
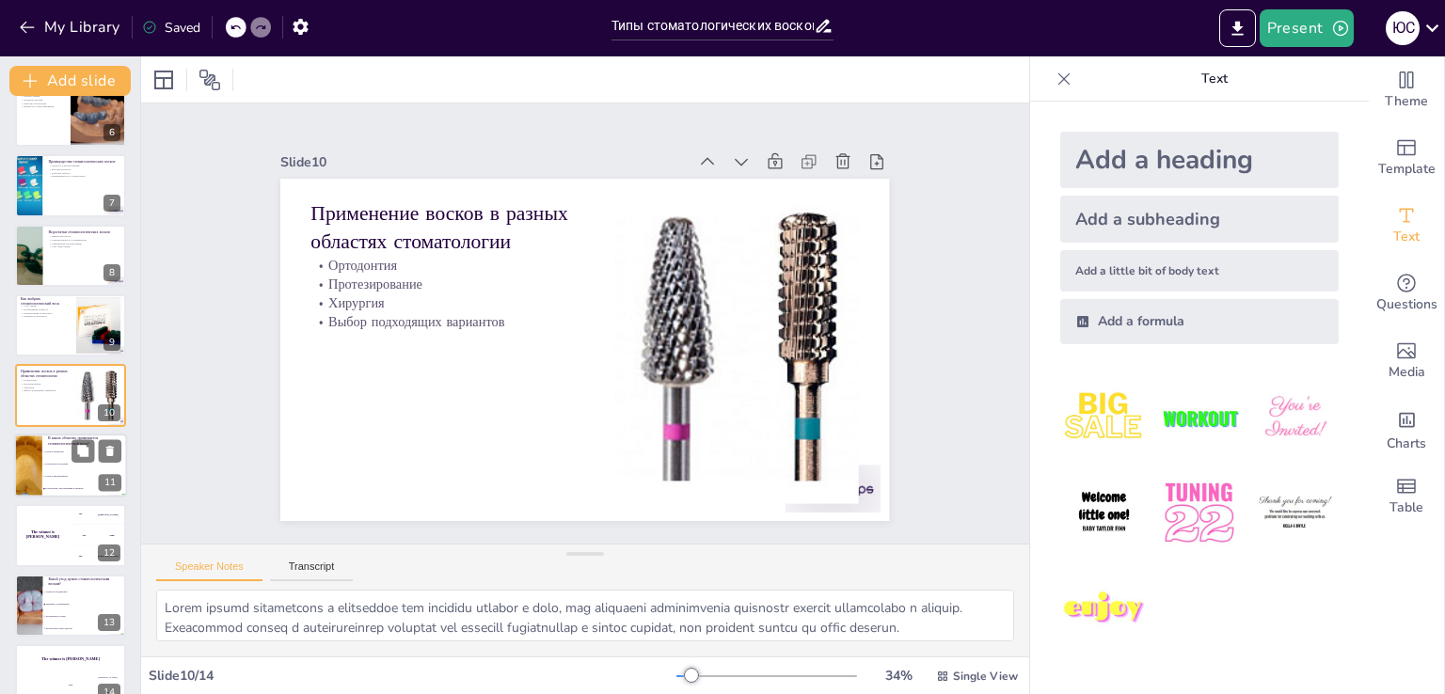
click at [75, 434] on div "В каких областях применяется стоматологический воск? false | editor Только в ор…" at bounding box center [70, 466] width 113 height 64
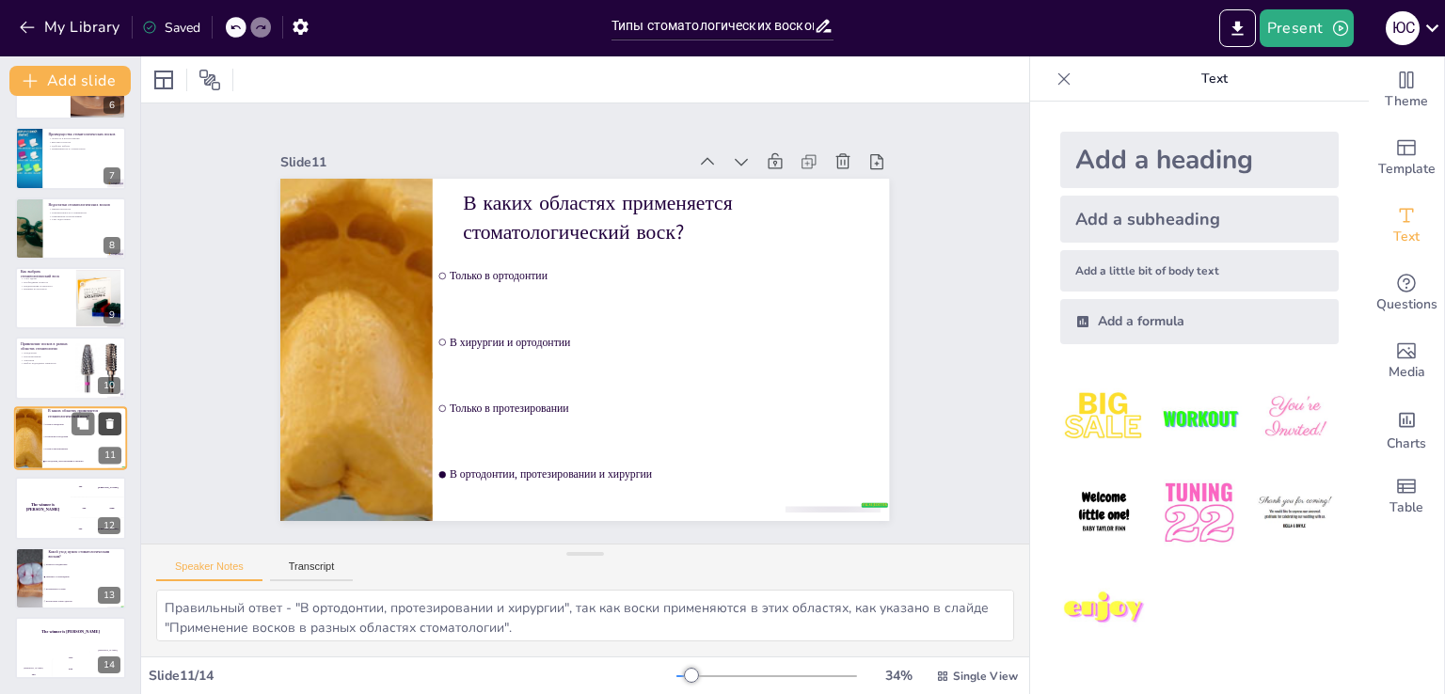
click at [112, 429] on icon at bounding box center [109, 423] width 13 height 13
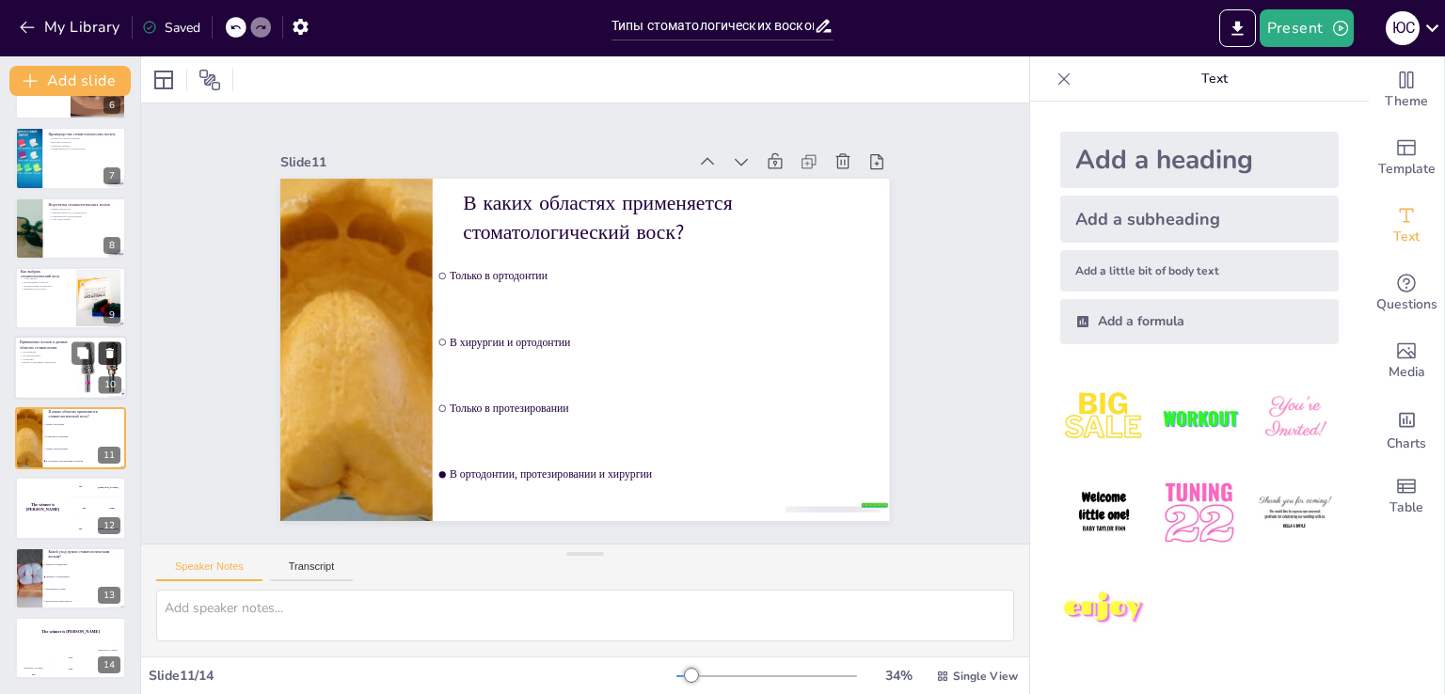
scroll to position [334, 0]
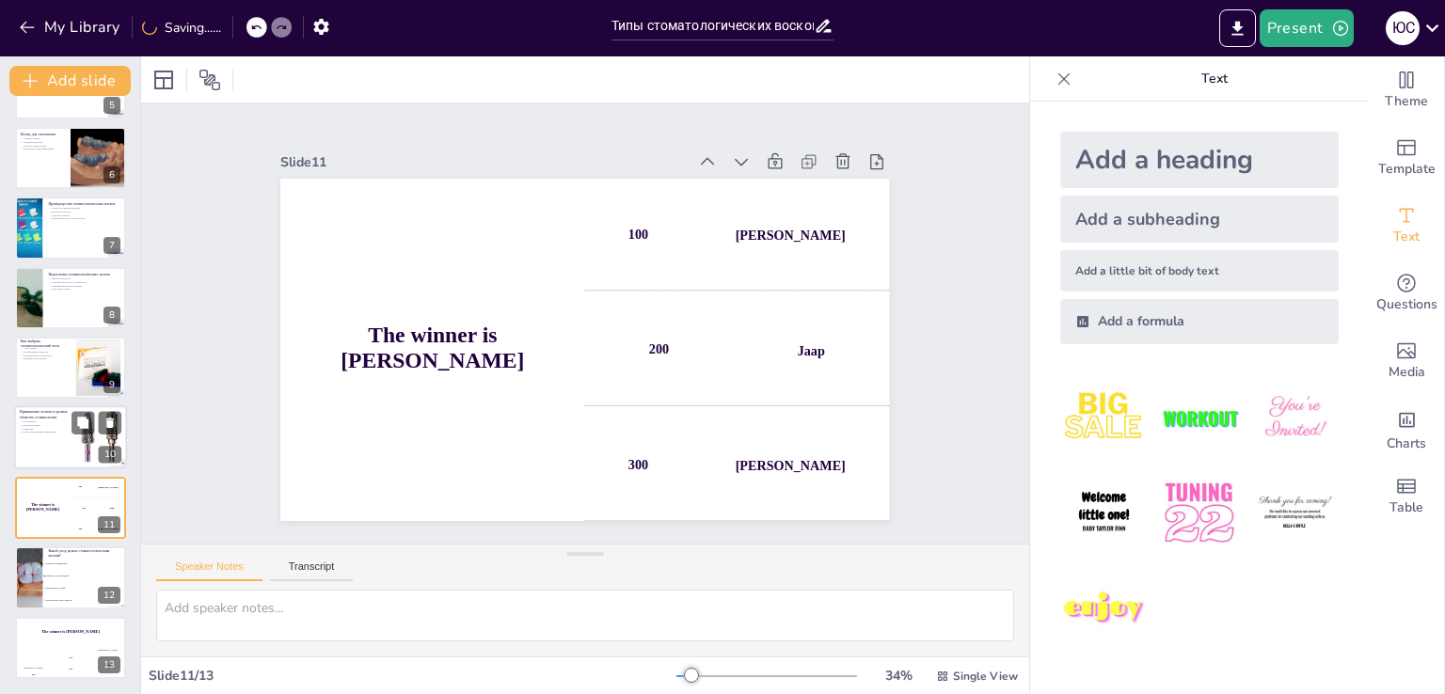
click at [119, 439] on div at bounding box center [98, 437] width 107 height 57
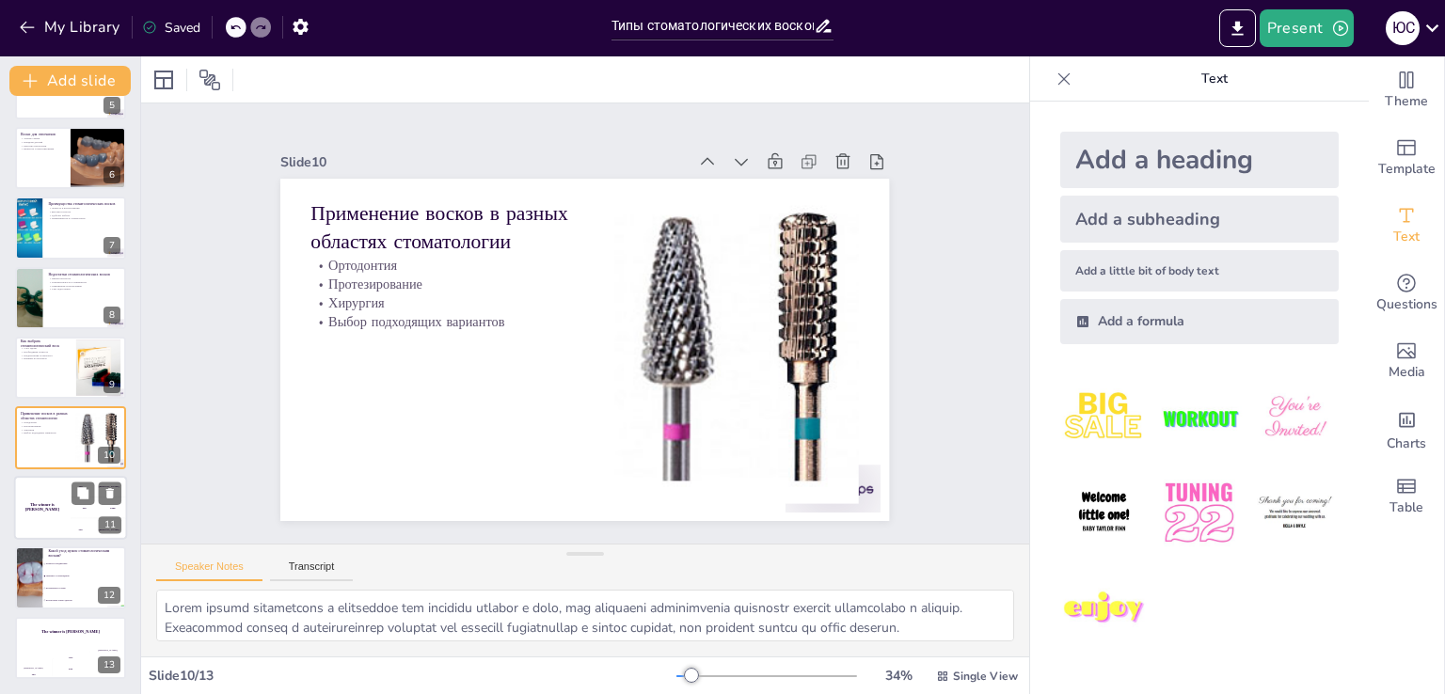
click at [80, 490] on div "The winner is [PERSON_NAME] 🏆 100 Hasan 200 Jaap 300 Niels 11" at bounding box center [70, 508] width 113 height 64
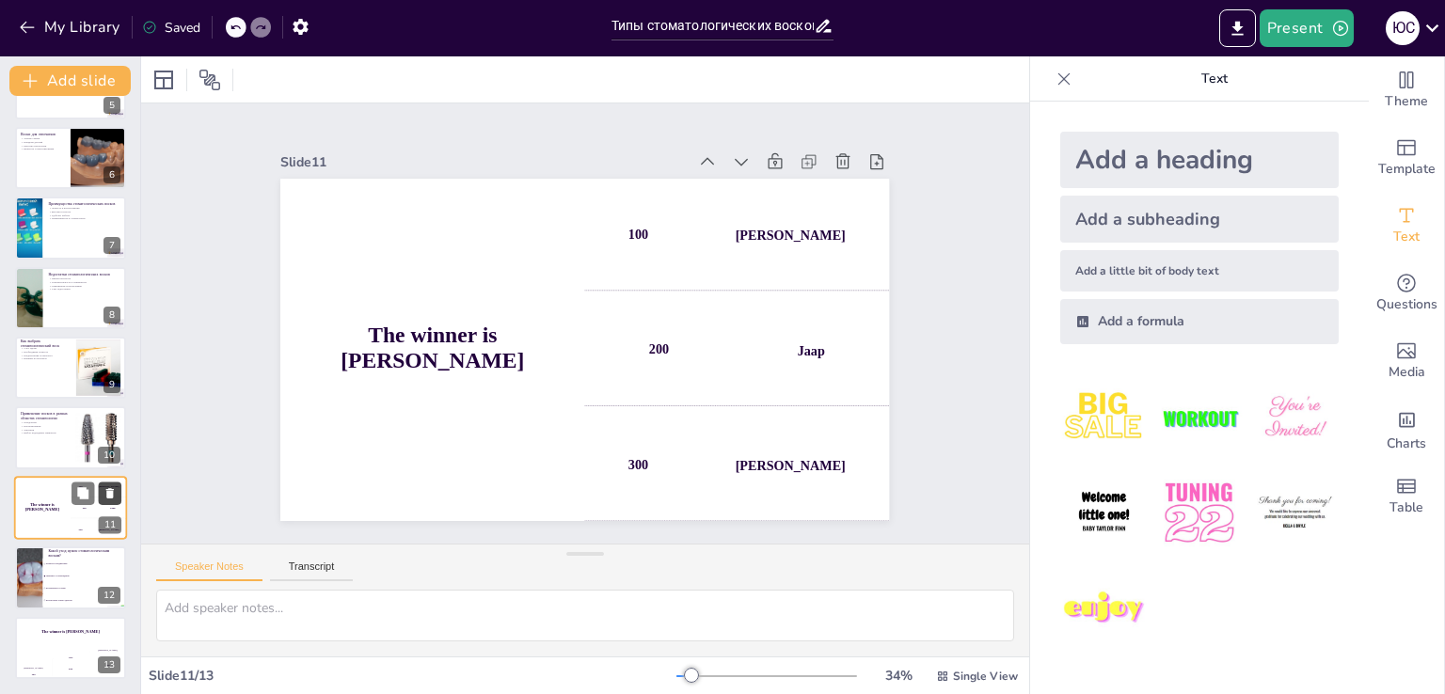
click at [109, 494] on icon at bounding box center [110, 493] width 8 height 10
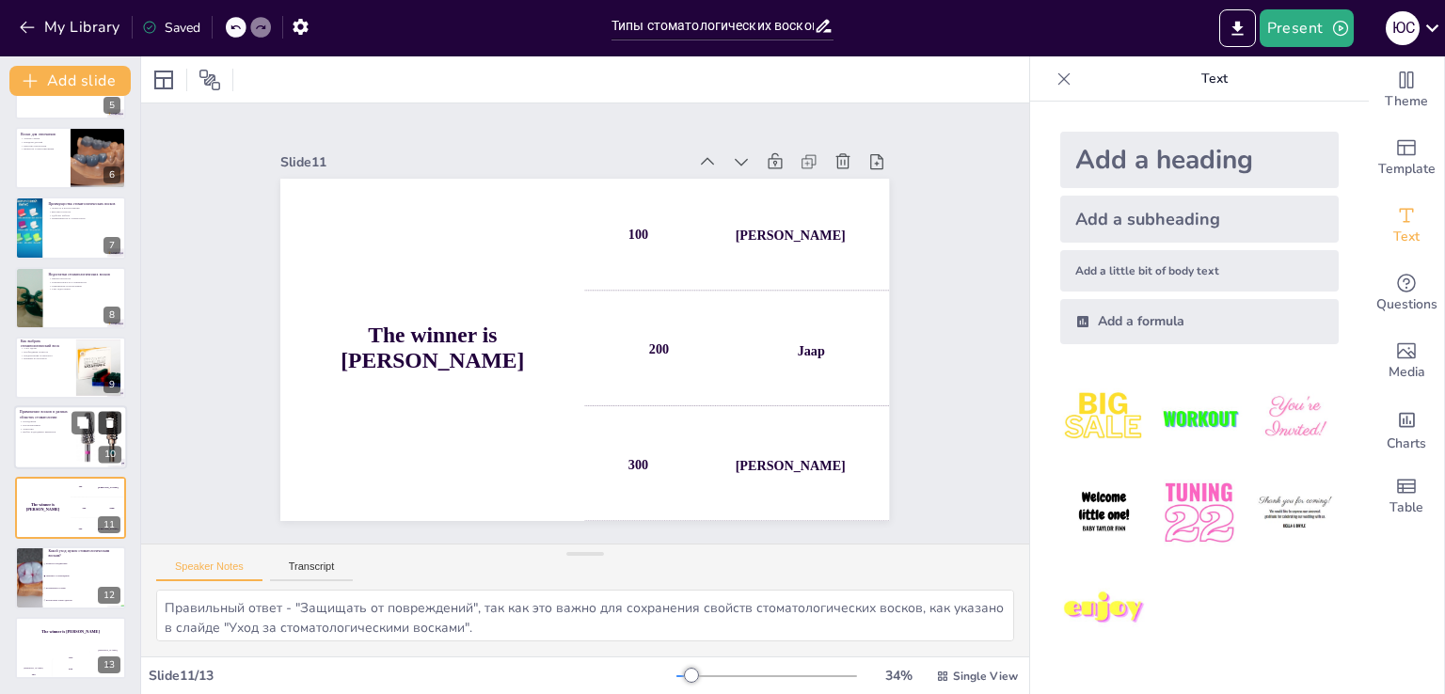
scroll to position [263, 0]
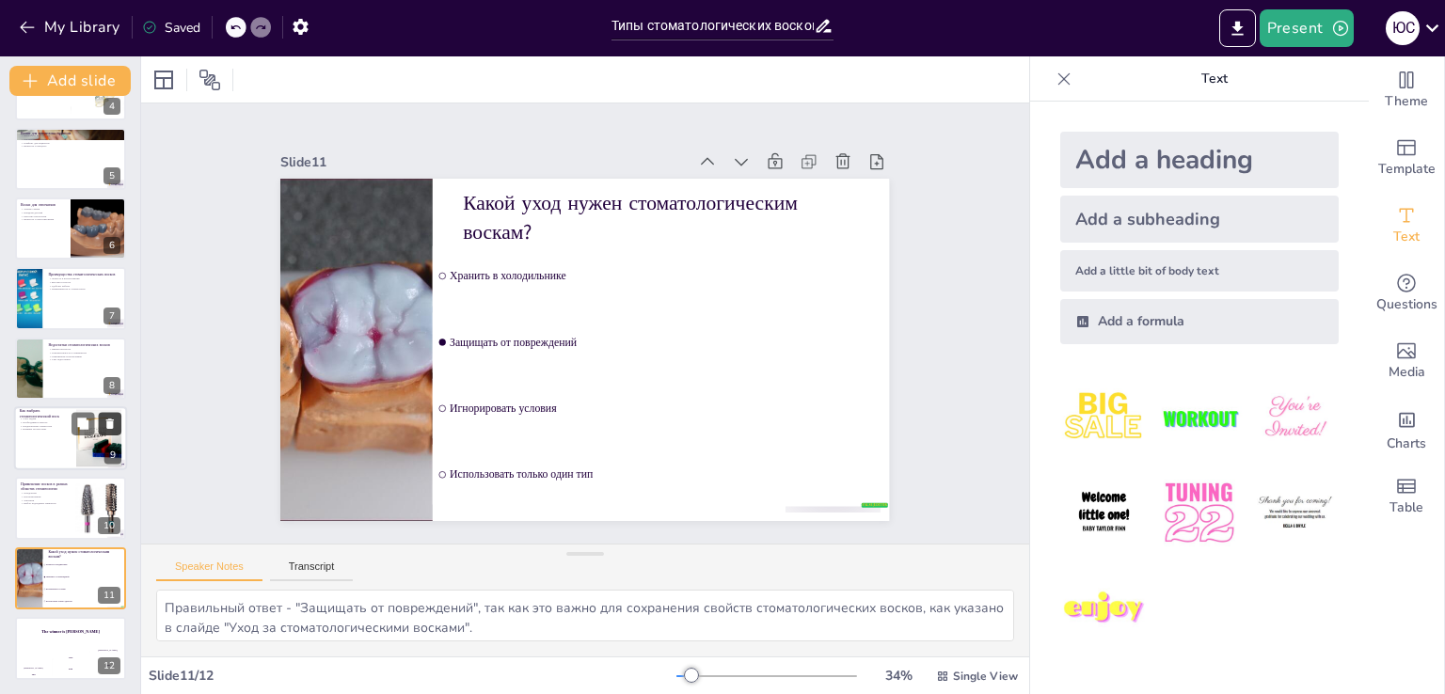
click at [117, 483] on button at bounding box center [109, 494] width 23 height 23
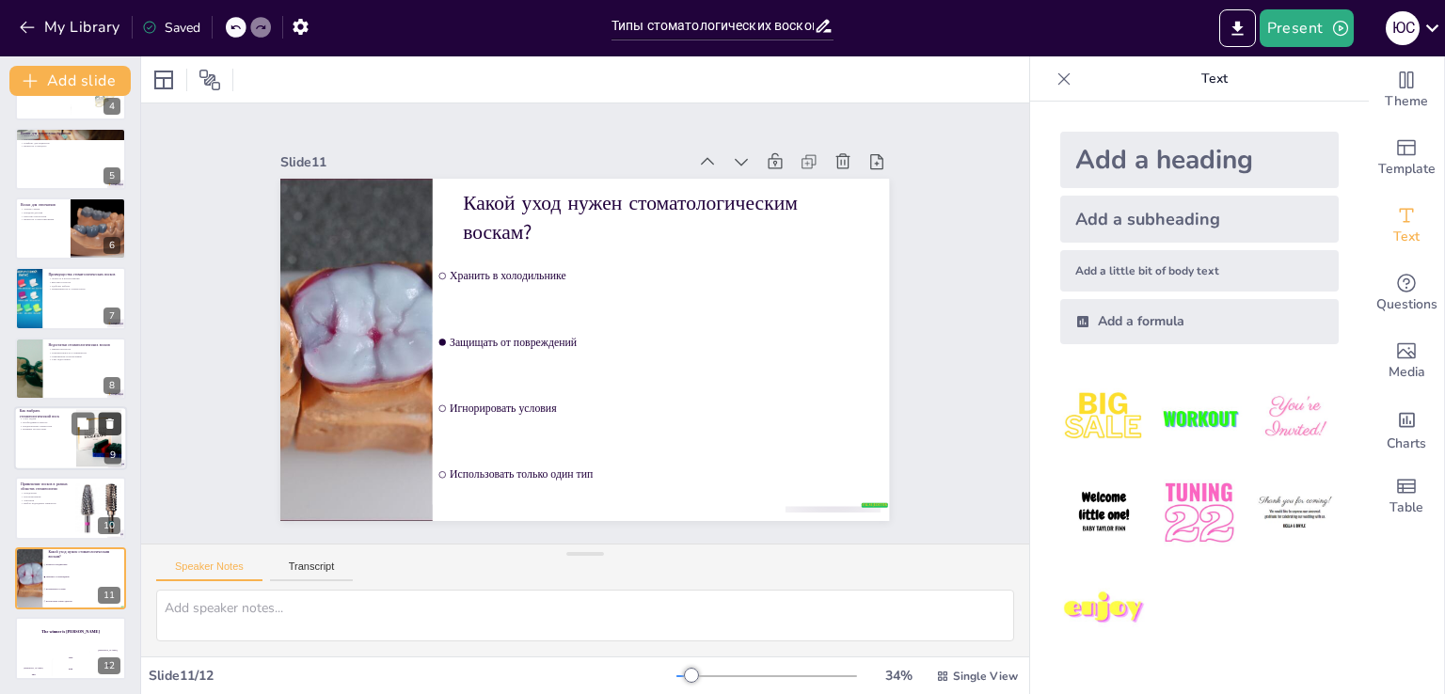
scroll to position [194, 0]
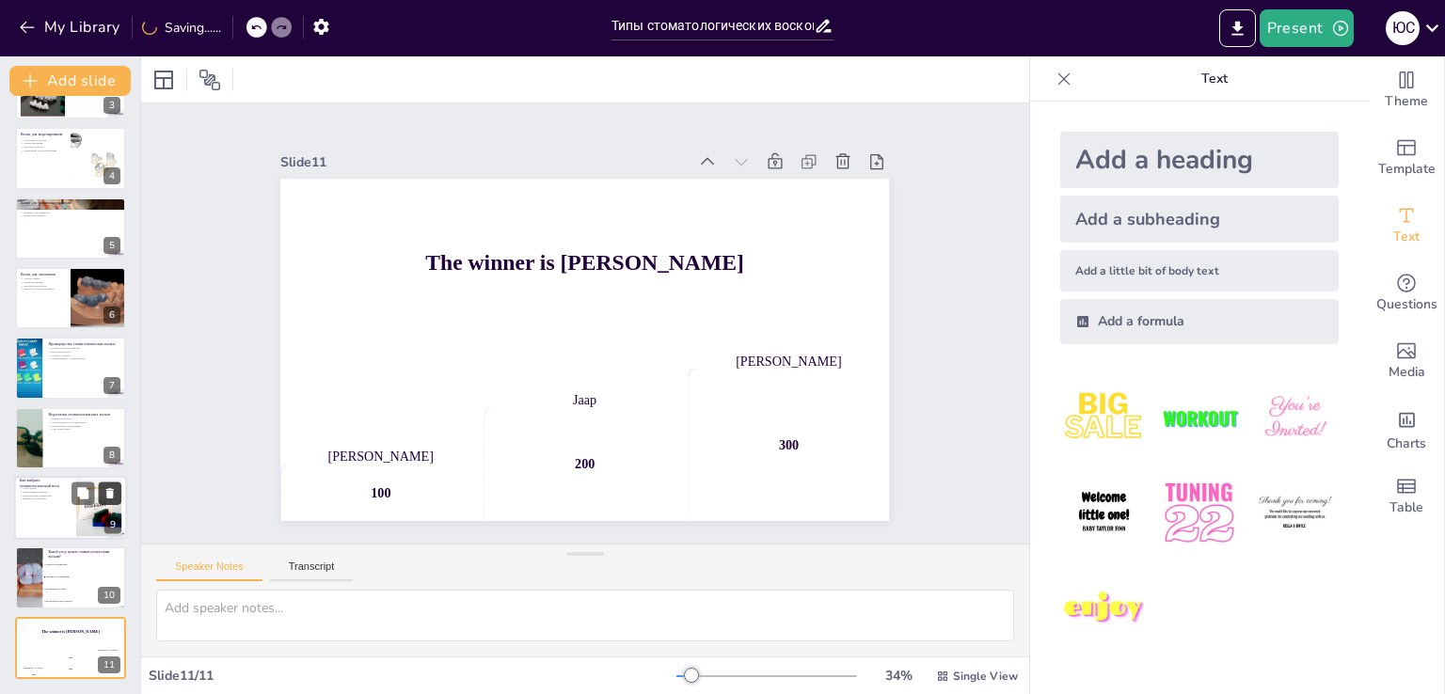
click at [111, 488] on icon at bounding box center [110, 493] width 8 height 10
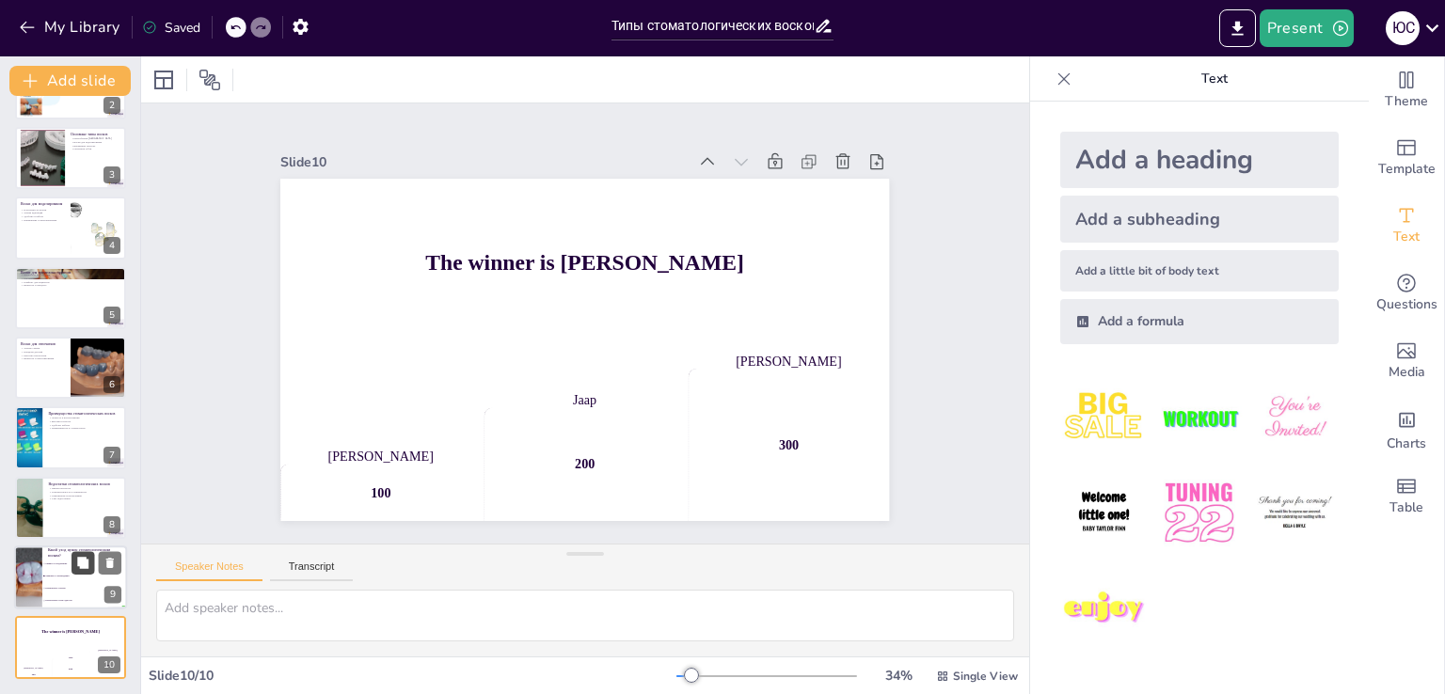
click at [90, 570] on button at bounding box center [83, 562] width 23 height 23
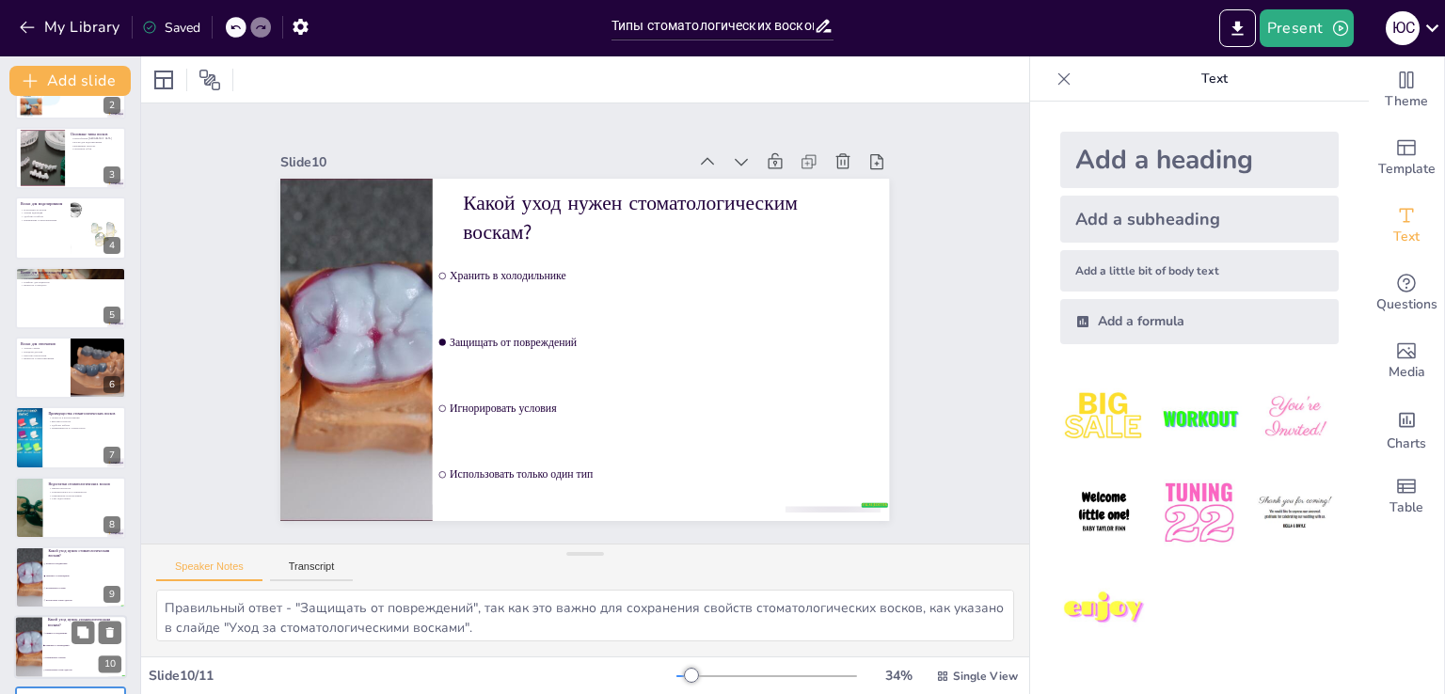
scroll to position [194, 0]
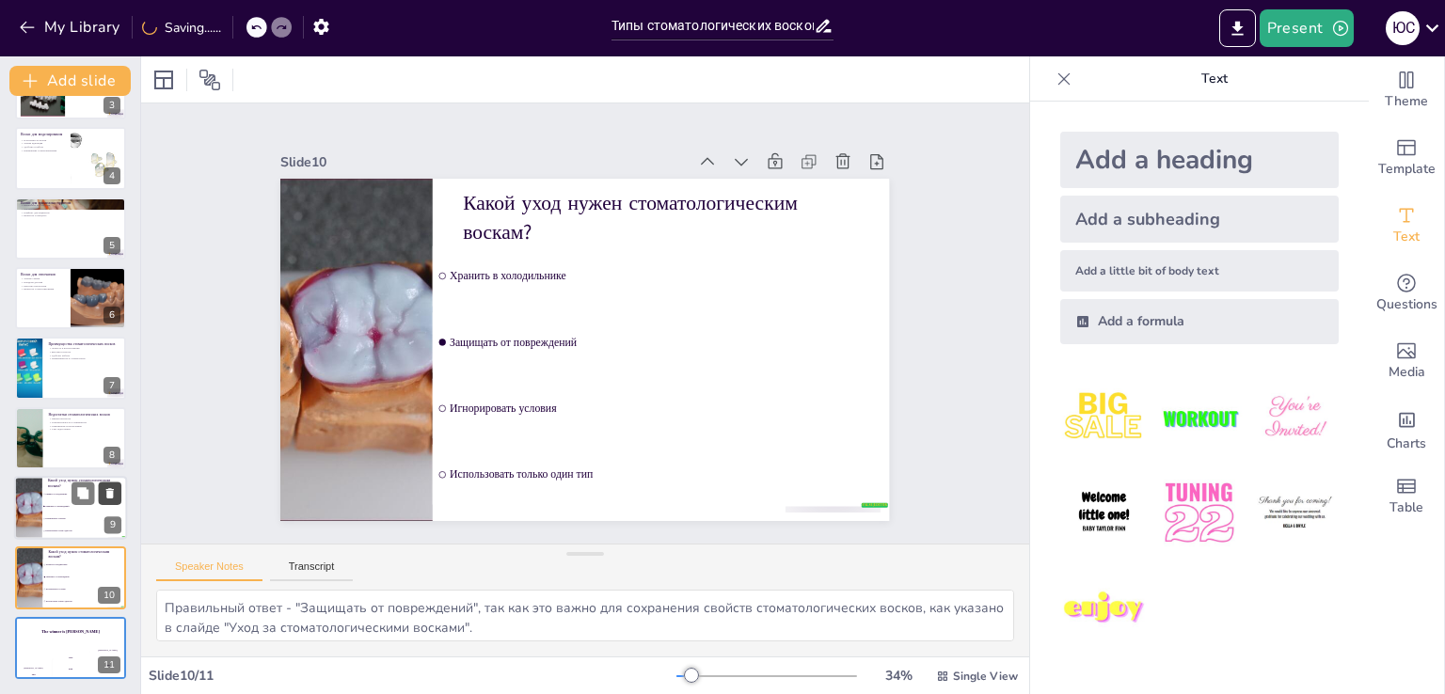
click at [109, 495] on icon at bounding box center [110, 493] width 8 height 10
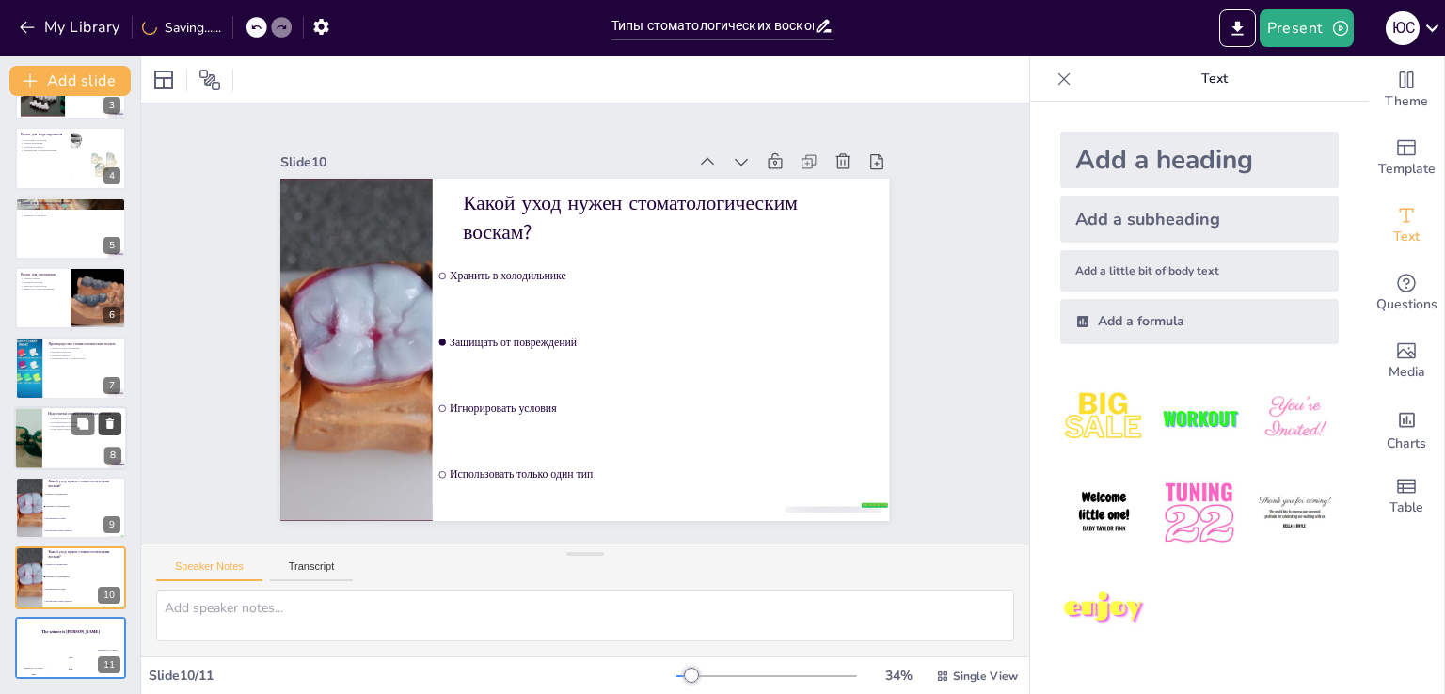
scroll to position [124, 0]
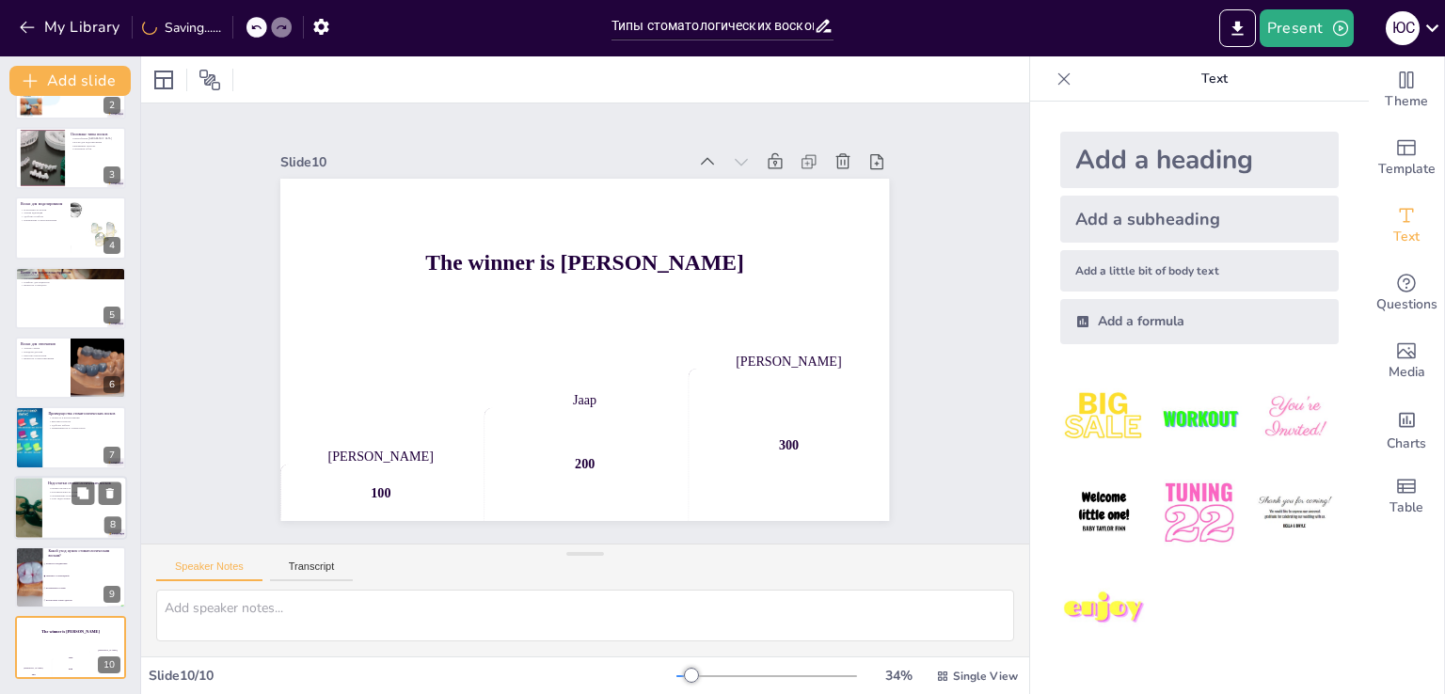
click at [71, 509] on div at bounding box center [70, 508] width 113 height 64
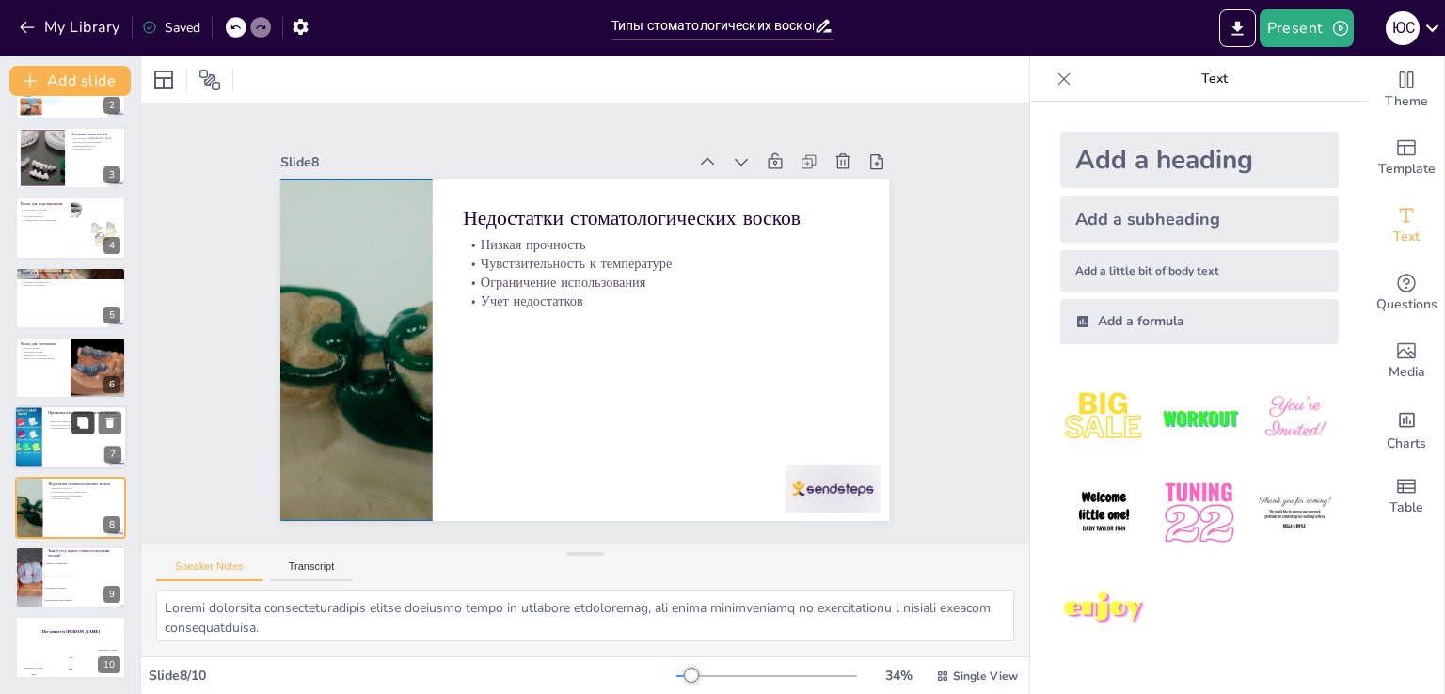
click at [76, 431] on button at bounding box center [83, 423] width 23 height 23
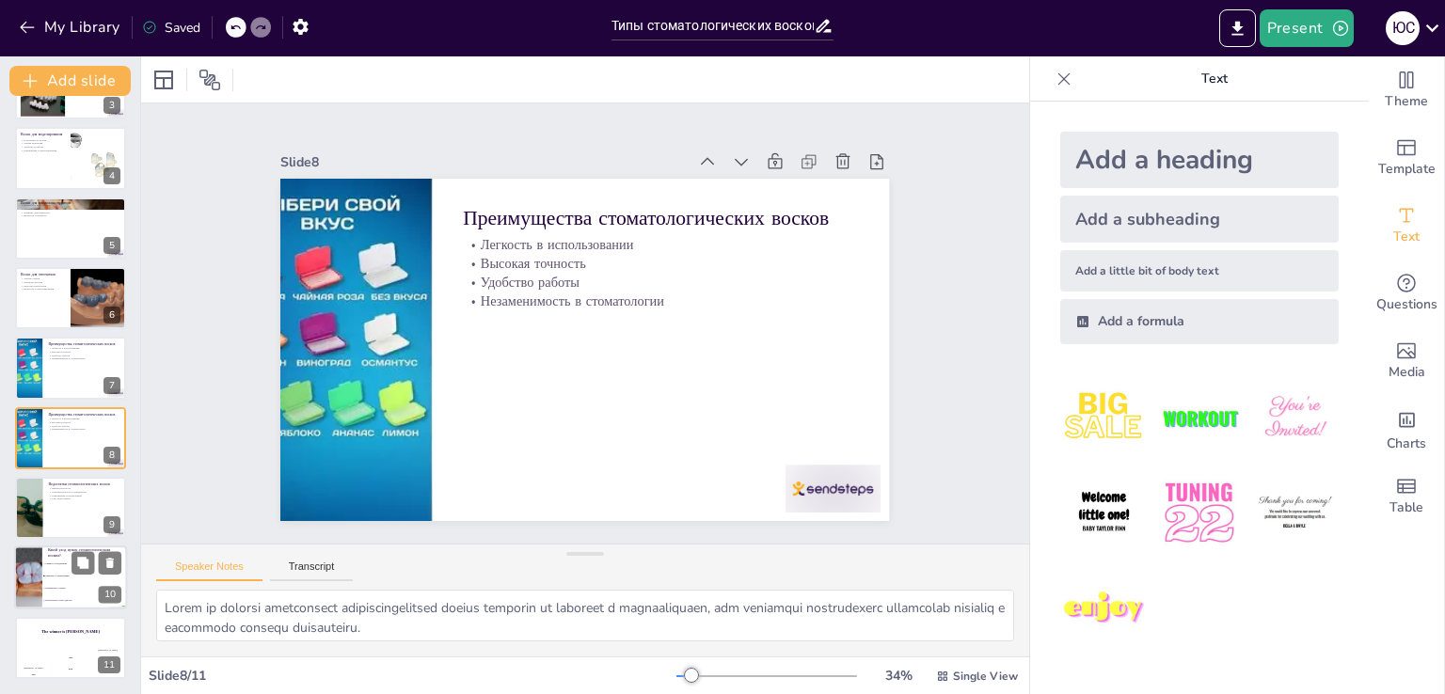
drag, startPoint x: 56, startPoint y: 592, endPoint x: 67, endPoint y: 592, distance: 11.3
click at [59, 592] on li "Игнорировать условия" at bounding box center [84, 589] width 85 height 12
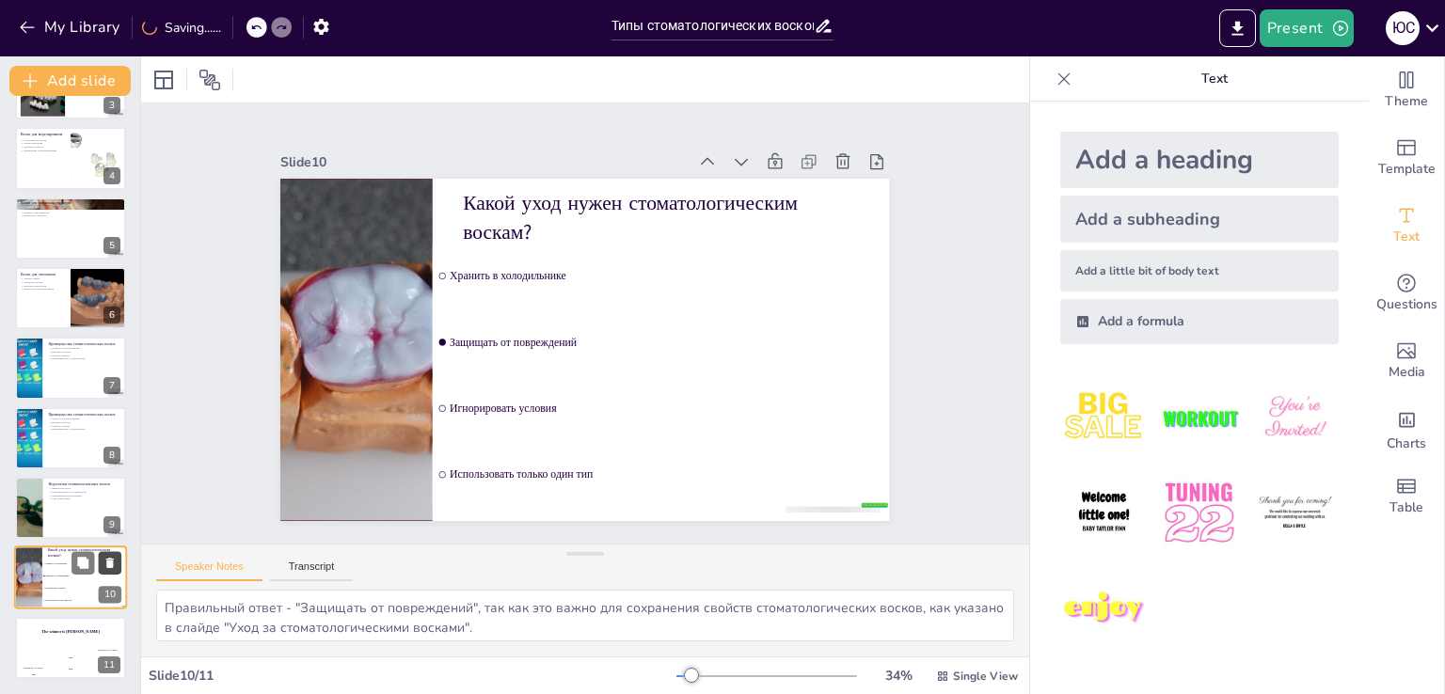
click at [107, 571] on button at bounding box center [110, 563] width 23 height 23
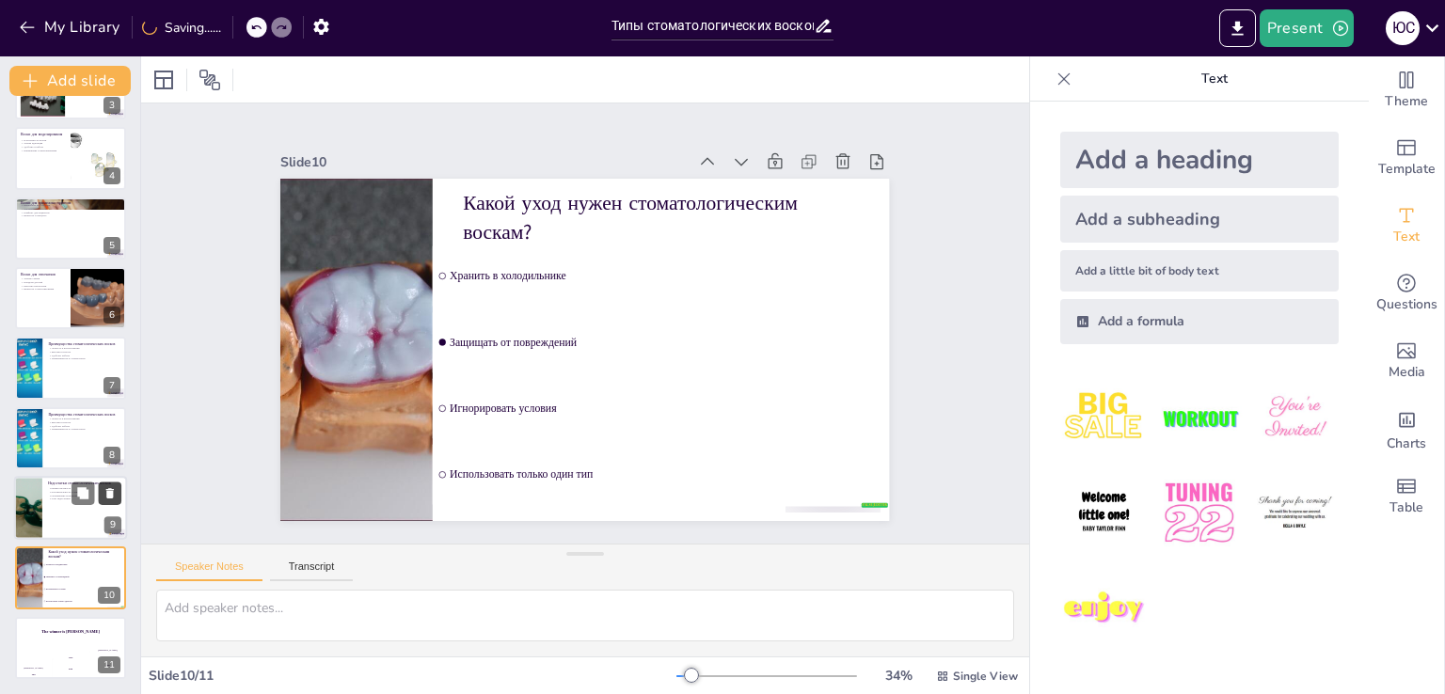
scroll to position [124, 0]
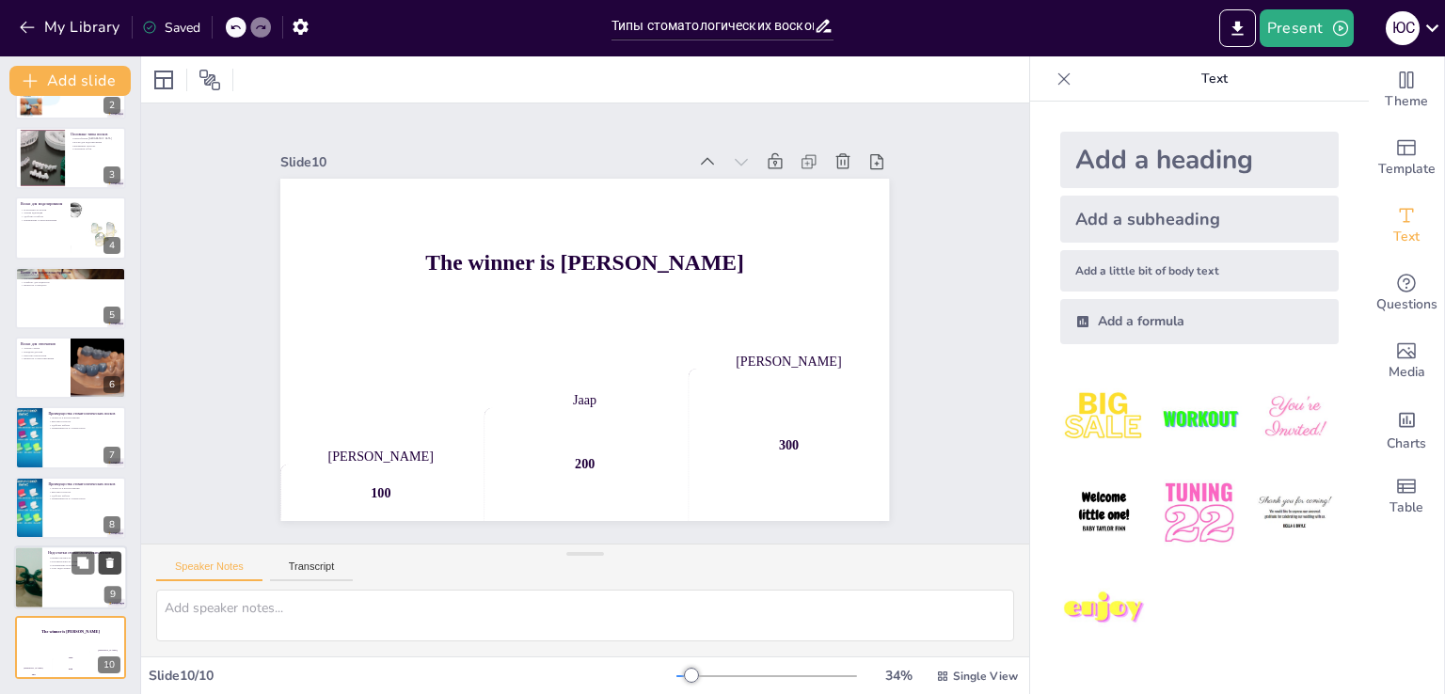
click at [118, 628] on button at bounding box center [109, 633] width 23 height 23
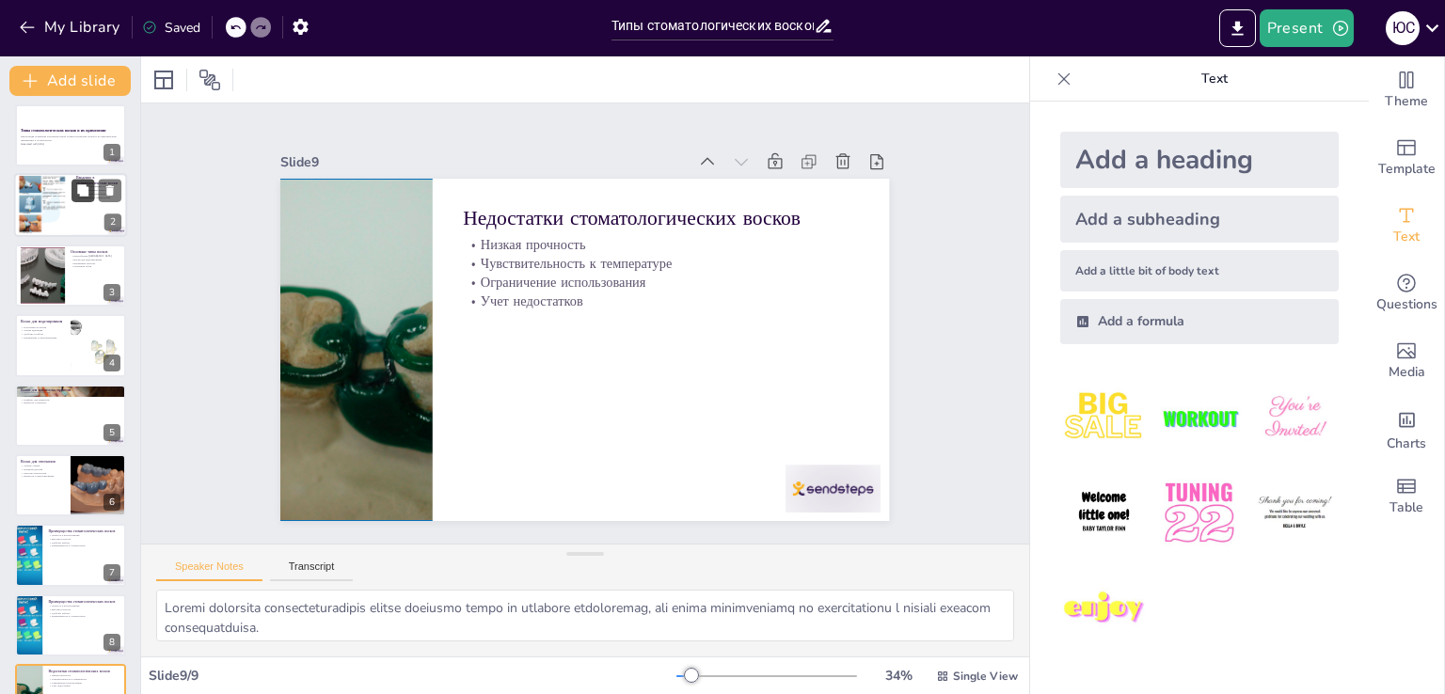
scroll to position [0, 0]
